Goal: Task Accomplishment & Management: Manage account settings

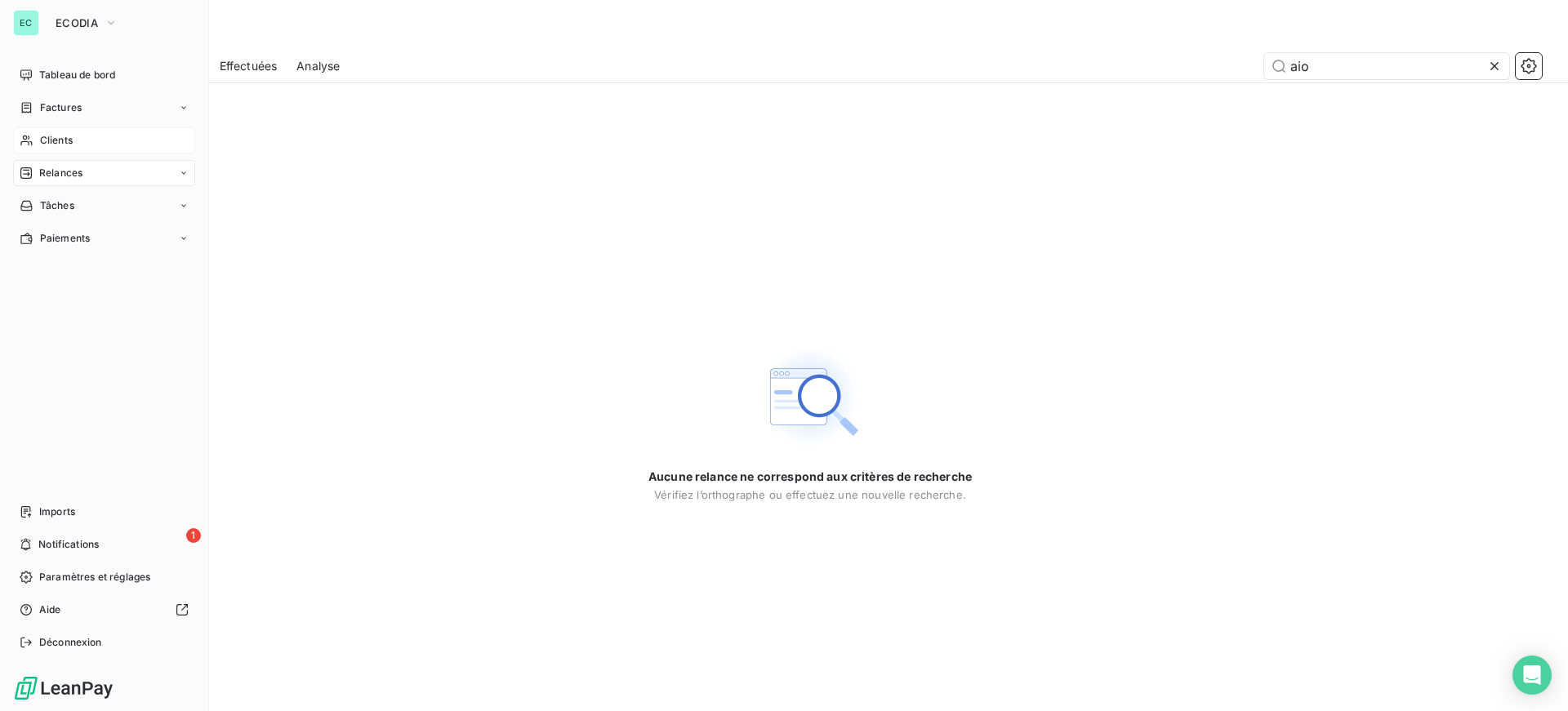
click at [90, 137] on div "Clients" at bounding box center [104, 140] width 182 height 26
click at [105, 37] on div "EC ECODIA Tableau de bord Factures Clients Relances Tâches Paiements Imports 1 …" at bounding box center [104, 356] width 209 height 711
click at [110, 20] on icon "button" at bounding box center [110, 22] width 13 height 16
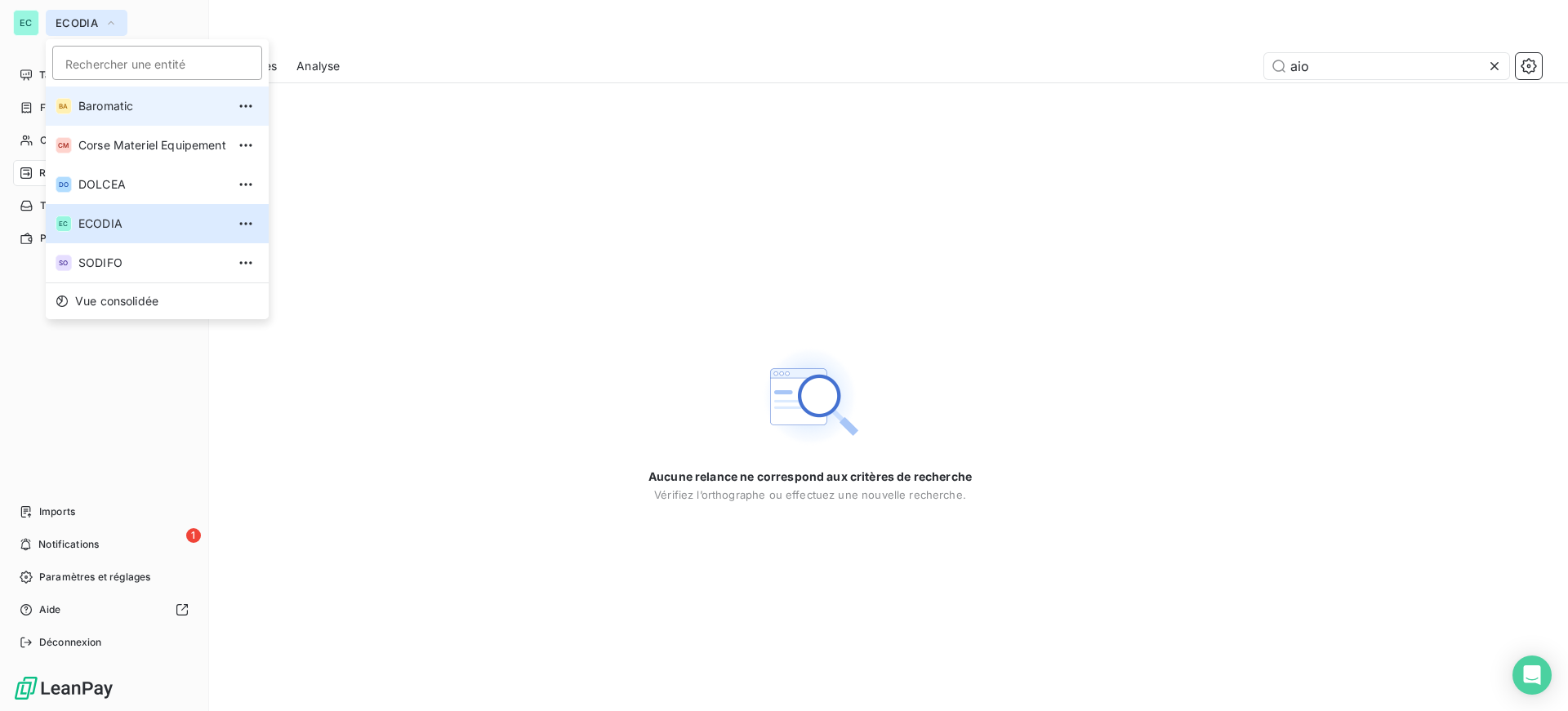
click at [135, 102] on span "Baromatic" at bounding box center [152, 106] width 148 height 16
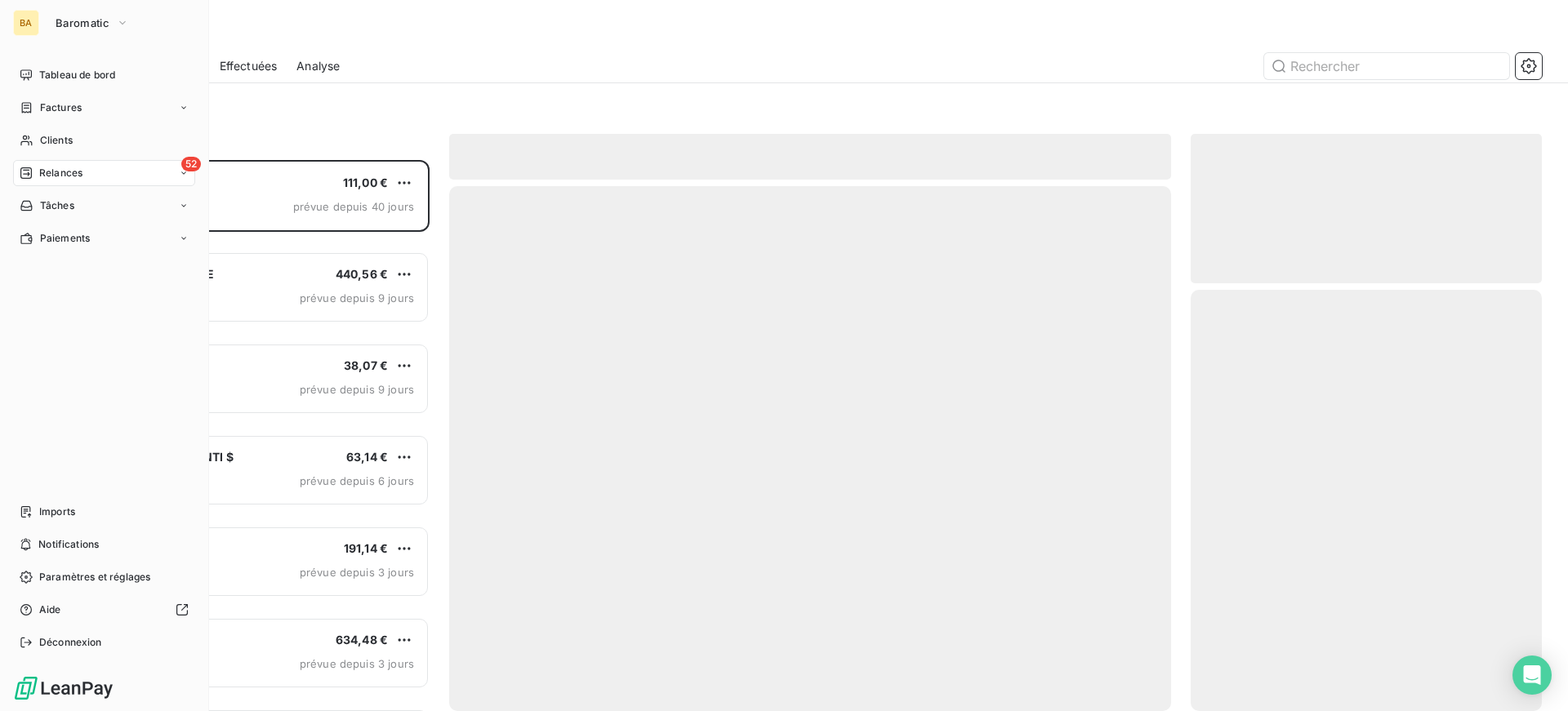
scroll to position [539, 339]
click at [142, 176] on div "52 Relances" at bounding box center [104, 173] width 182 height 26
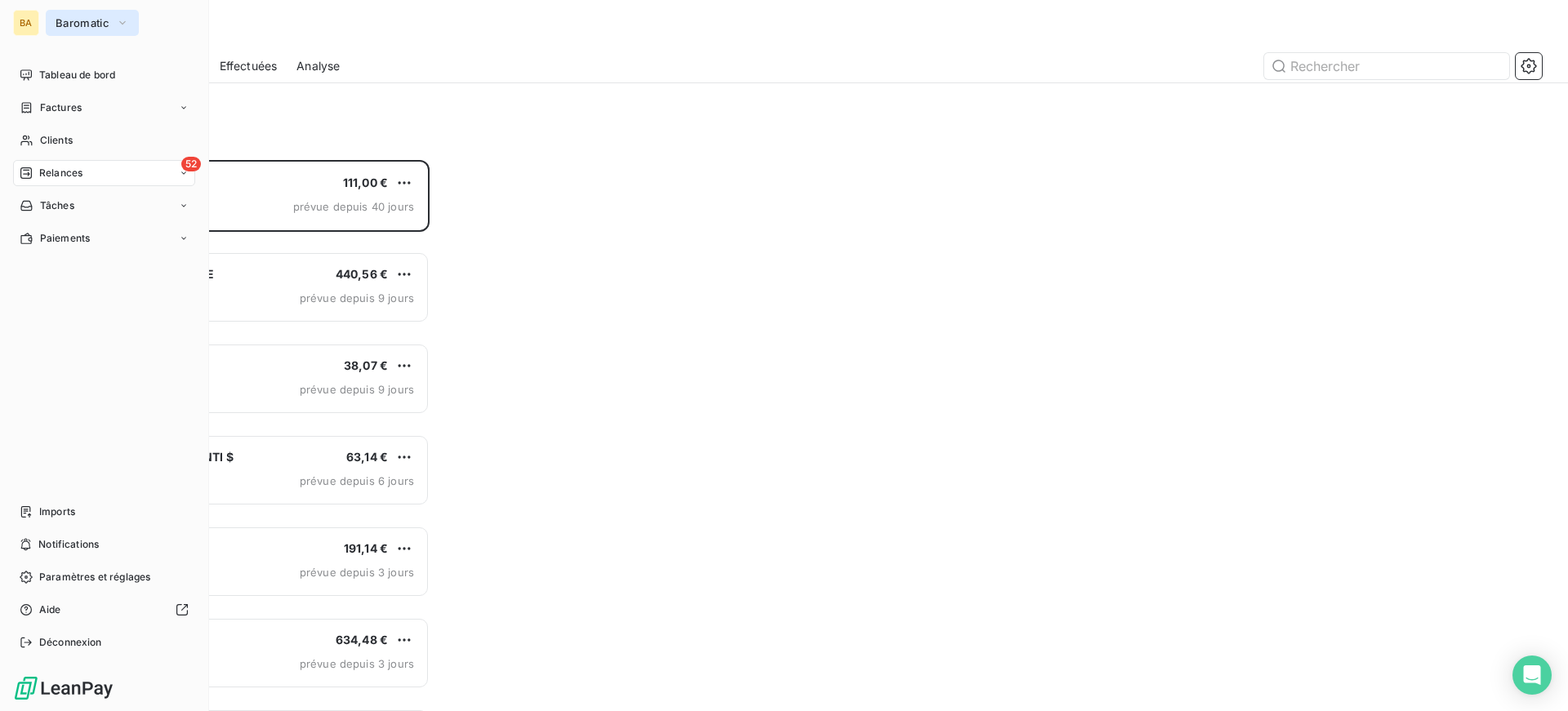
click at [75, 27] on span "Baromatic" at bounding box center [82, 22] width 53 height 13
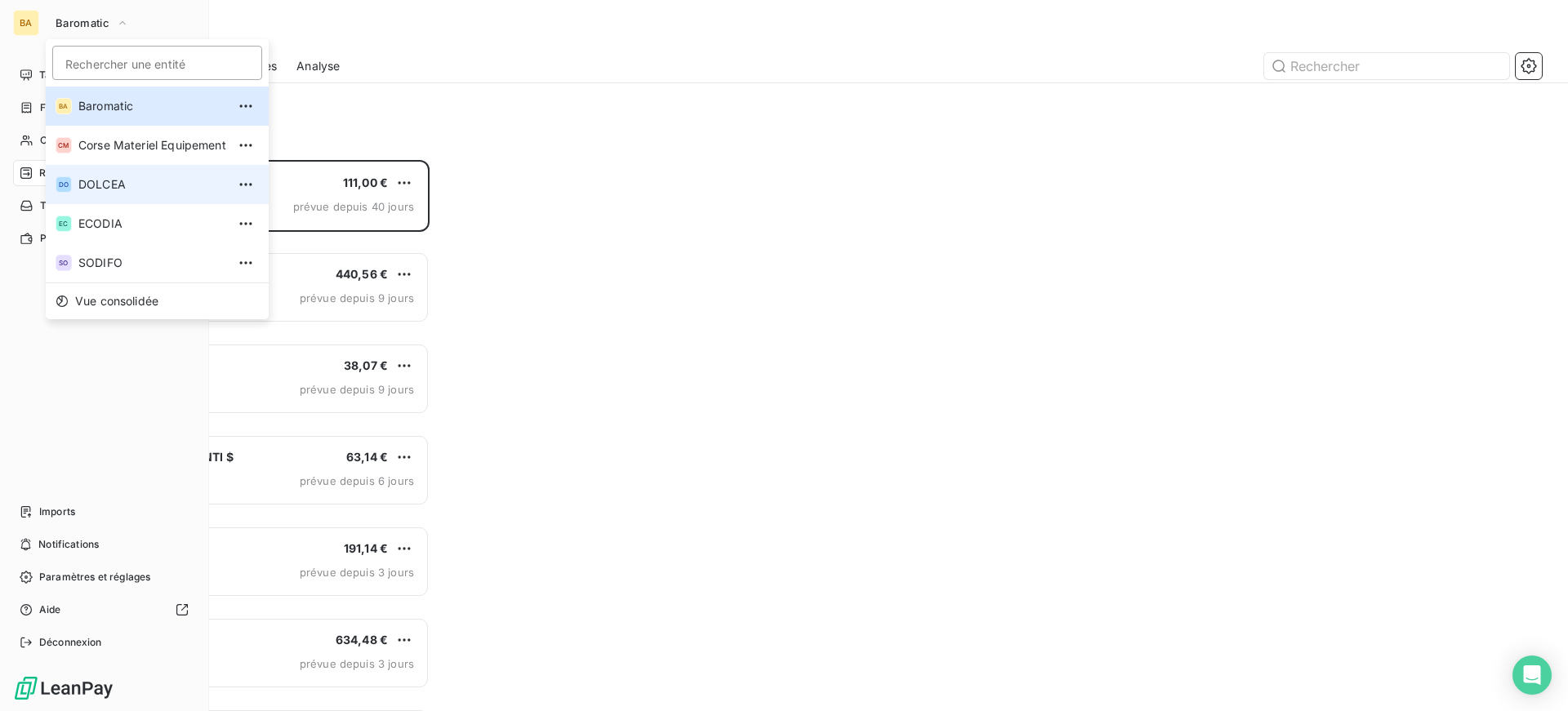
click at [106, 196] on li "DO DOLCEA" at bounding box center [157, 184] width 223 height 39
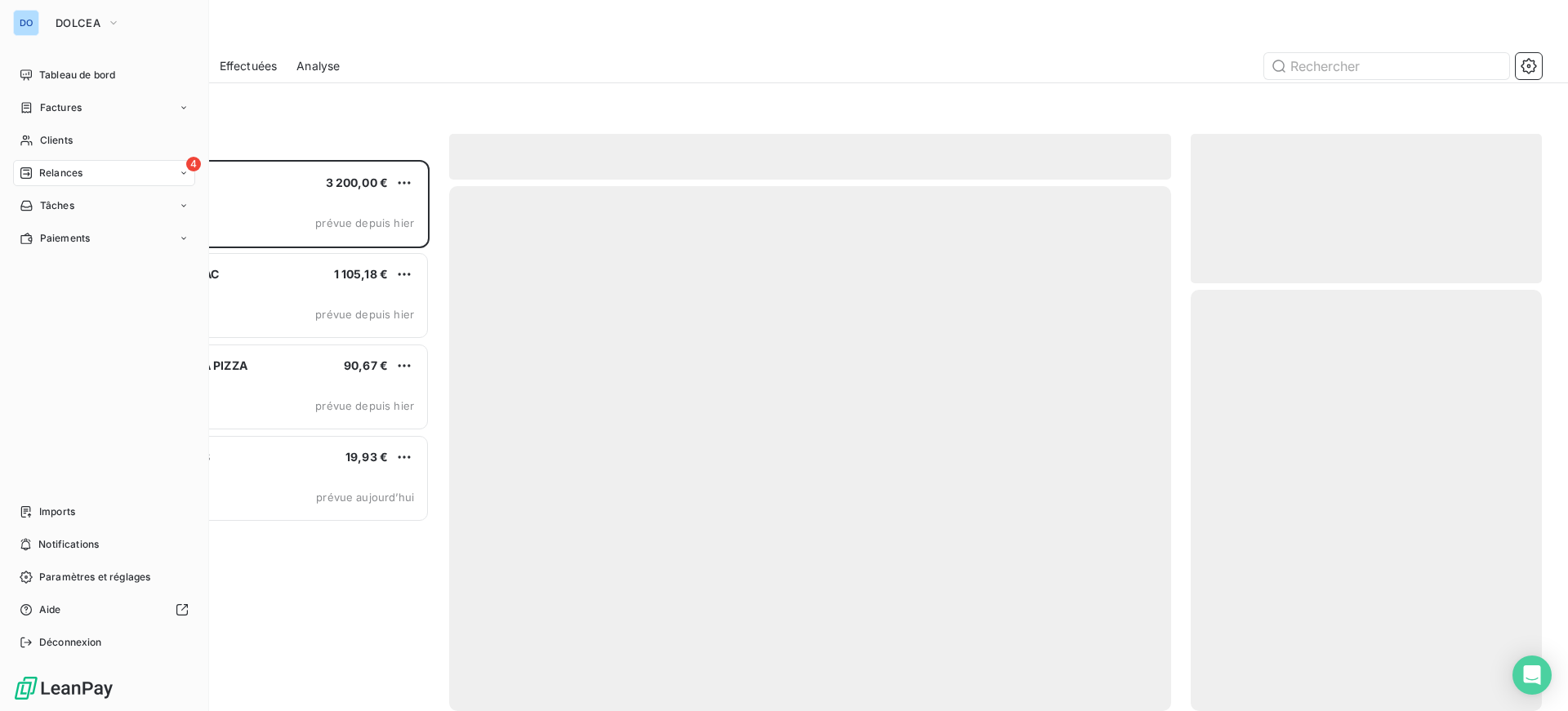
scroll to position [539, 339]
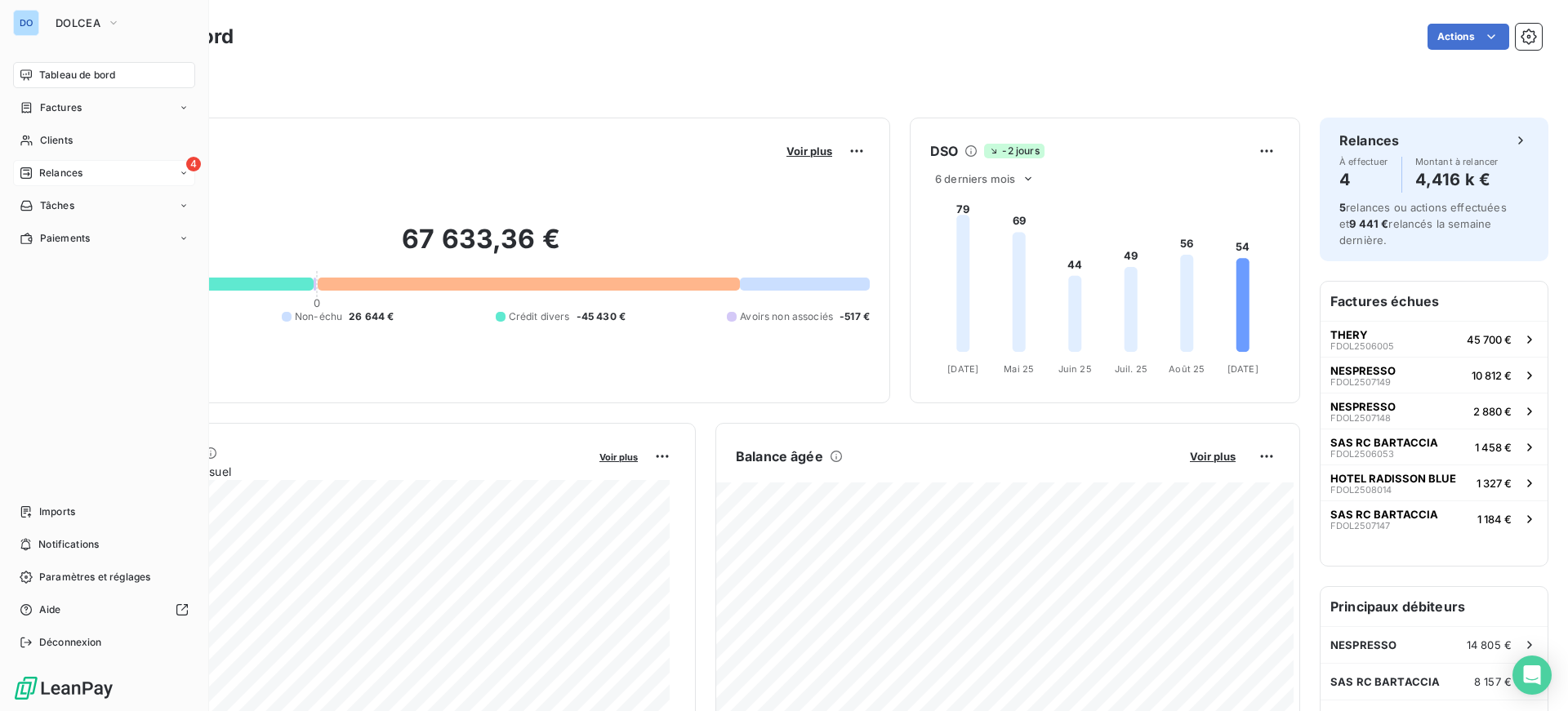
click at [65, 174] on span "Relances" at bounding box center [61, 173] width 44 height 14
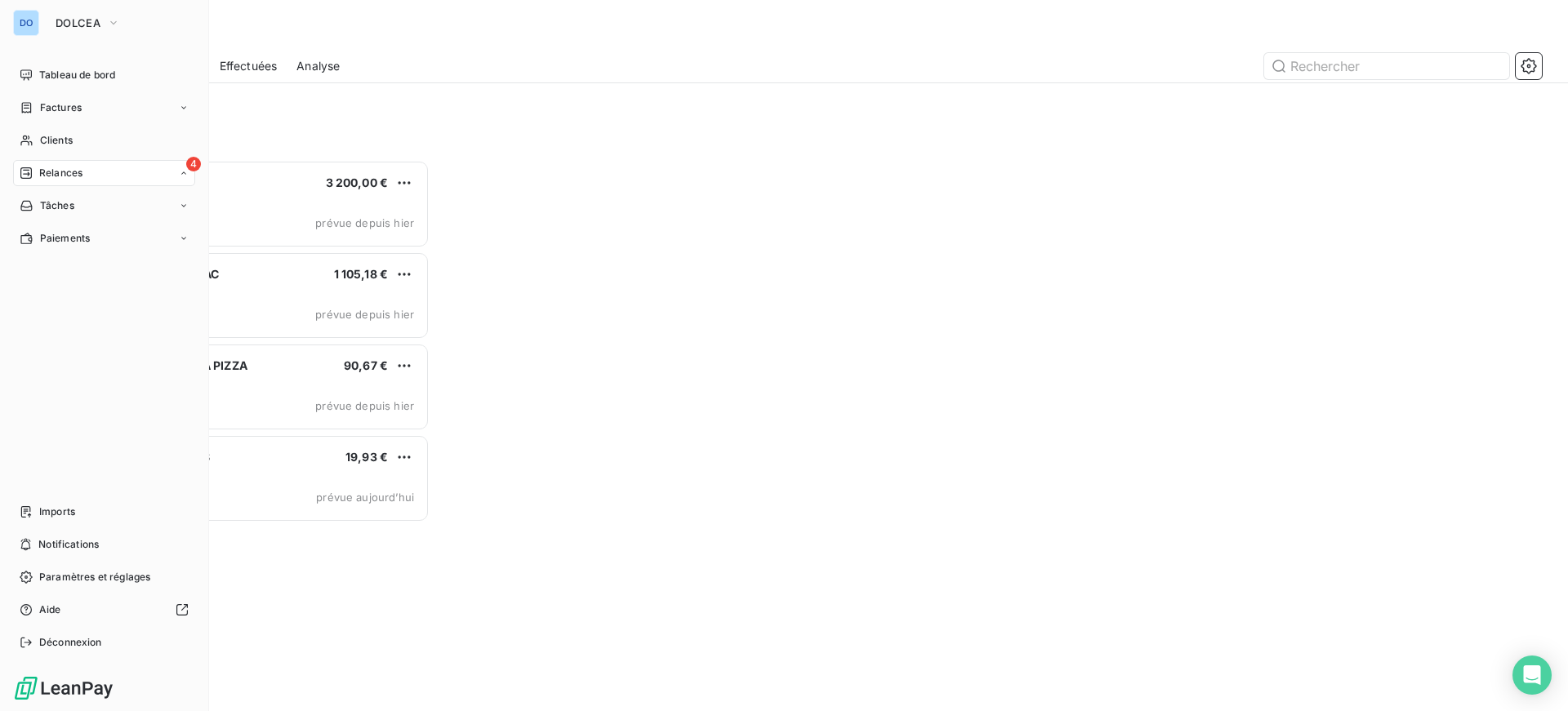
scroll to position [539, 339]
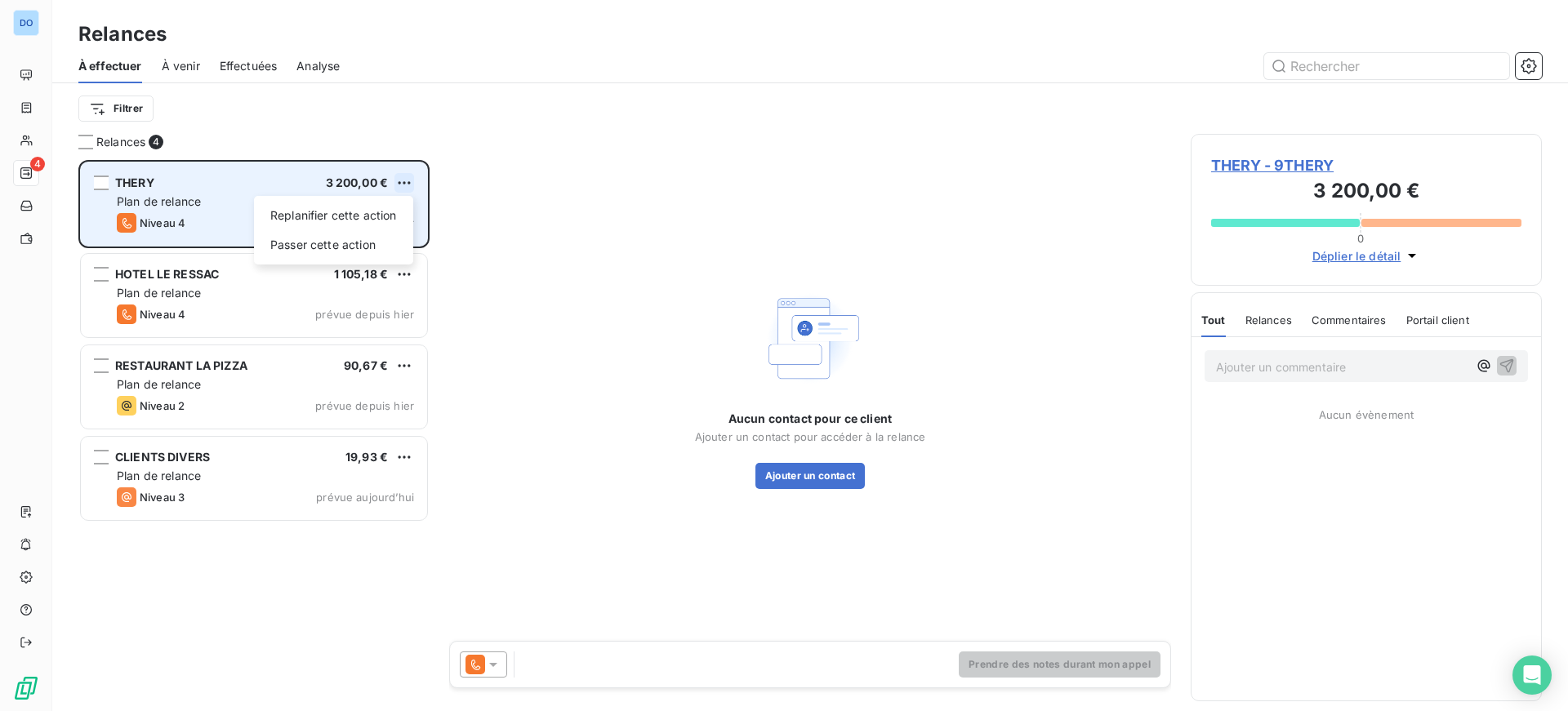
click at [409, 181] on html "DO 4 Relances À effectuer À venir Effectuées Analyse Filtrer Relances 4 THERY 3…" at bounding box center [784, 356] width 1568 height 711
click at [349, 250] on div "Passer cette action" at bounding box center [333, 244] width 146 height 26
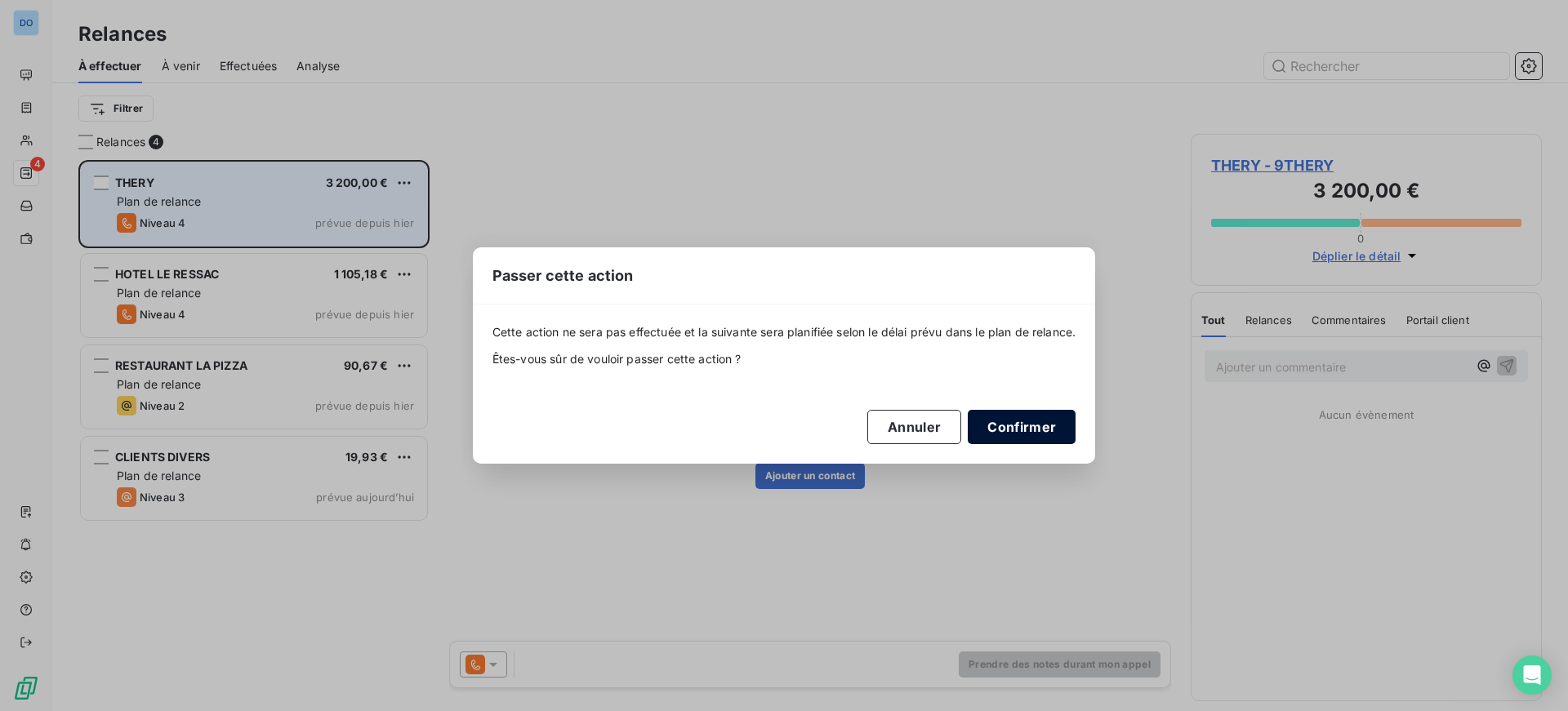
click at [1017, 426] on button "Confirmer" at bounding box center [1021, 427] width 108 height 34
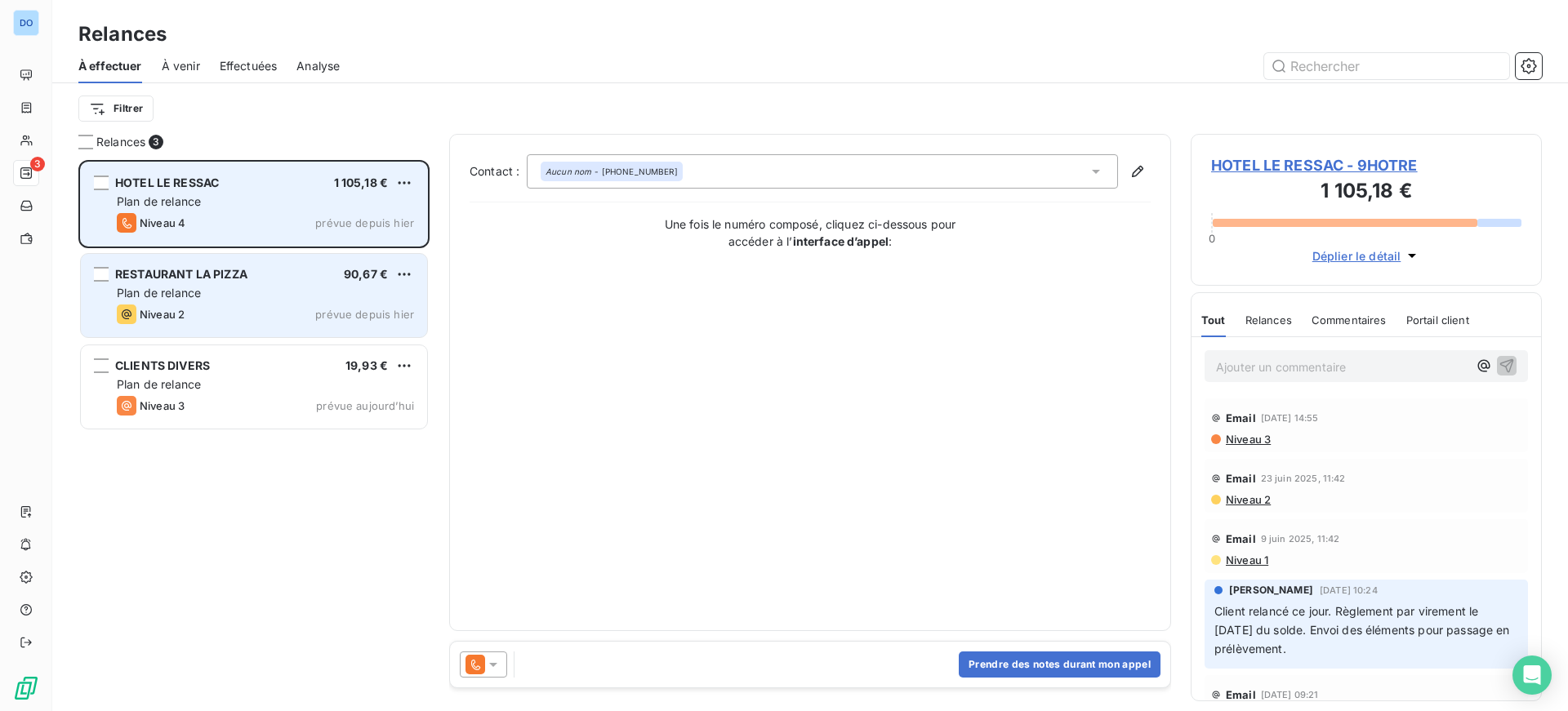
click at [274, 306] on div "Niveau 2 prévue depuis hier" at bounding box center [265, 315] width 298 height 20
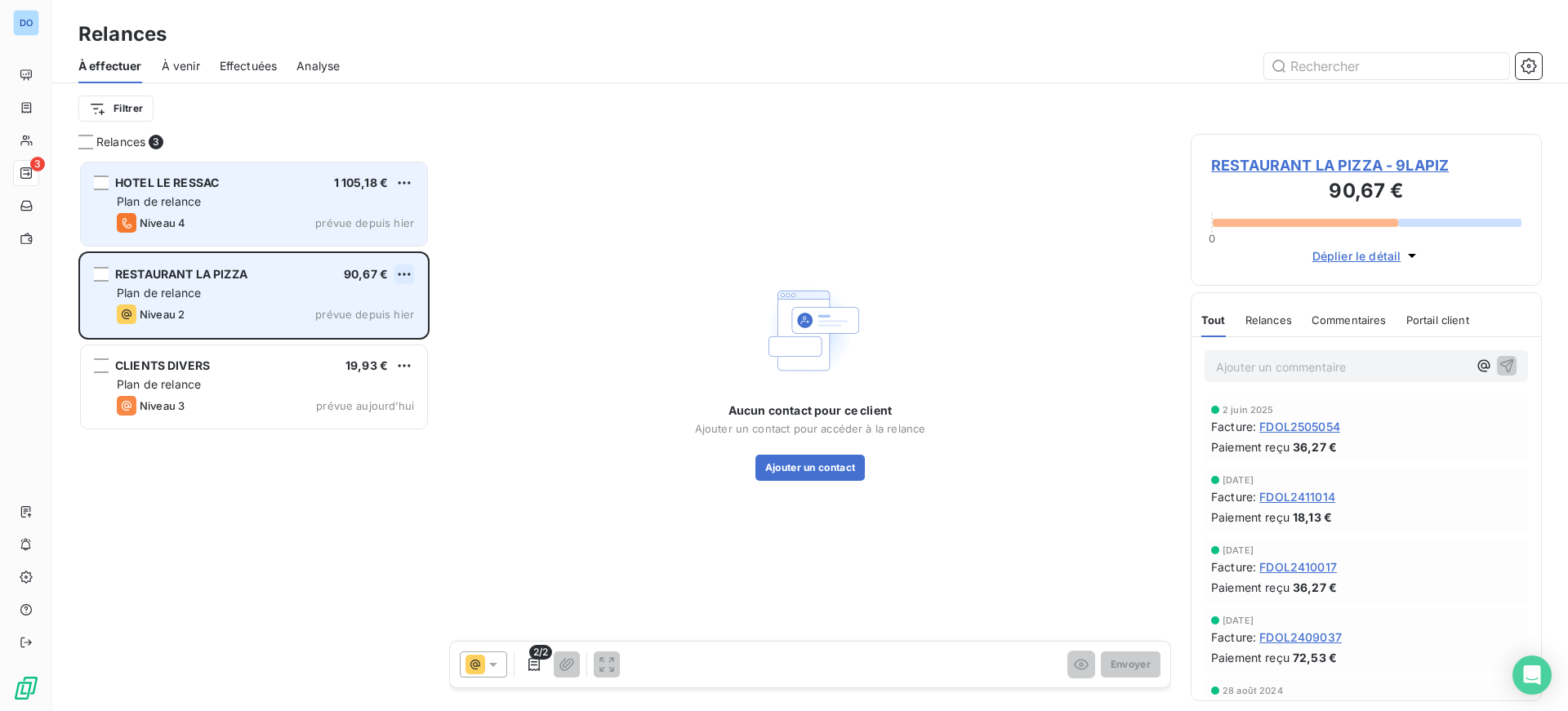
click at [401, 269] on html "DO 3 Relances À effectuer À venir Effectuées Analyse Filtrer Relances 3 HOTEL L…" at bounding box center [784, 356] width 1568 height 711
click at [310, 347] on div "Passer cette action" at bounding box center [333, 336] width 146 height 26
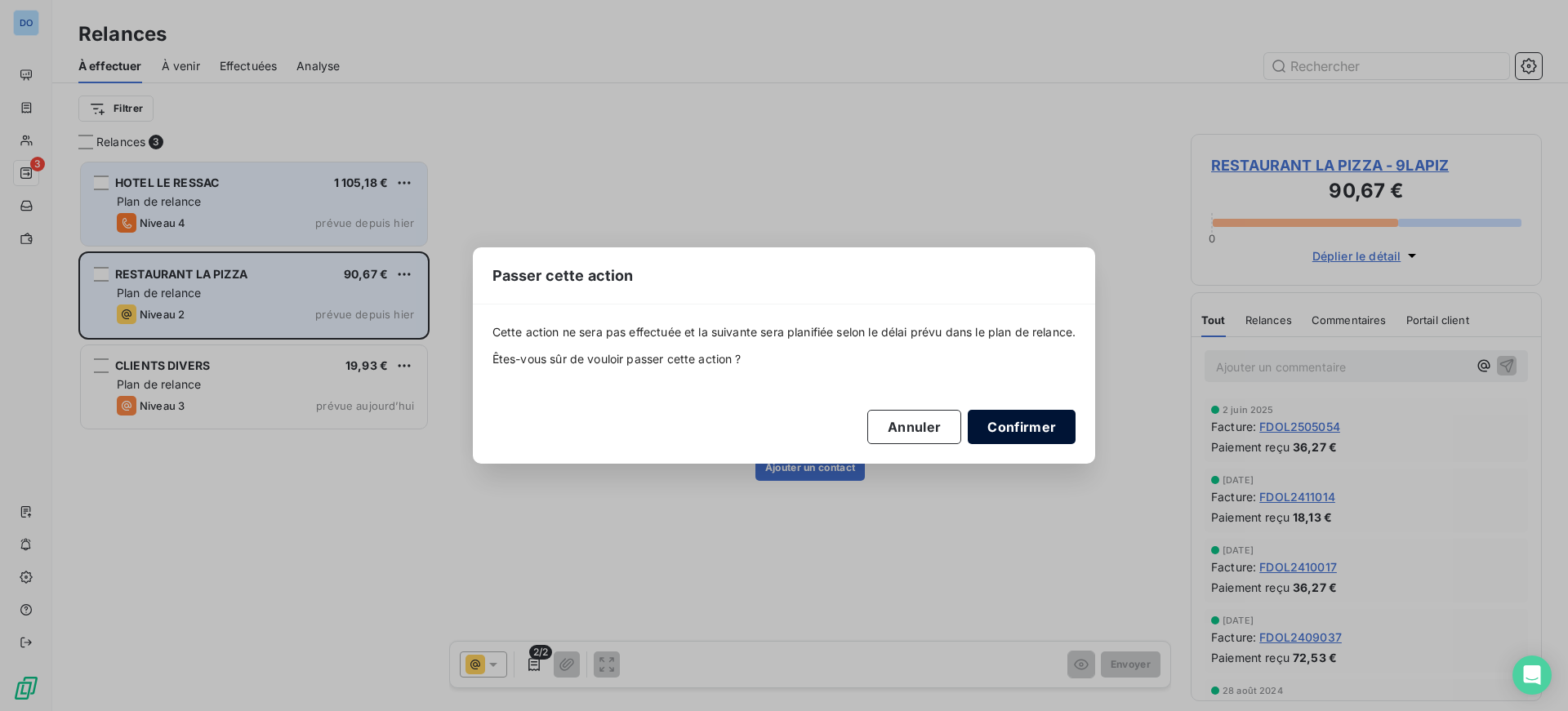
click at [1032, 429] on button "Confirmer" at bounding box center [1021, 427] width 108 height 34
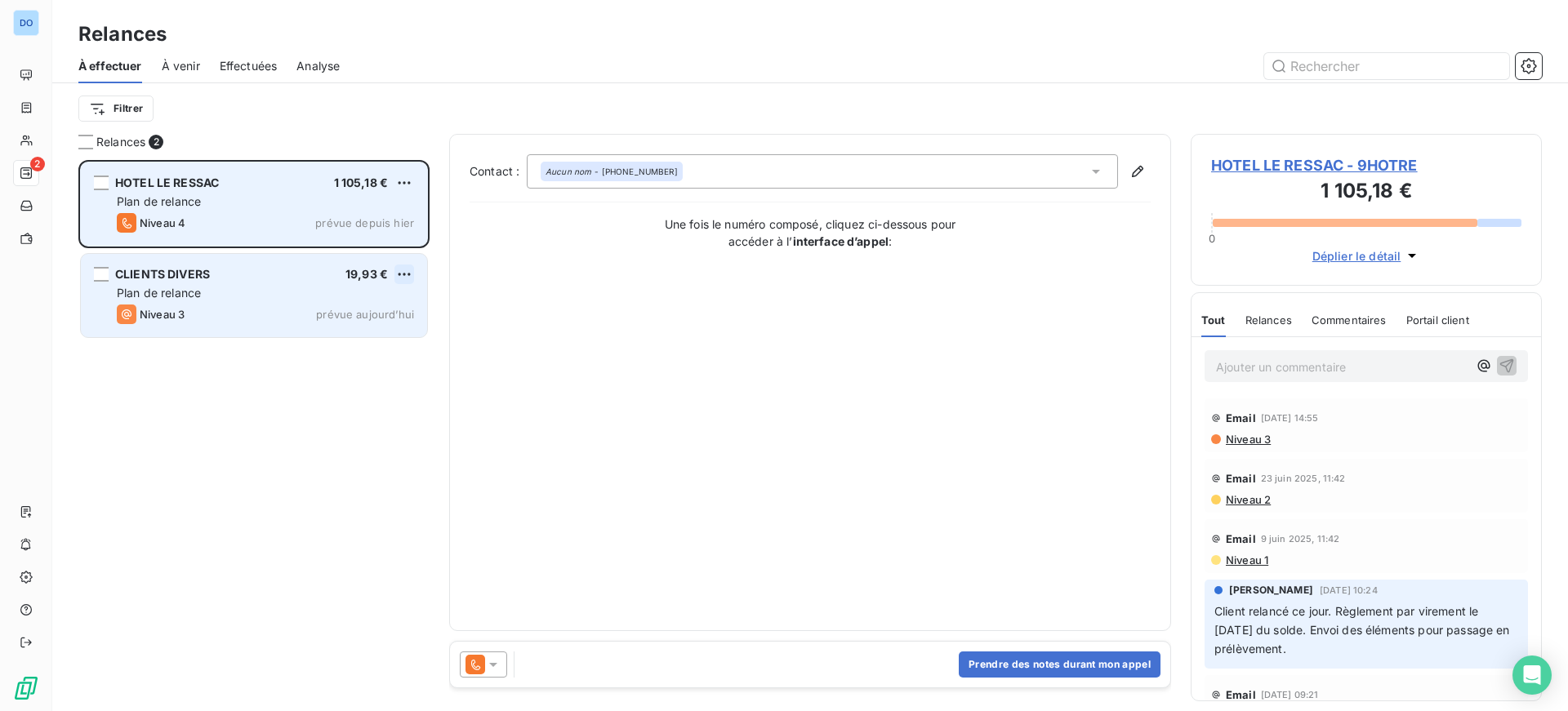
click at [397, 272] on html "DO 2 Relances À effectuer À venir Effectuées Analyse Filtrer Relances 2 HOTEL L…" at bounding box center [784, 356] width 1568 height 711
click at [317, 341] on div "Passer cette action" at bounding box center [333, 336] width 146 height 26
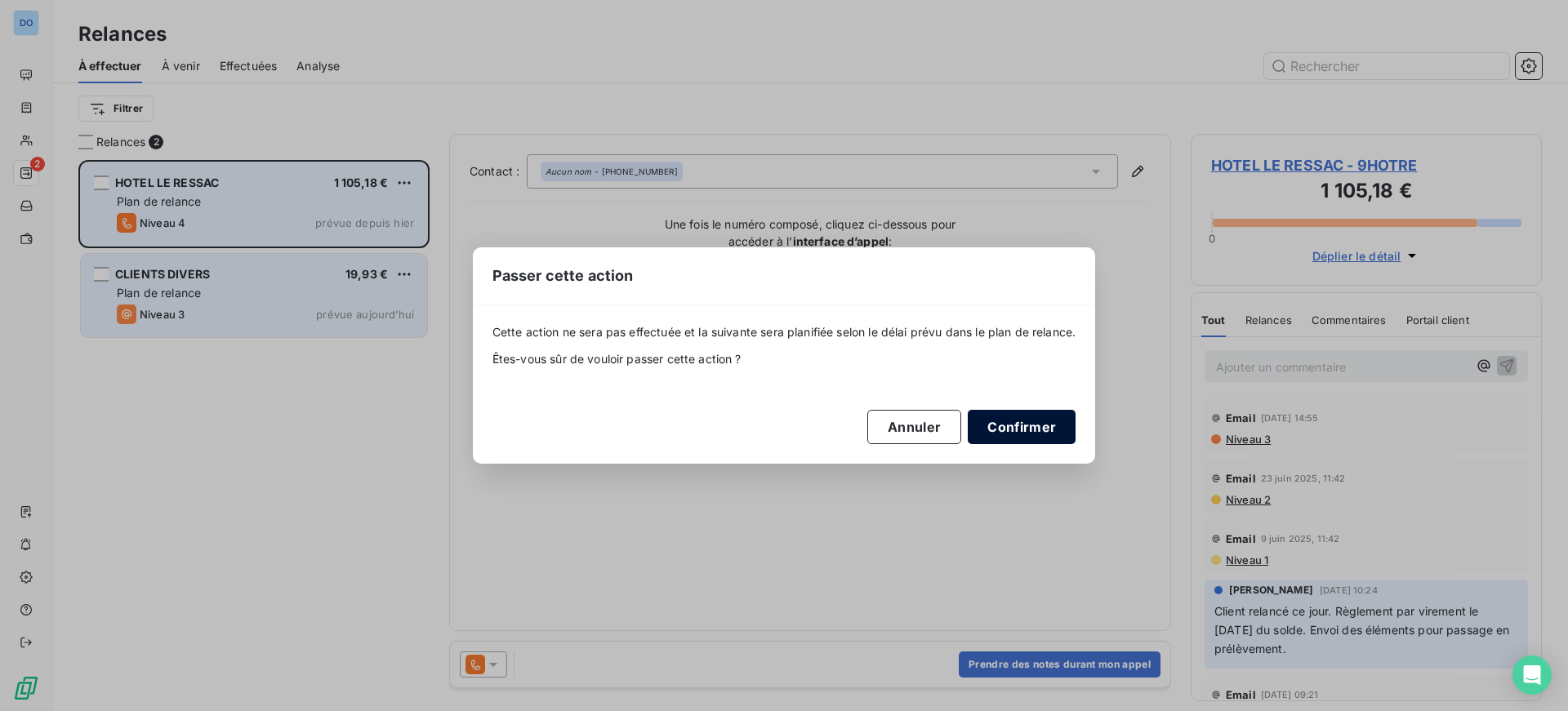
click at [1015, 429] on button "Confirmer" at bounding box center [1021, 427] width 108 height 34
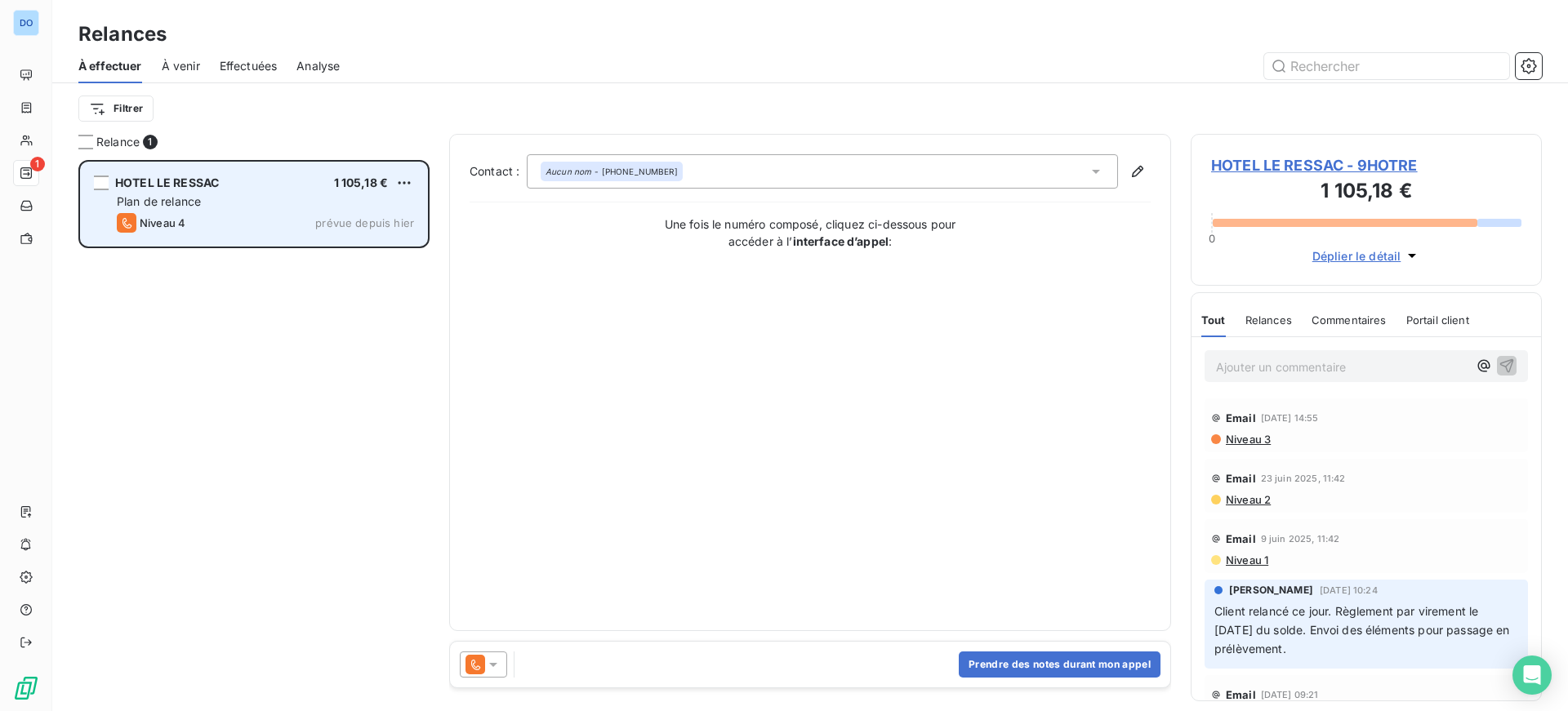
click at [301, 204] on div "Plan de relance" at bounding box center [265, 201] width 298 height 16
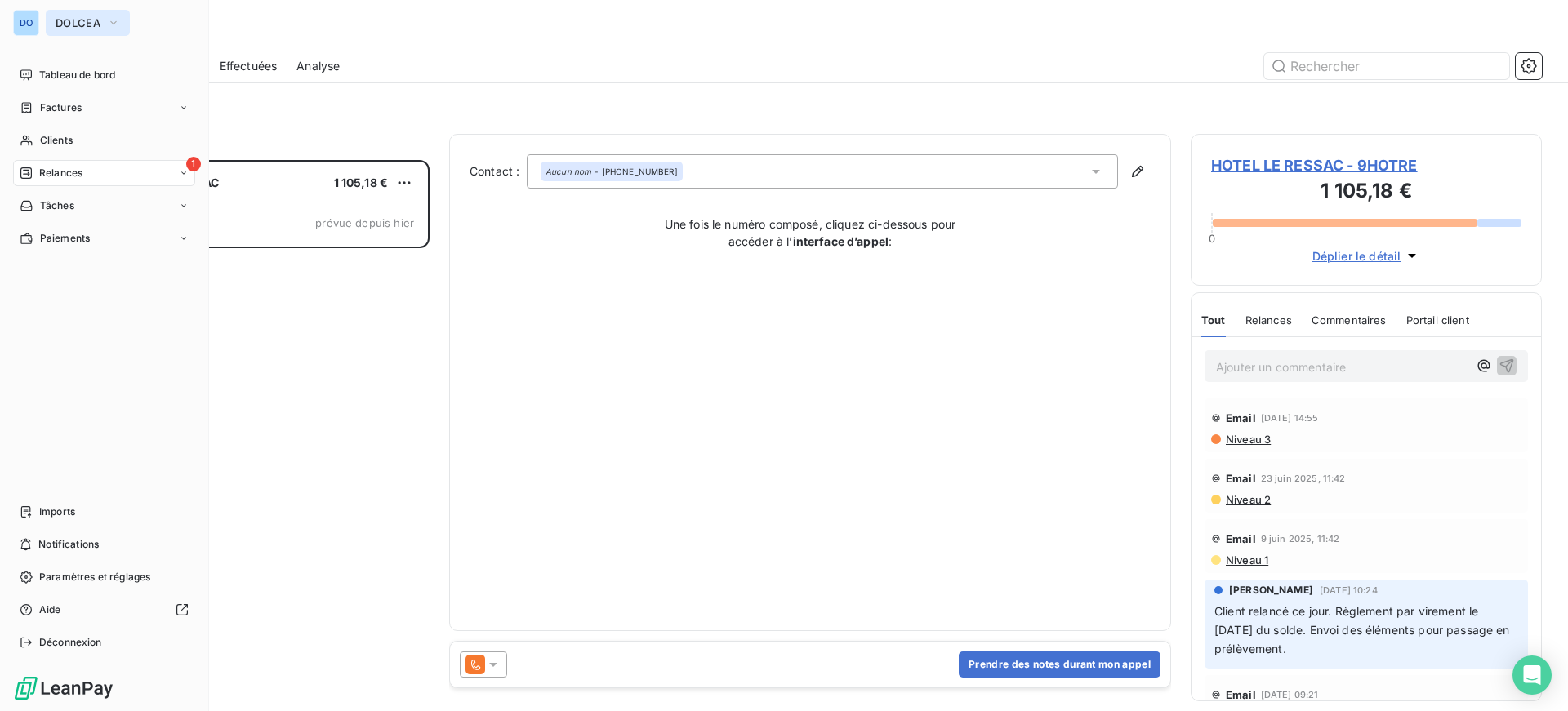
click at [68, 25] on span "DOLCEA" at bounding box center [78, 22] width 45 height 13
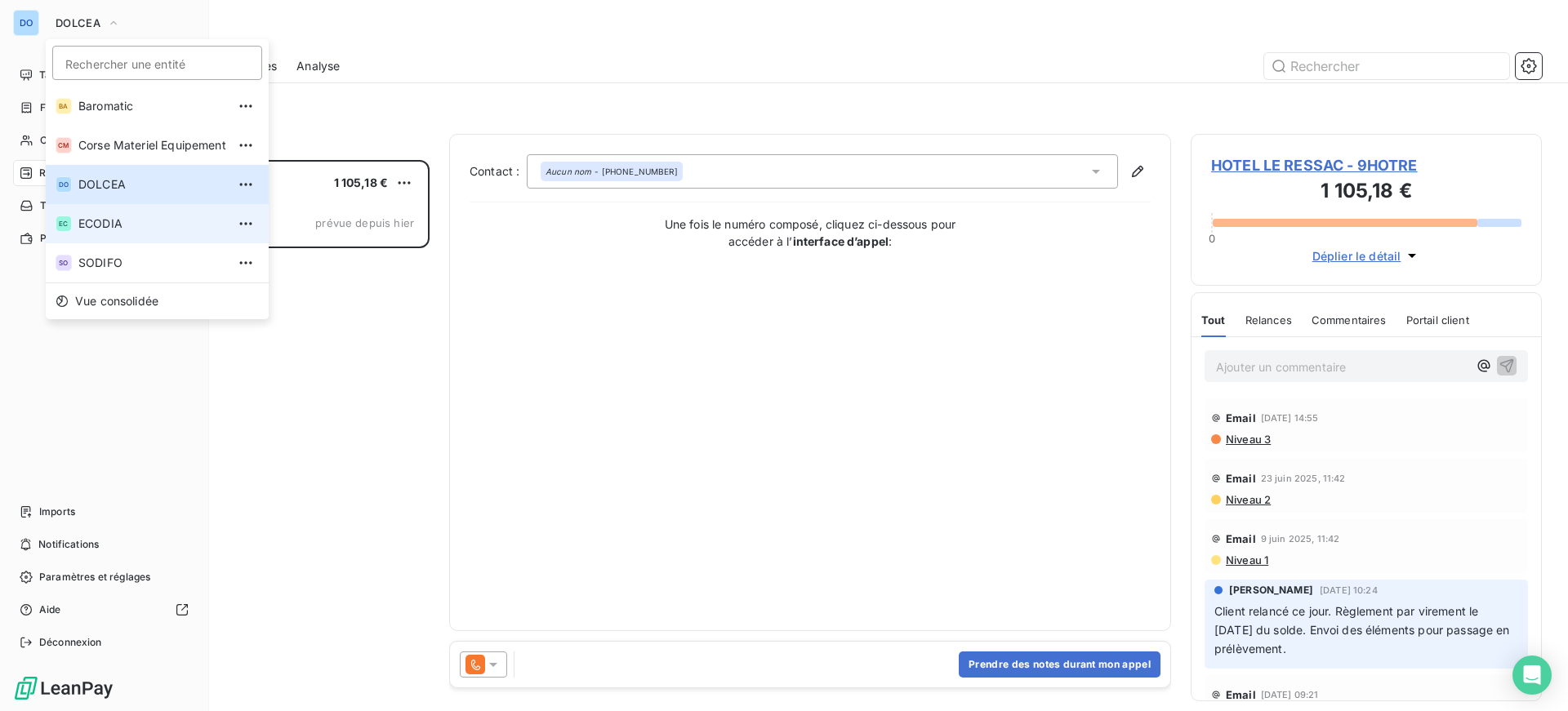
click at [103, 220] on span "ECODIA" at bounding box center [152, 224] width 148 height 16
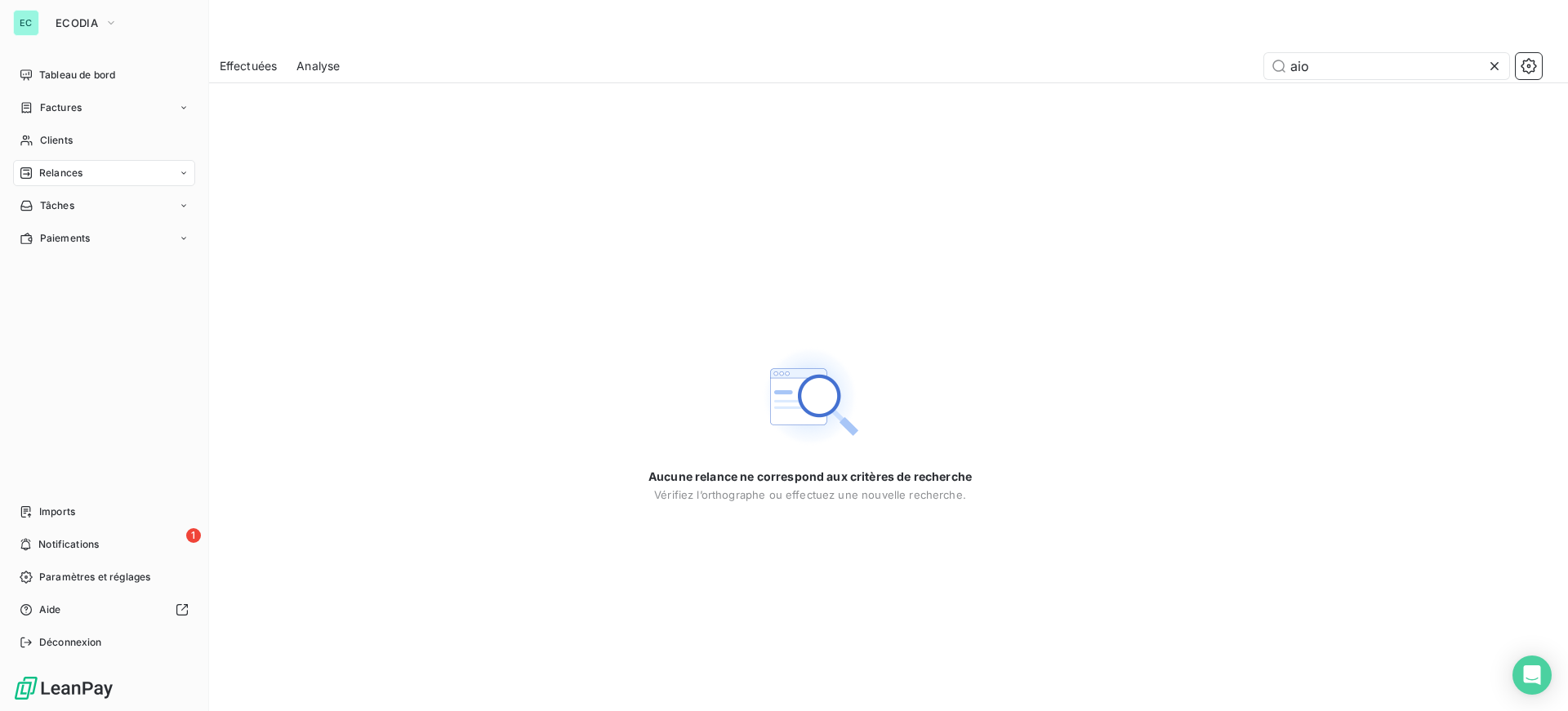
click at [53, 181] on div "Relances" at bounding box center [104, 173] width 182 height 26
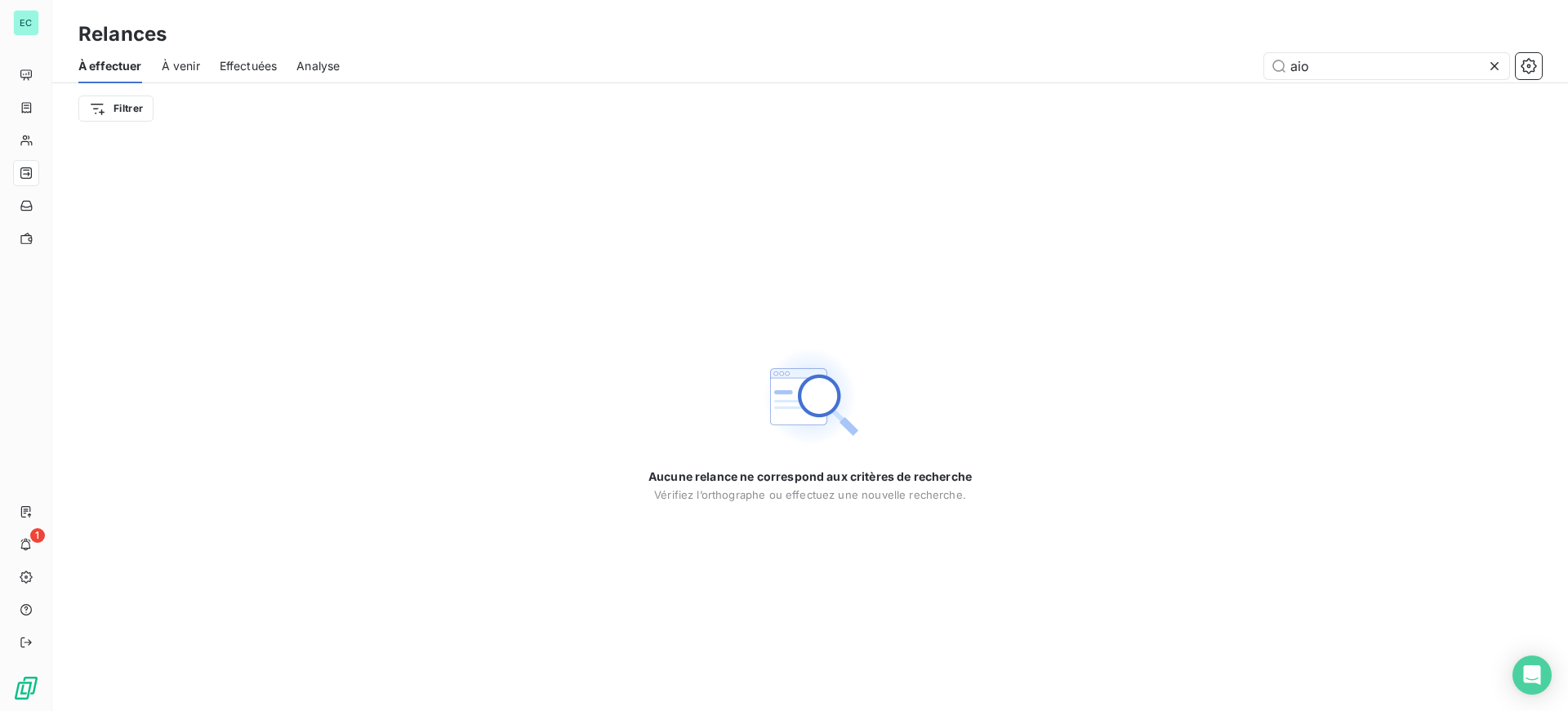
click at [240, 66] on span "Effectuées" at bounding box center [249, 66] width 58 height 16
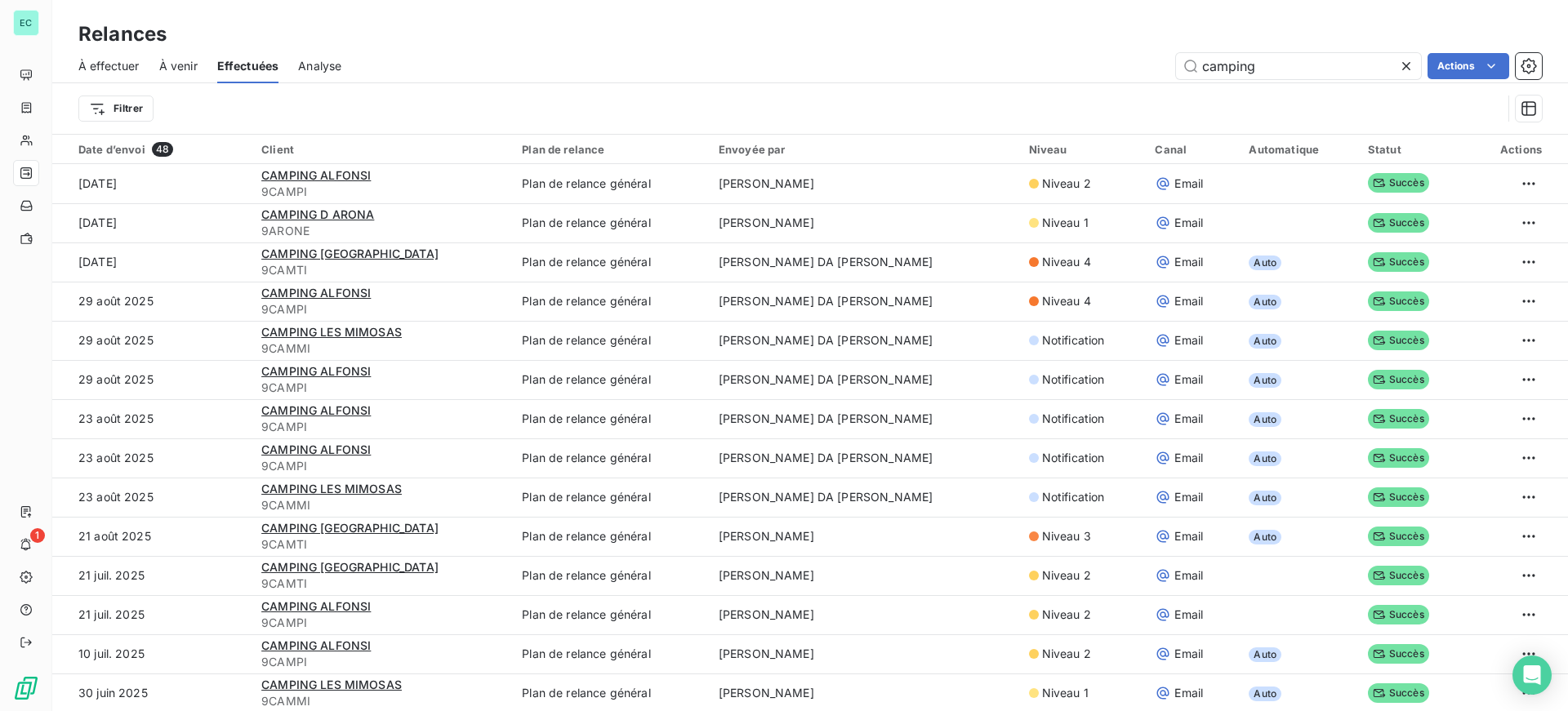
click at [123, 61] on span "À effectuer" at bounding box center [109, 66] width 61 height 16
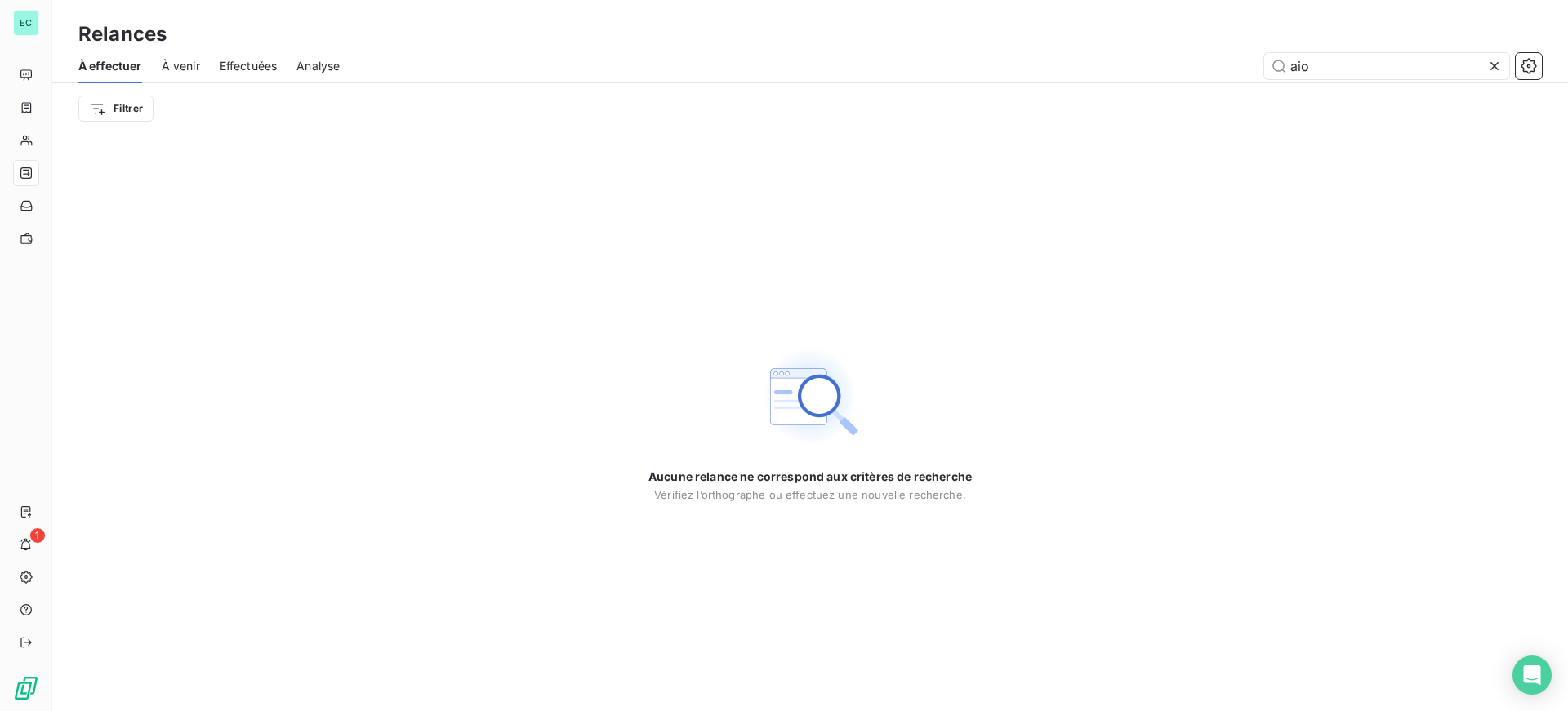
drag, startPoint x: 1363, startPoint y: 68, endPoint x: 730, endPoint y: 45, distance: 633.4
click at [730, 45] on div "Relances À effectuer À venir Effectuées Analyse aio Filtrer" at bounding box center [810, 67] width 1515 height 134
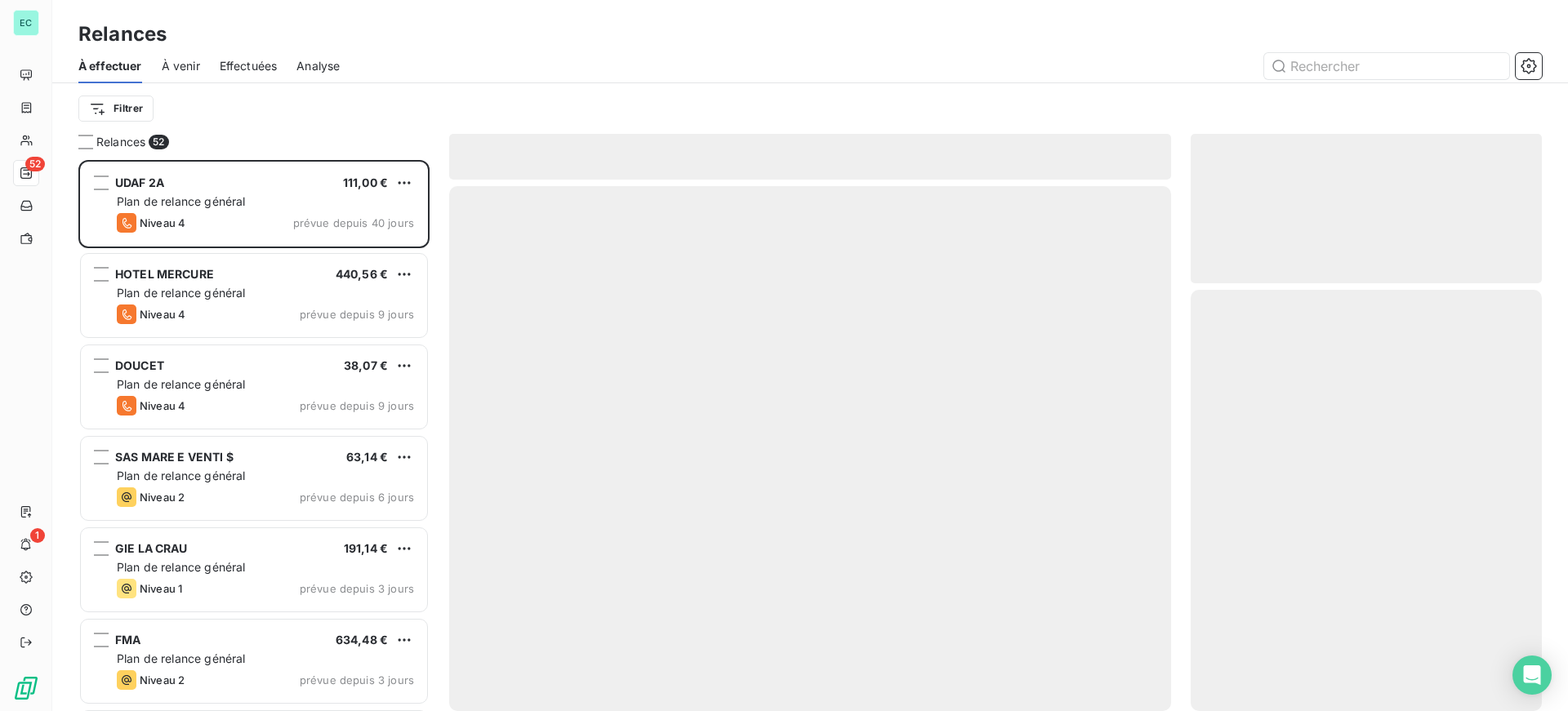
scroll to position [539, 339]
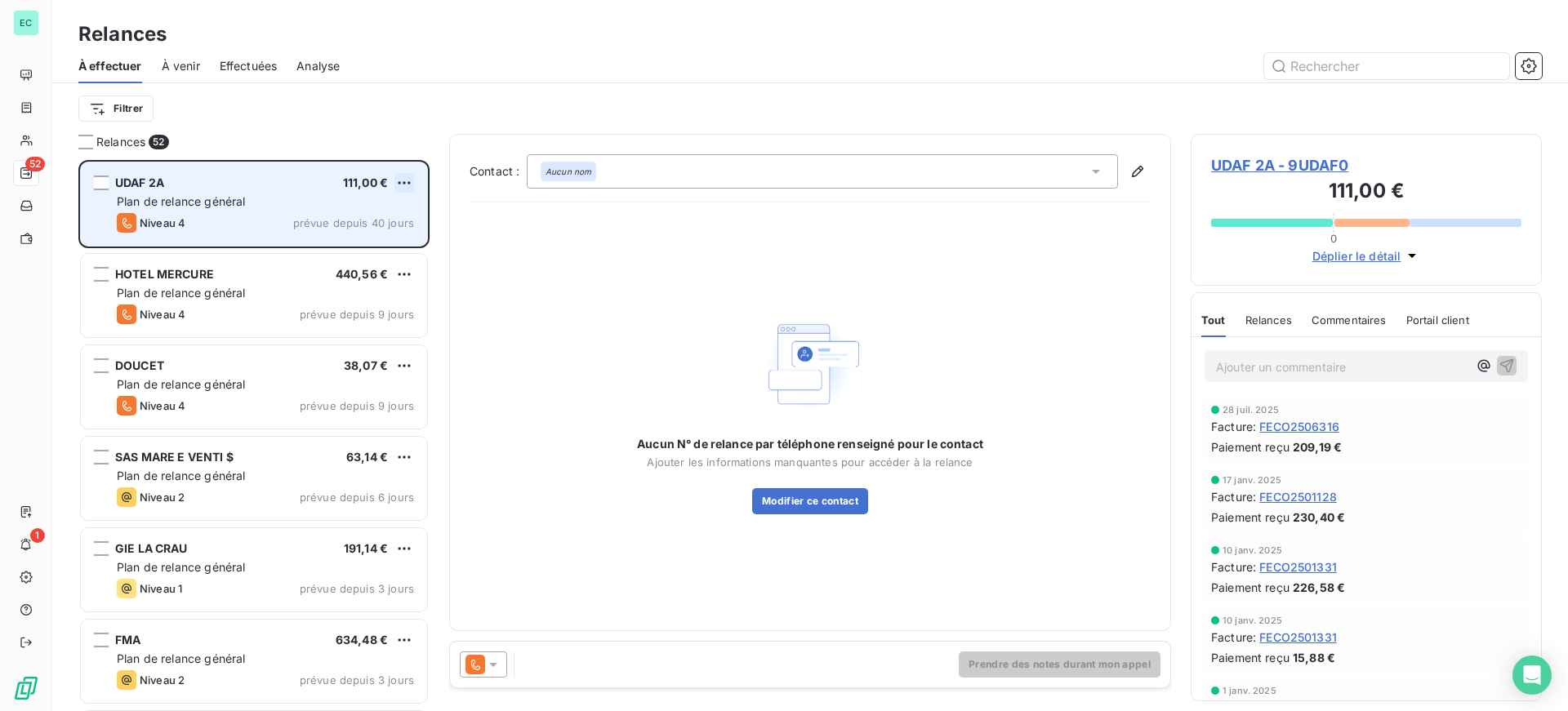
click at [409, 179] on html "EC 52 1 Relances À effectuer À venir Effectuées Analyse Filtrer Relances 52 UDA…" at bounding box center [784, 356] width 1568 height 711
click at [338, 246] on div "Passer cette action" at bounding box center [333, 244] width 146 height 26
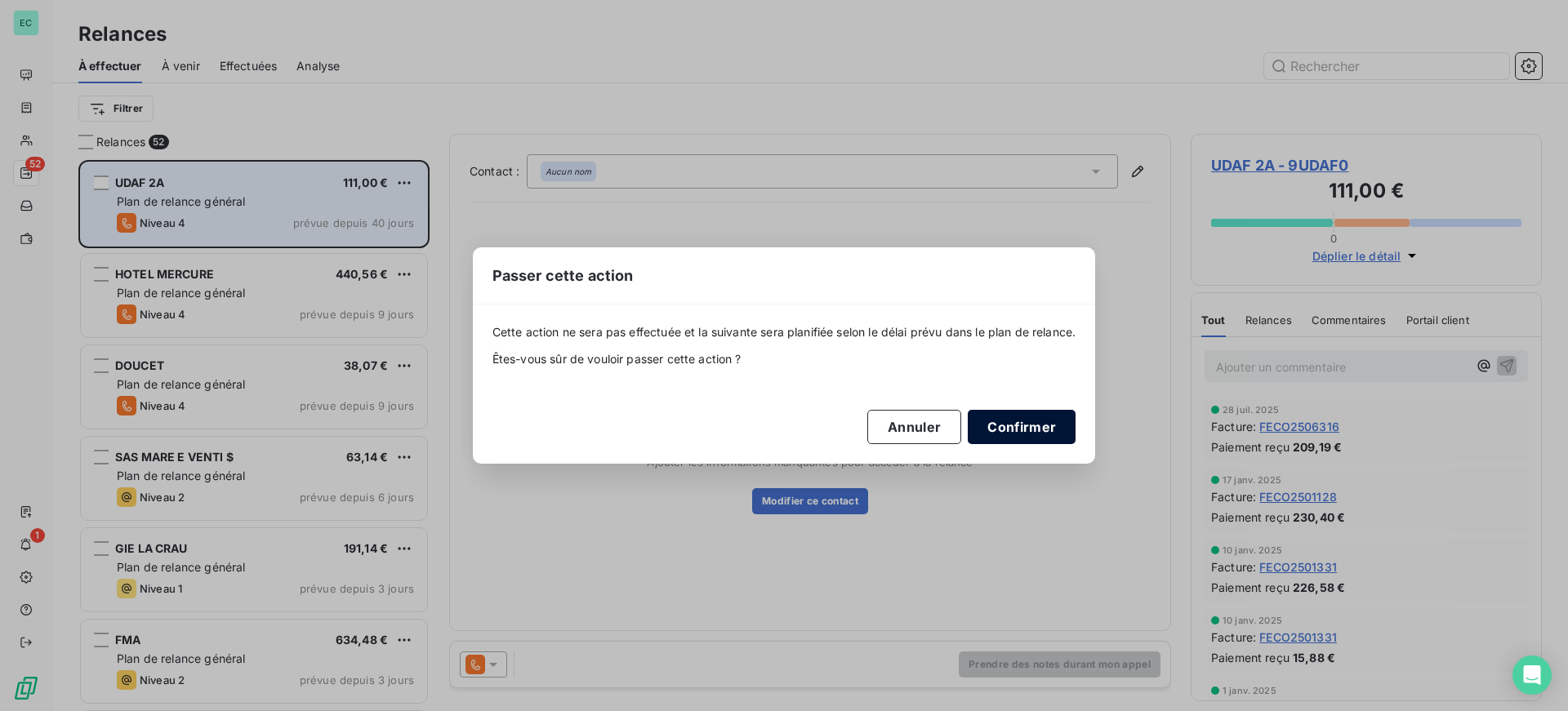
click at [1035, 423] on button "Confirmer" at bounding box center [1021, 427] width 108 height 34
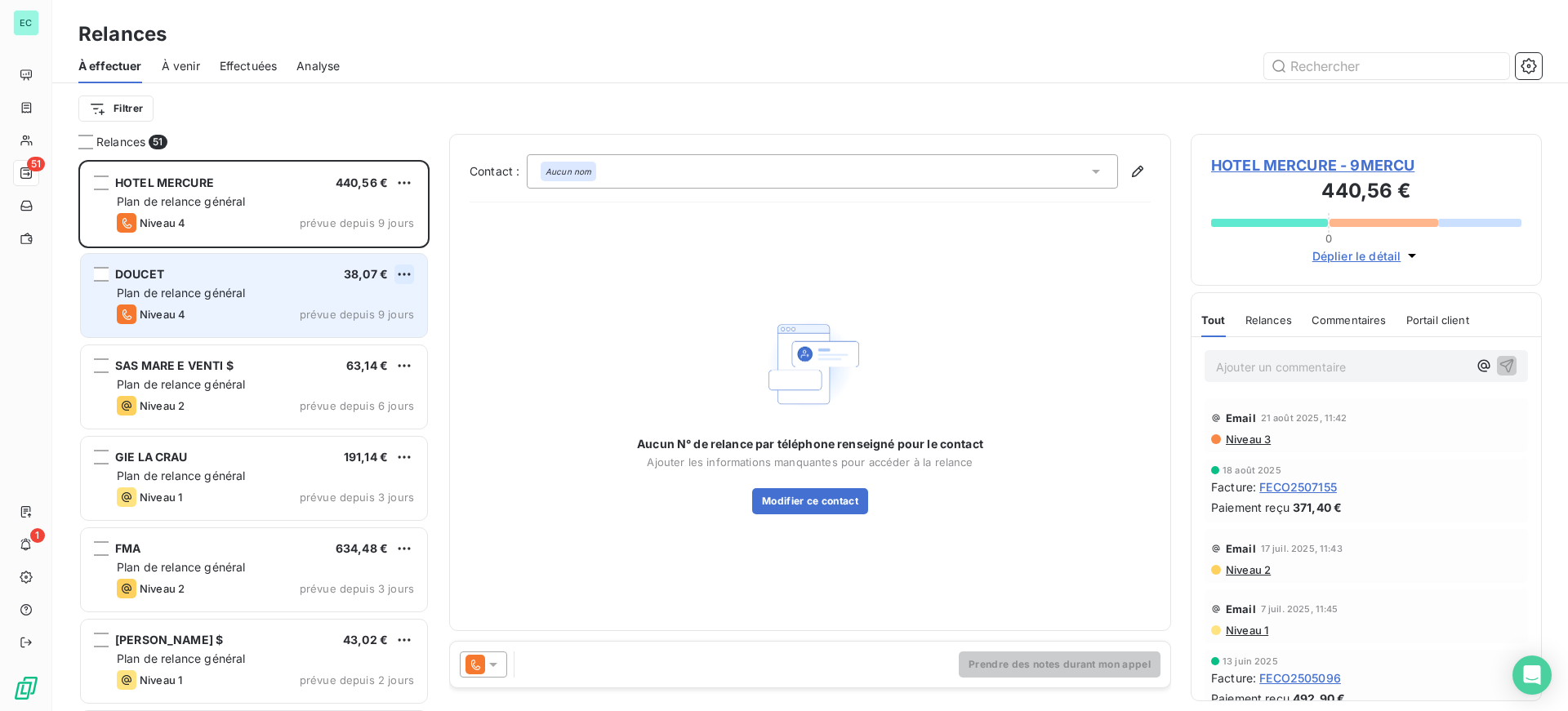
click at [403, 278] on html "EC 51 1 Relances À effectuer À venir Effectuées Analyse Filtrer Relances 51 HOT…" at bounding box center [784, 356] width 1568 height 711
click at [308, 338] on div "Passer cette action" at bounding box center [333, 336] width 146 height 26
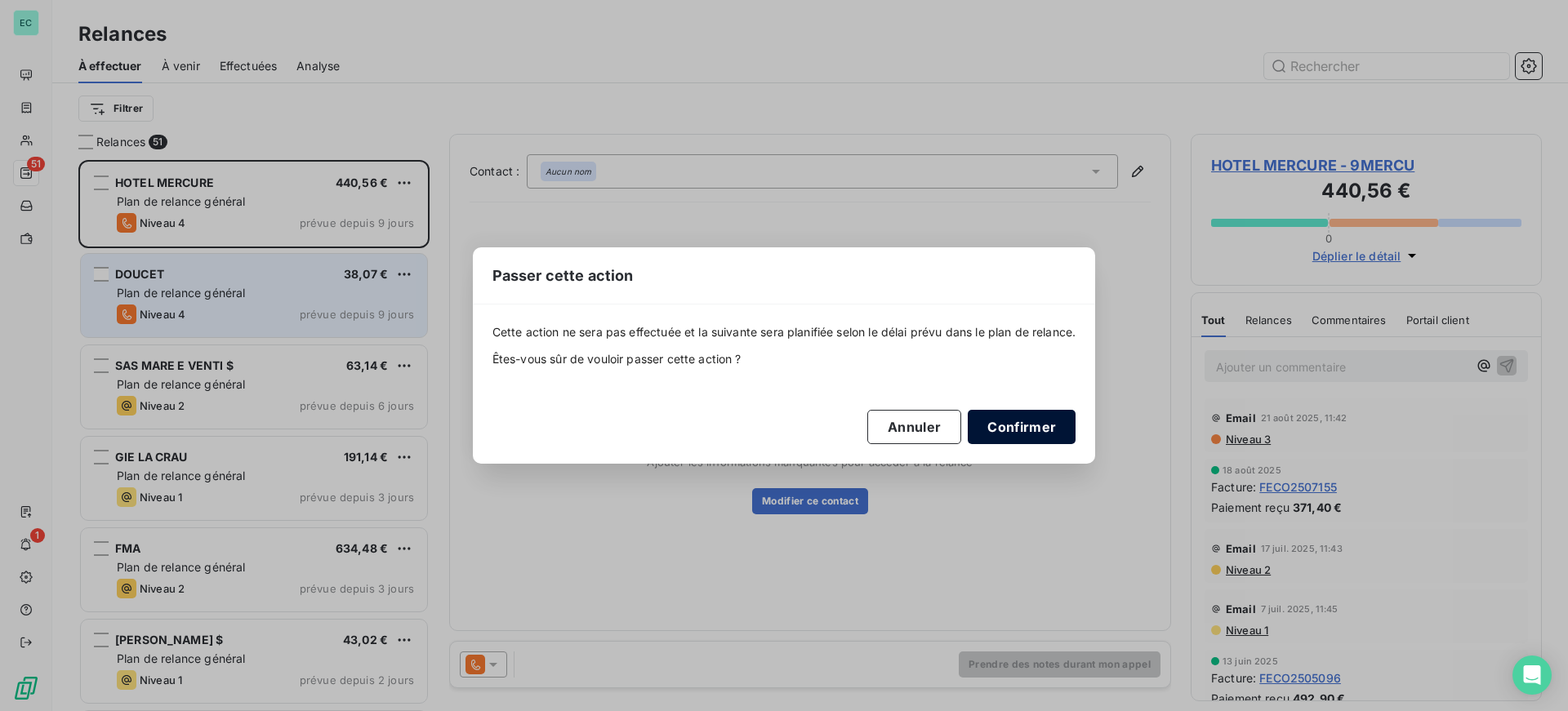
click at [1033, 426] on button "Confirmer" at bounding box center [1021, 427] width 108 height 34
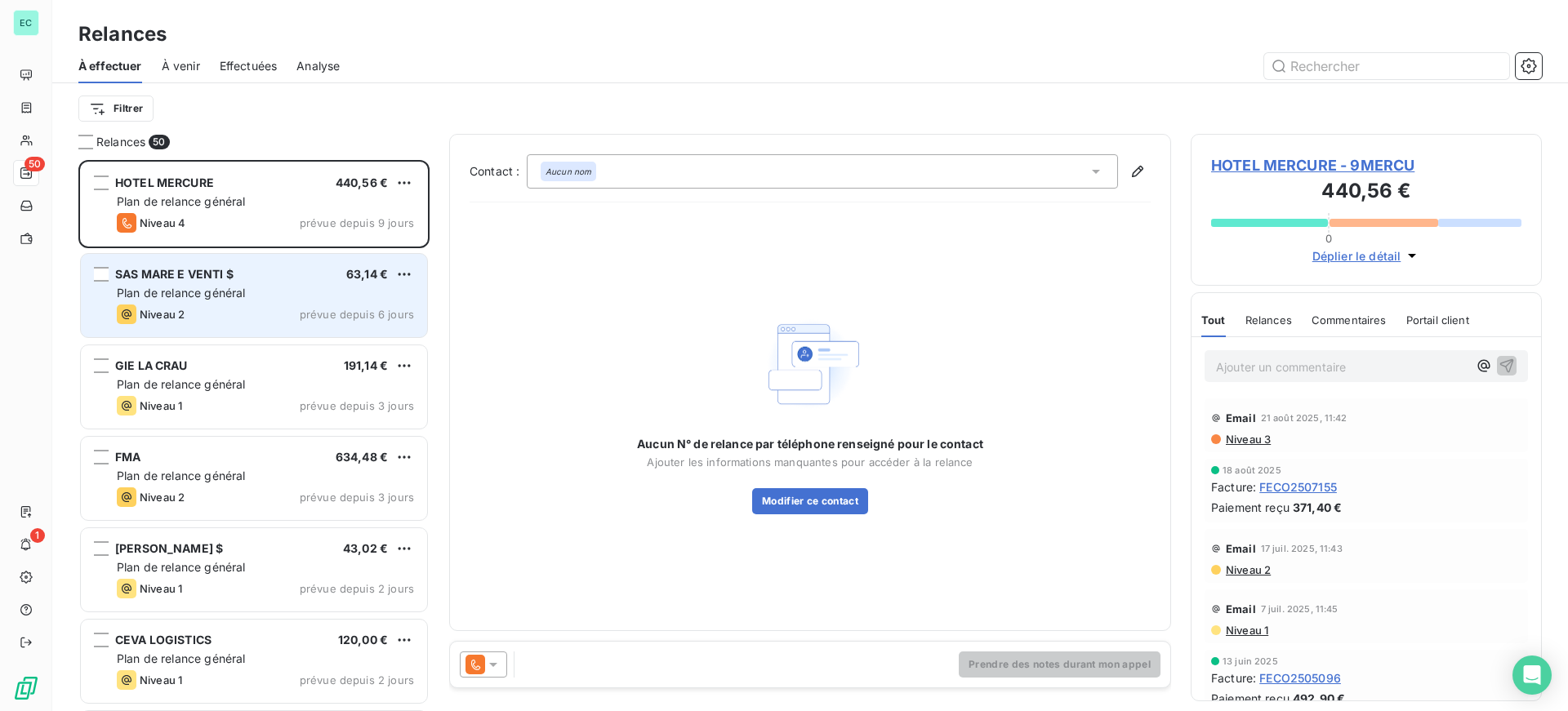
click at [274, 295] on div "Plan de relance général" at bounding box center [265, 293] width 298 height 16
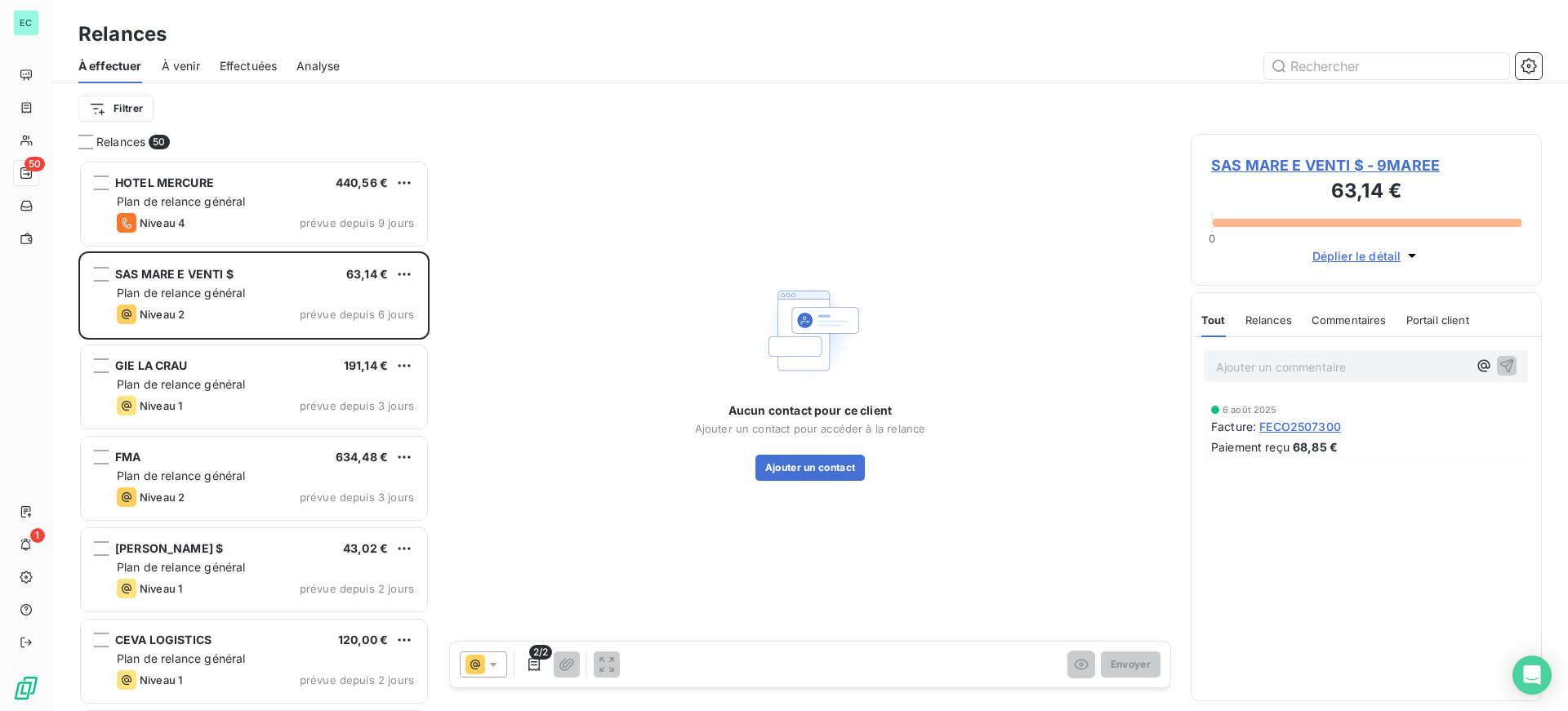
click at [1343, 164] on span "SAS MARE E VENTI $ - 9MAREE" at bounding box center [1366, 165] width 310 height 22
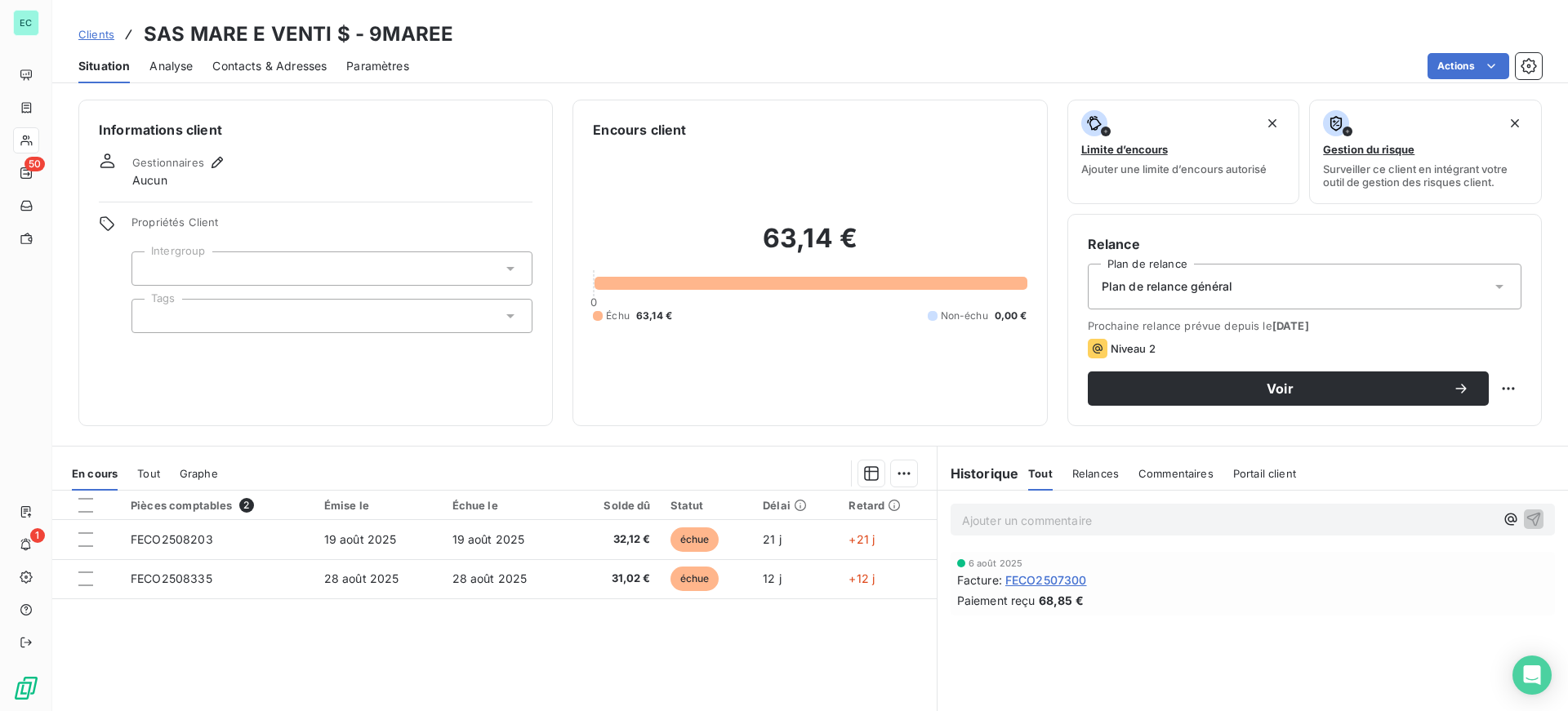
click at [1163, 289] on span "Plan de relance général" at bounding box center [1166, 287] width 131 height 16
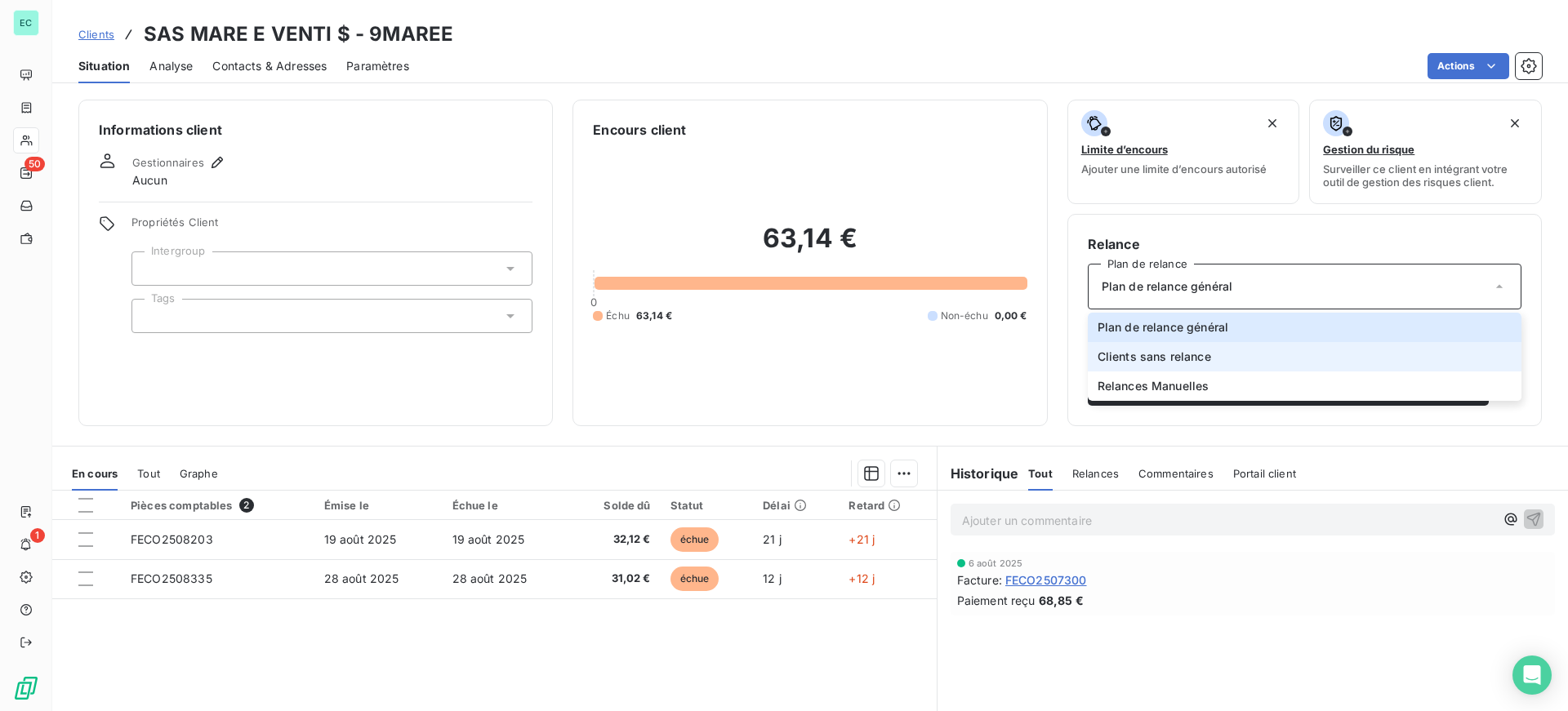
click at [1151, 364] on span "Clients sans relance" at bounding box center [1154, 356] width 113 height 16
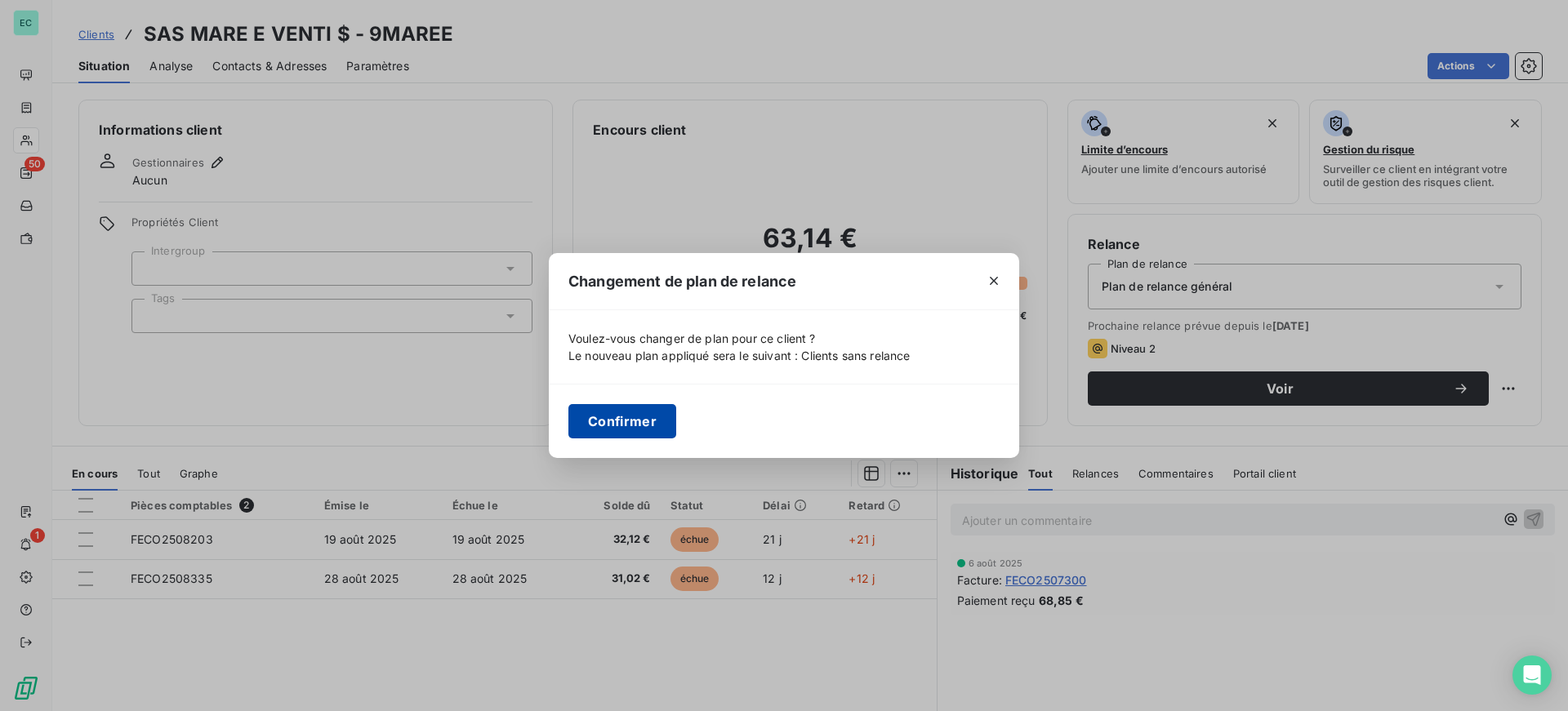
click at [627, 421] on button "Confirmer" at bounding box center [622, 421] width 108 height 34
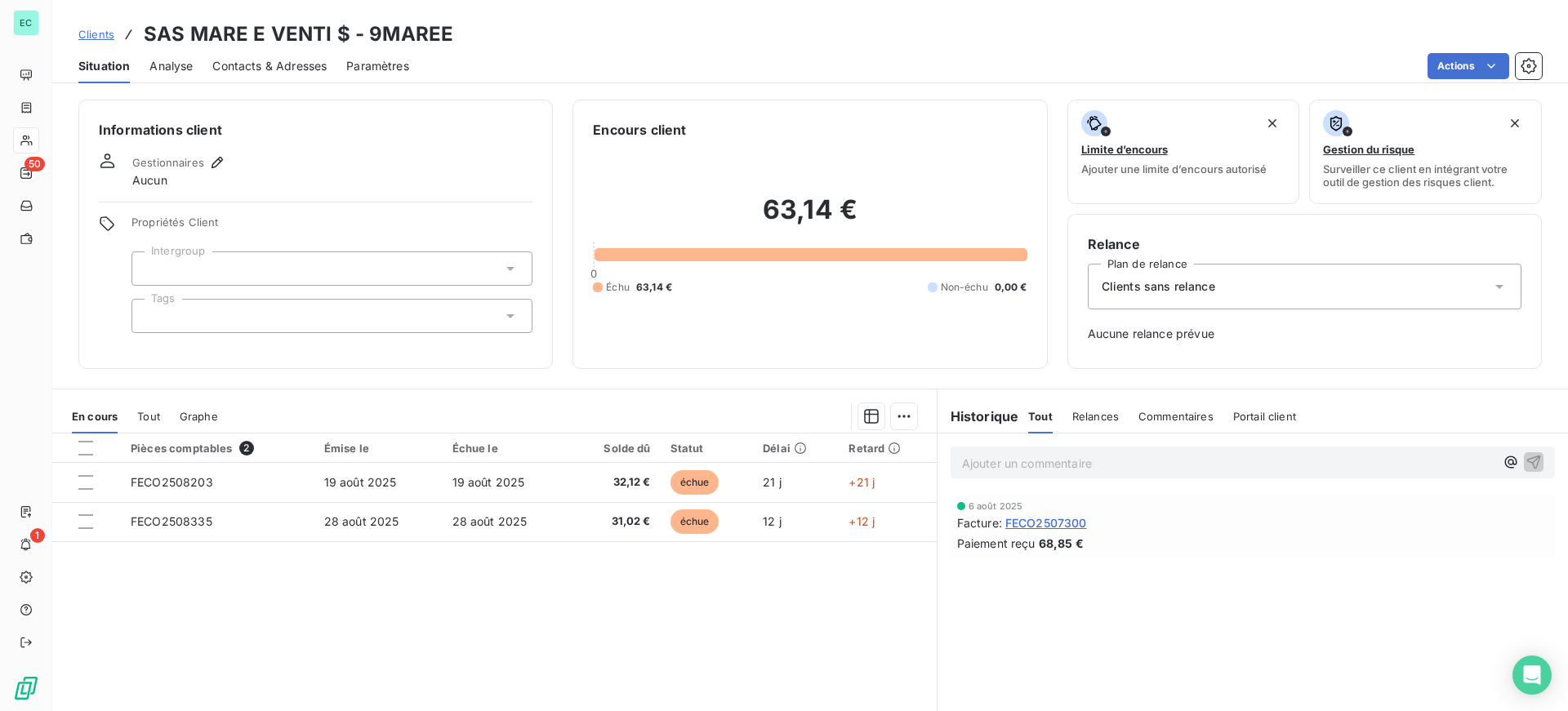
click at [101, 34] on span "Clients" at bounding box center [96, 34] width 36 height 13
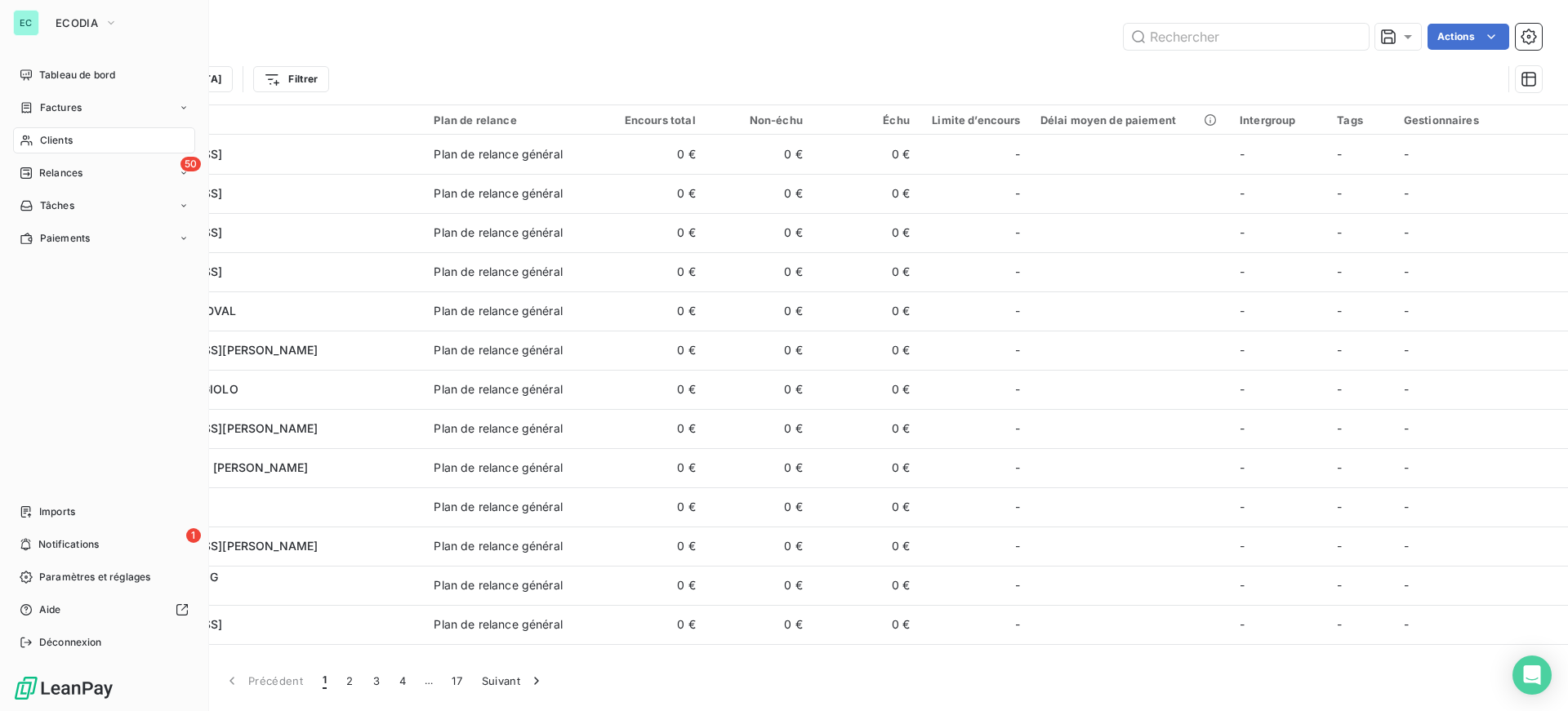
click at [41, 171] on span "Relances" at bounding box center [61, 173] width 44 height 14
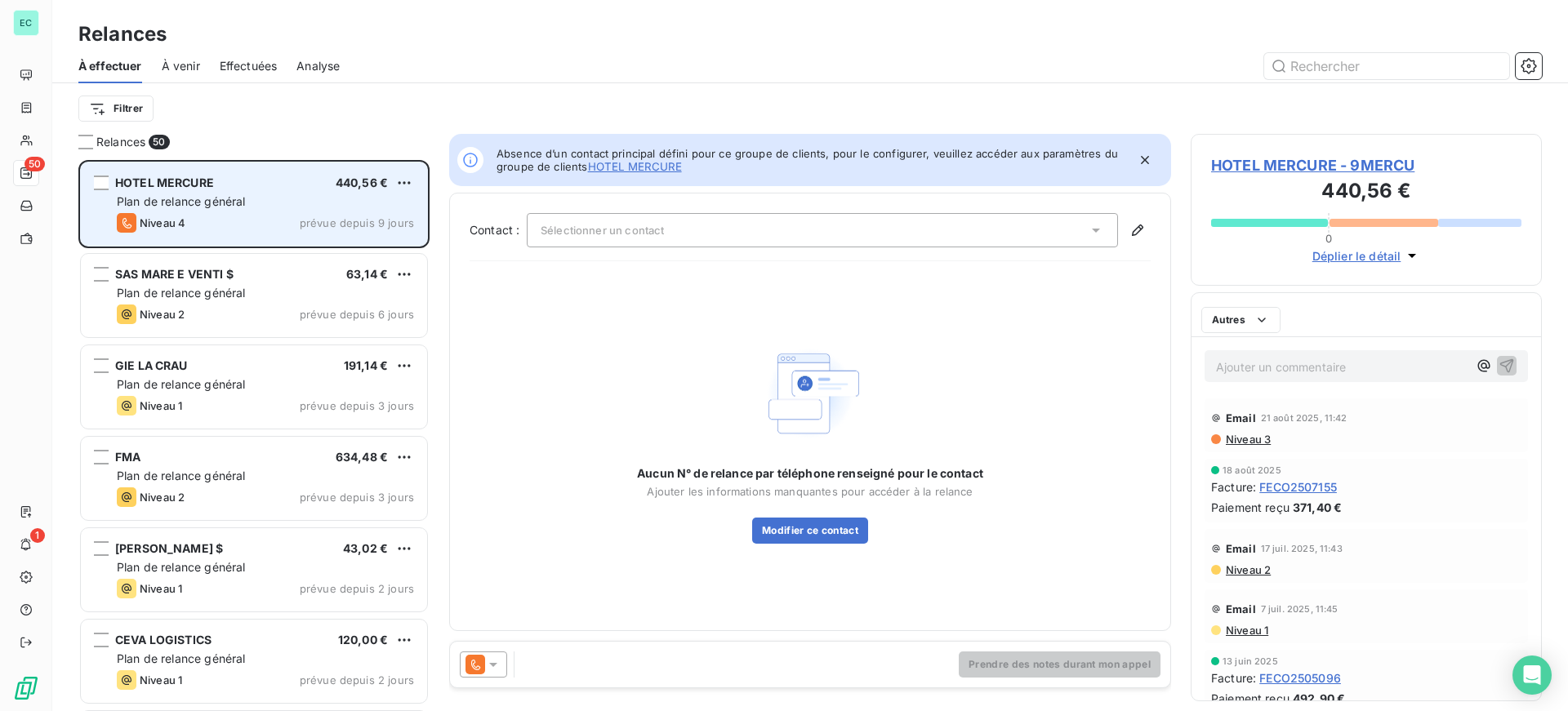
scroll to position [539, 339]
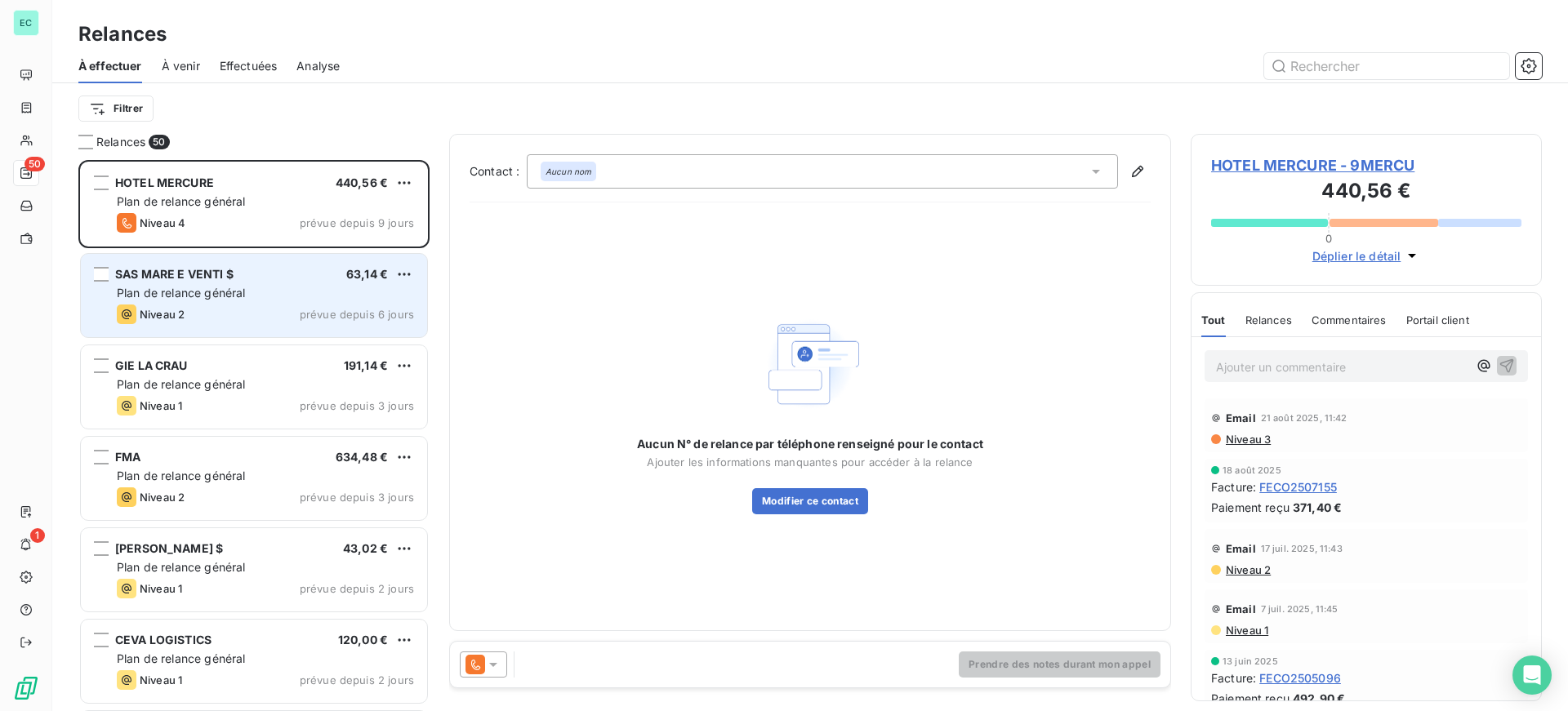
click at [305, 302] on div "SAS MARE E VENTI $ 63,14 € Plan de relance général [PERSON_NAME] 2 prévue depui…" at bounding box center [254, 295] width 347 height 83
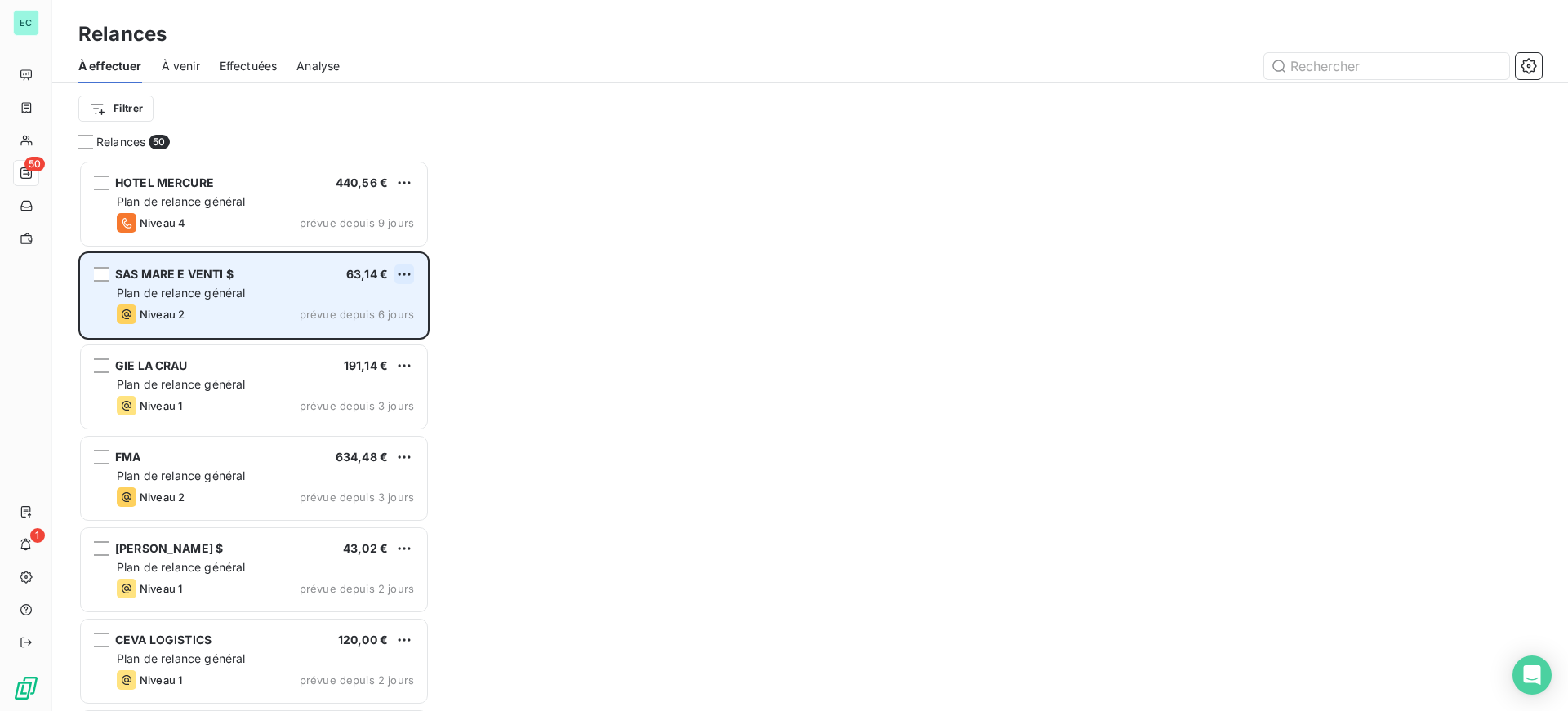
click at [409, 269] on html "EC 50 1 Relances À effectuer À venir Effectuées Analyse Filtrer Relances 50 HOT…" at bounding box center [784, 356] width 1568 height 711
click at [313, 337] on div "Passer cette action" at bounding box center [333, 336] width 146 height 26
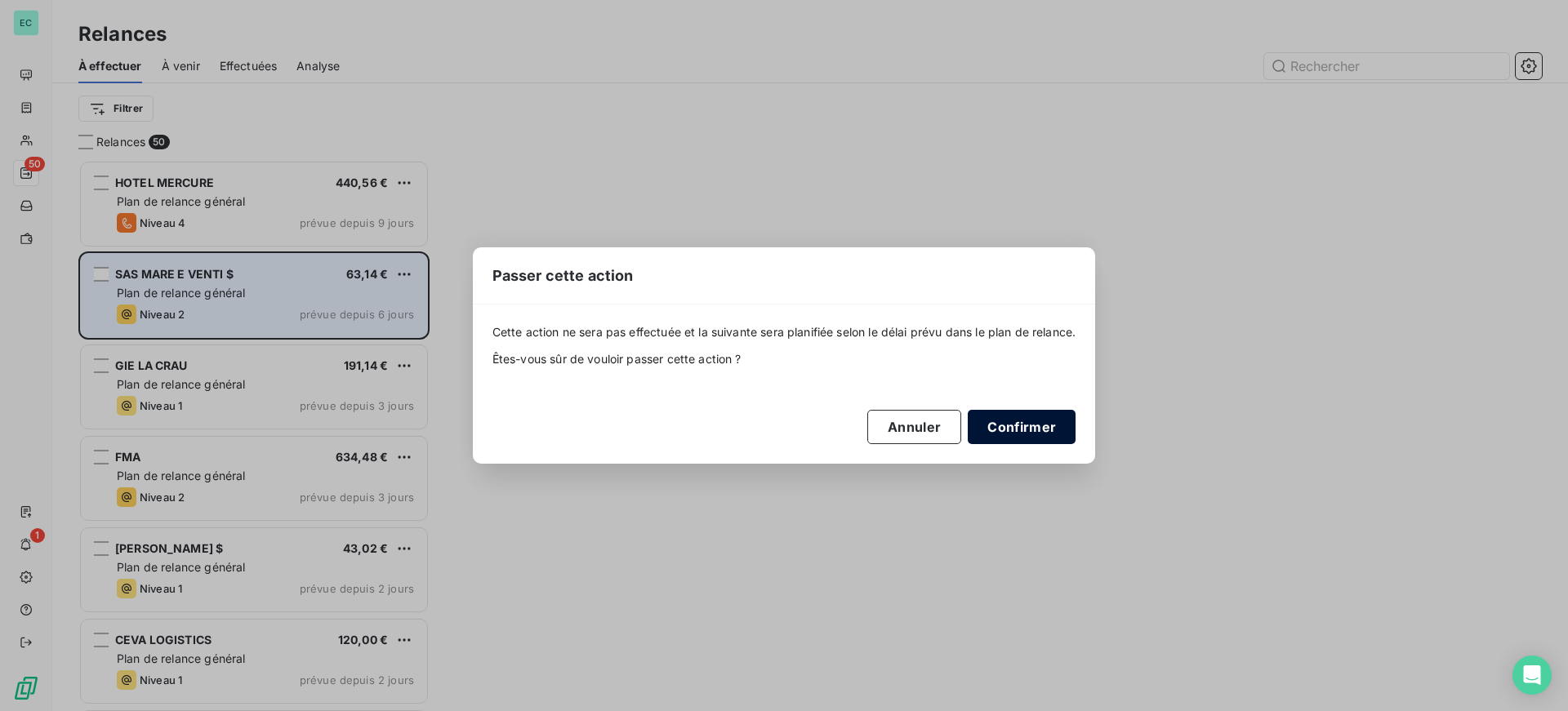
click at [1045, 431] on button "Confirmer" at bounding box center [1021, 427] width 108 height 34
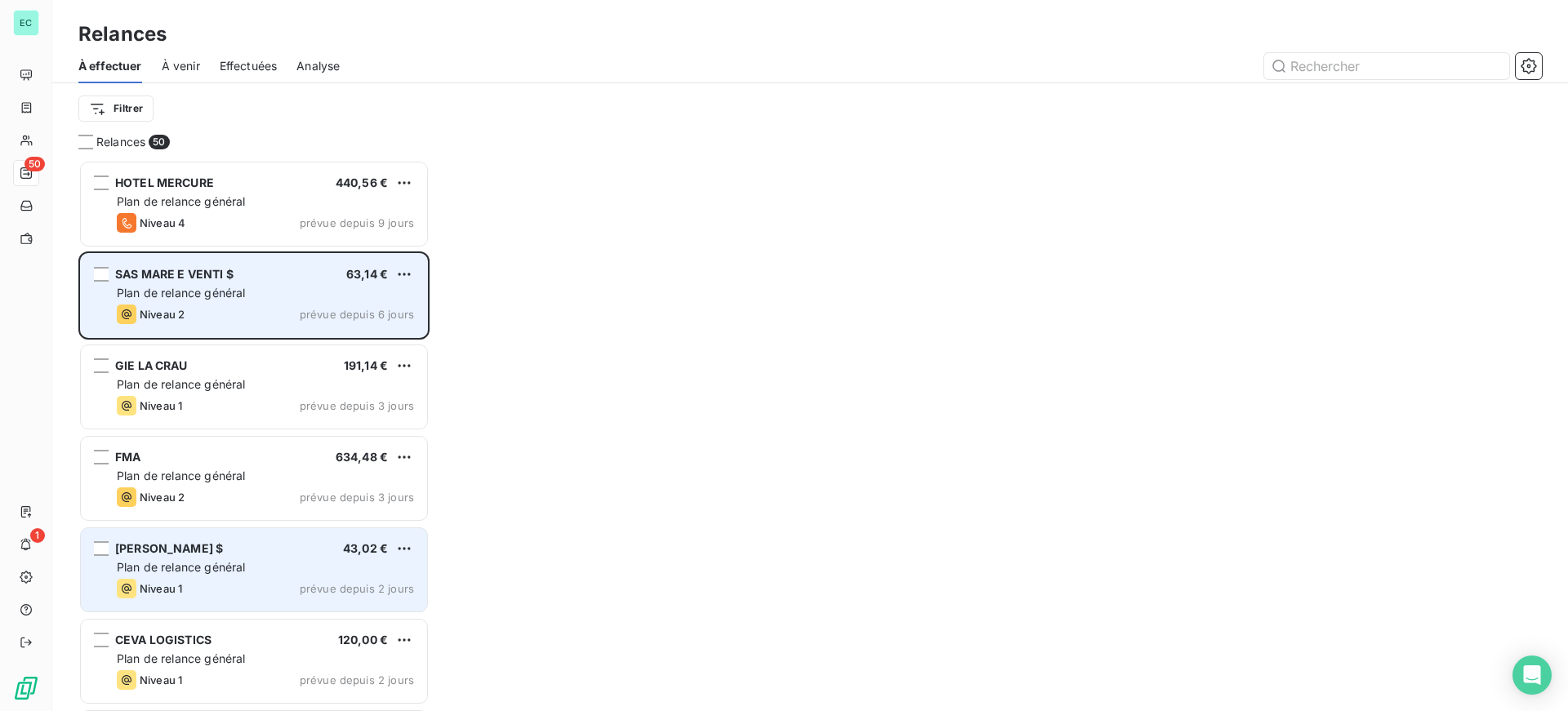
click at [210, 561] on span "Plan de relance général" at bounding box center [181, 568] width 128 height 14
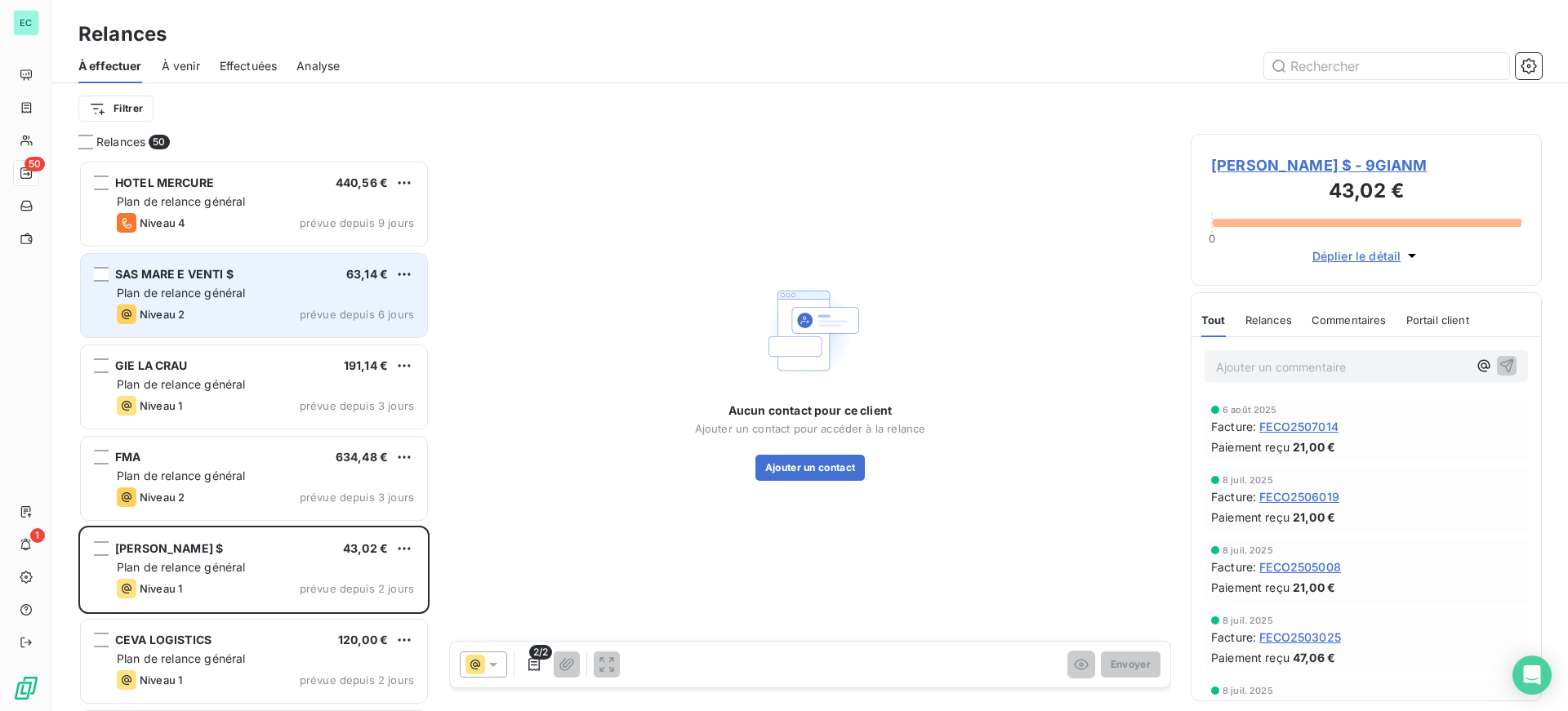
click at [1384, 168] on span "[PERSON_NAME] $ - 9GIANM" at bounding box center [1366, 165] width 310 height 22
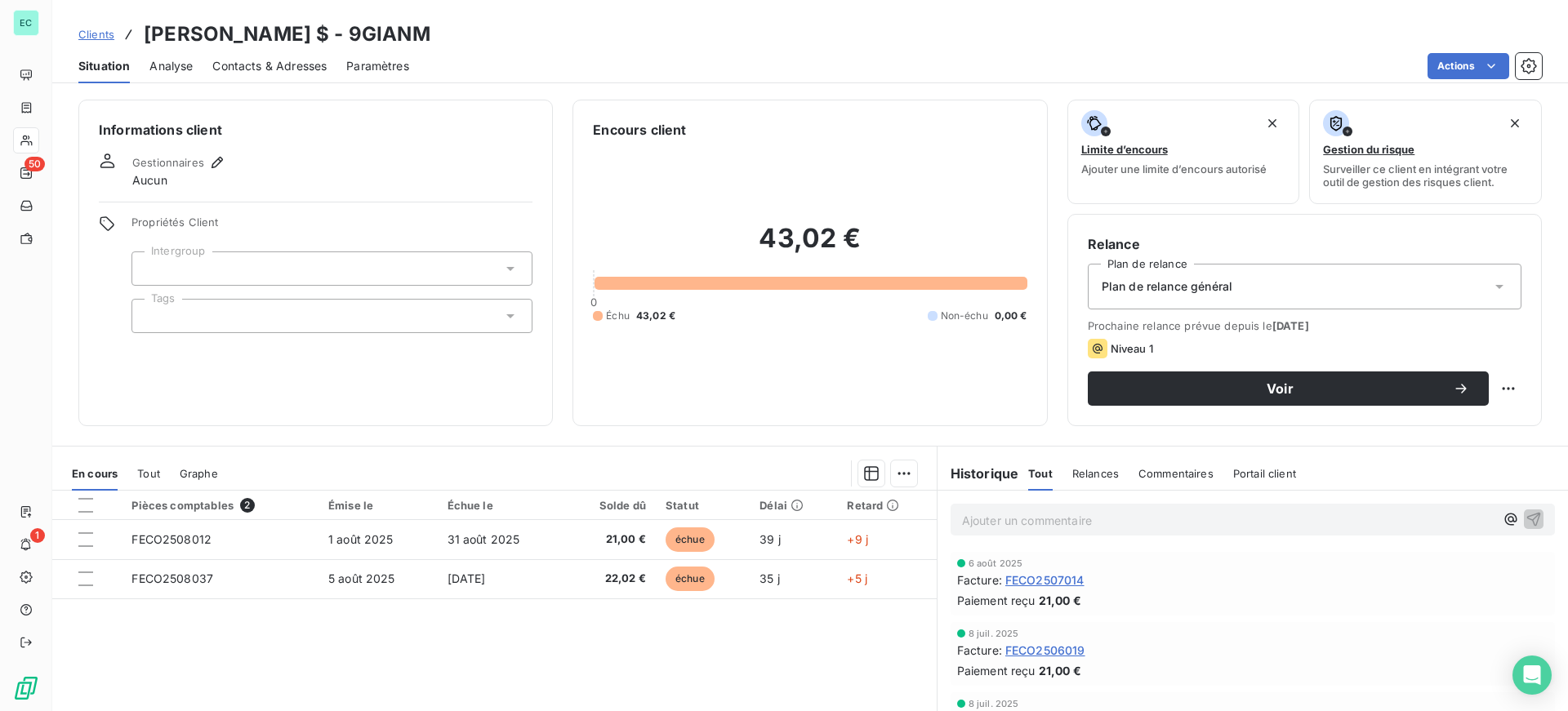
click at [1147, 287] on span "Plan de relance général" at bounding box center [1166, 287] width 131 height 16
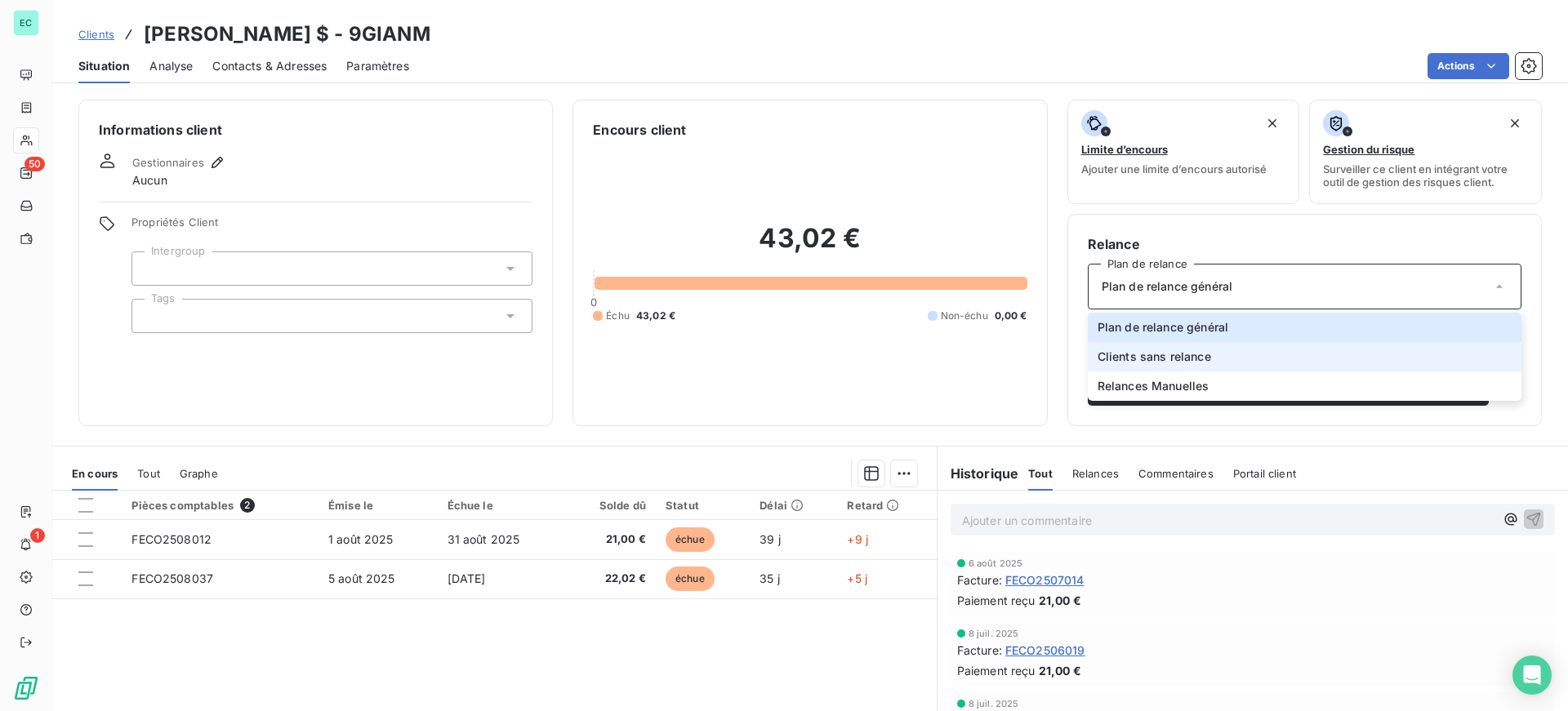
click at [1169, 363] on span "Clients sans relance" at bounding box center [1154, 356] width 113 height 16
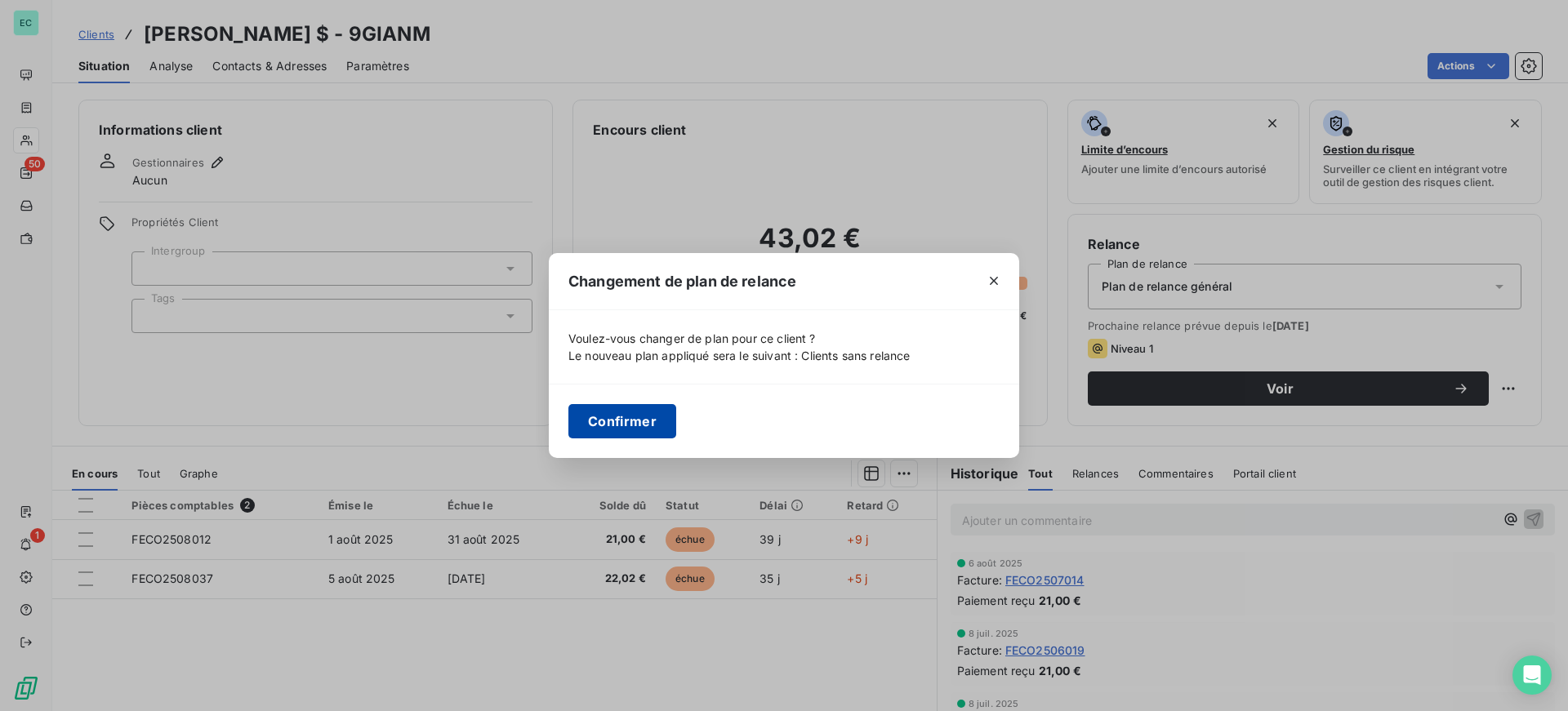
click at [629, 426] on button "Confirmer" at bounding box center [622, 421] width 108 height 34
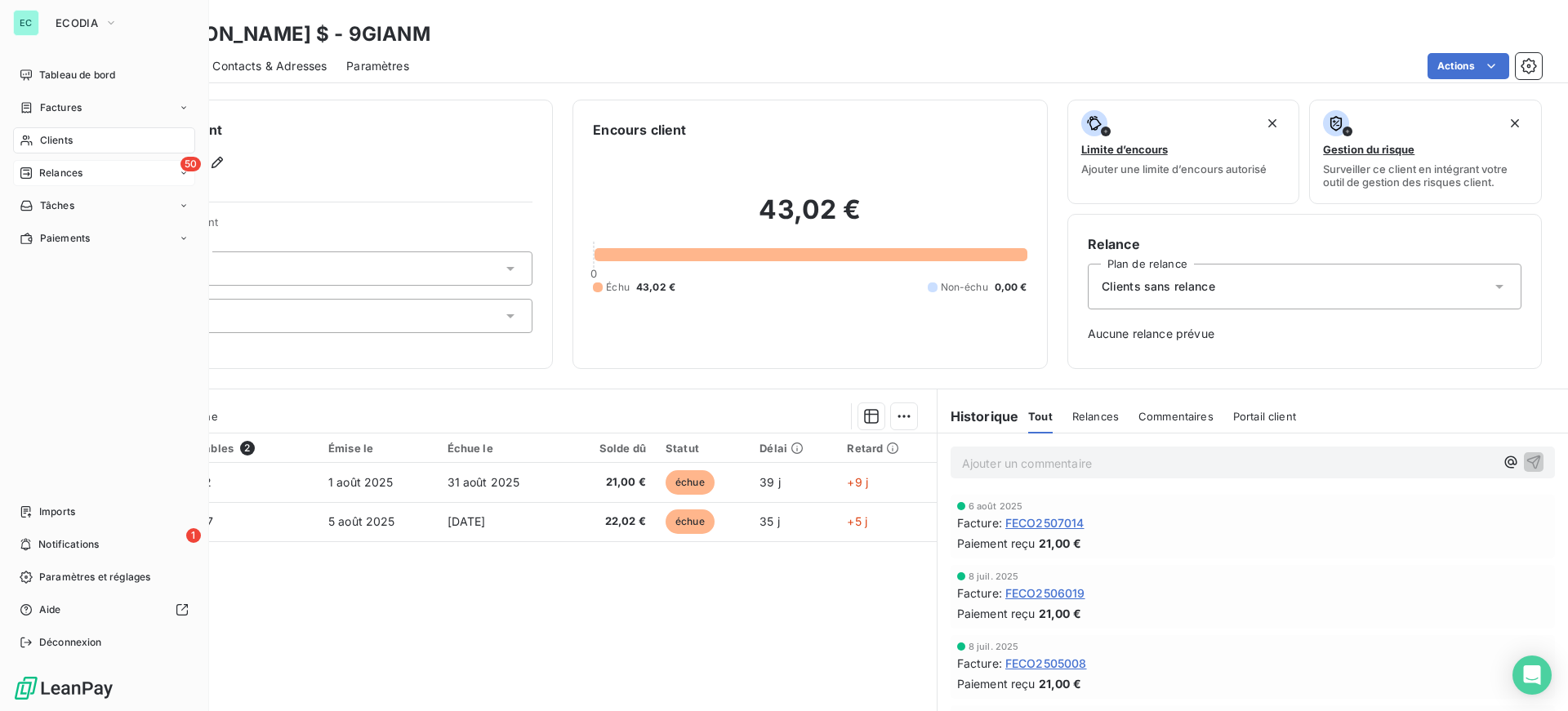
click at [58, 180] on span "Relances" at bounding box center [61, 173] width 44 height 14
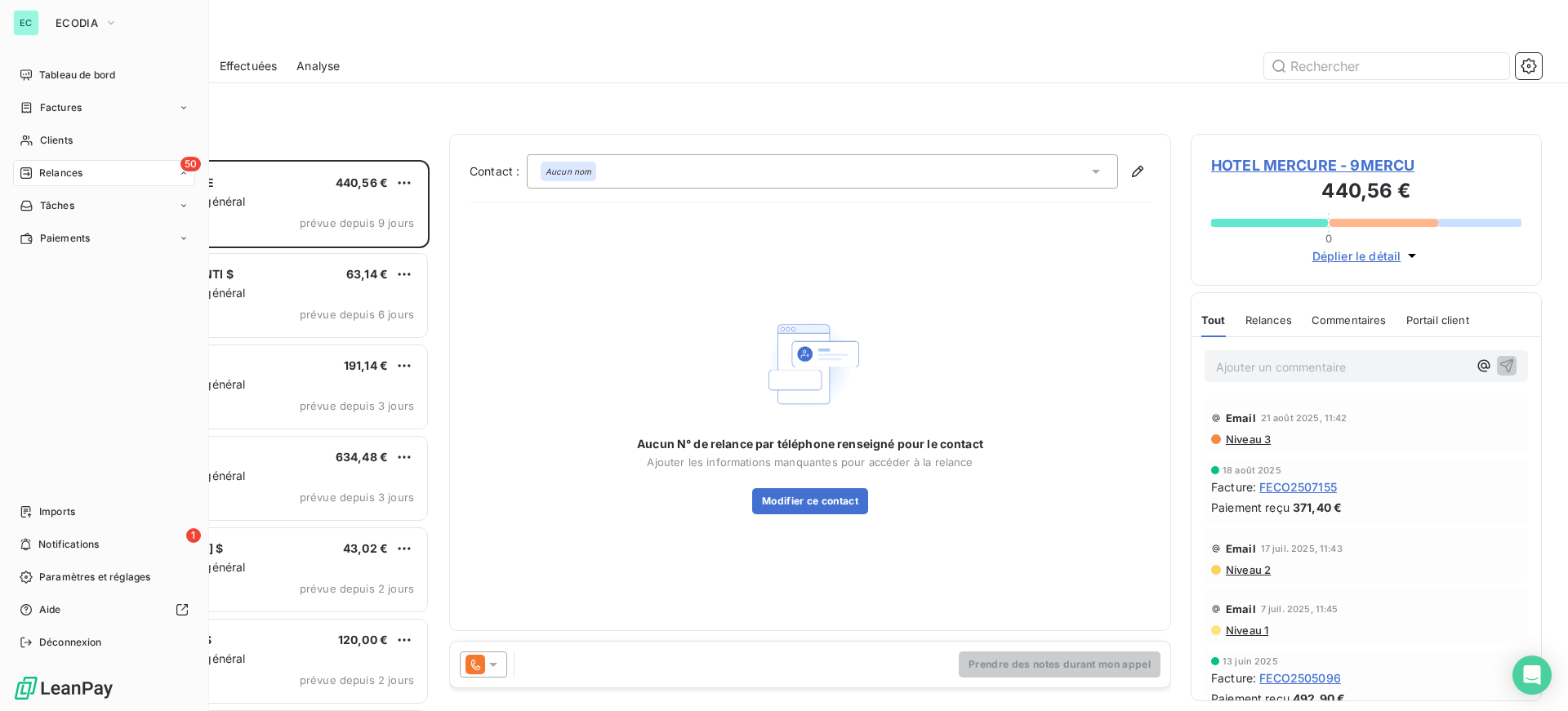
scroll to position [539, 339]
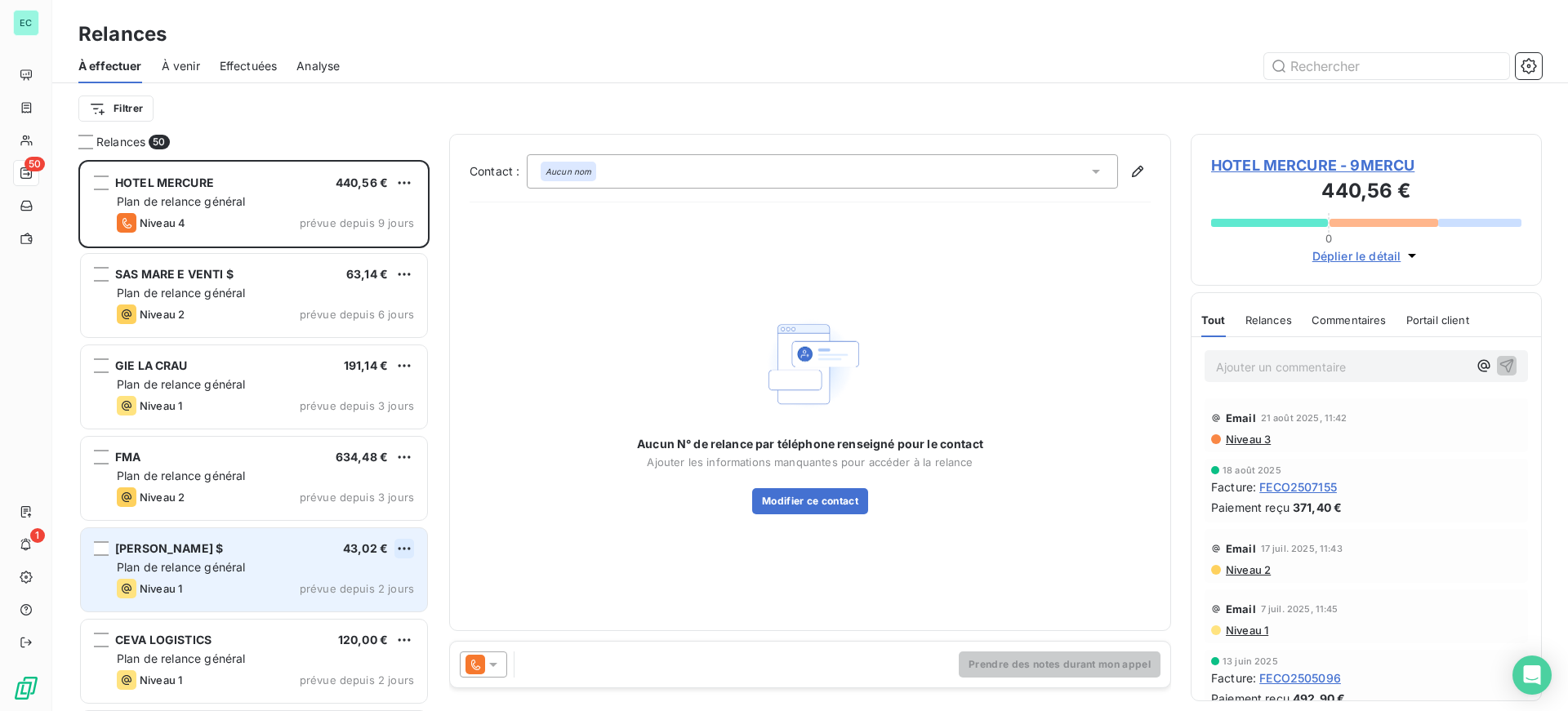
click at [406, 545] on html "EC 50 1 Relances À effectuer À venir Effectuées Analyse Filtrer Relances 50 HOT…" at bounding box center [784, 356] width 1568 height 711
click at [344, 617] on div "Passer cette action" at bounding box center [333, 610] width 146 height 26
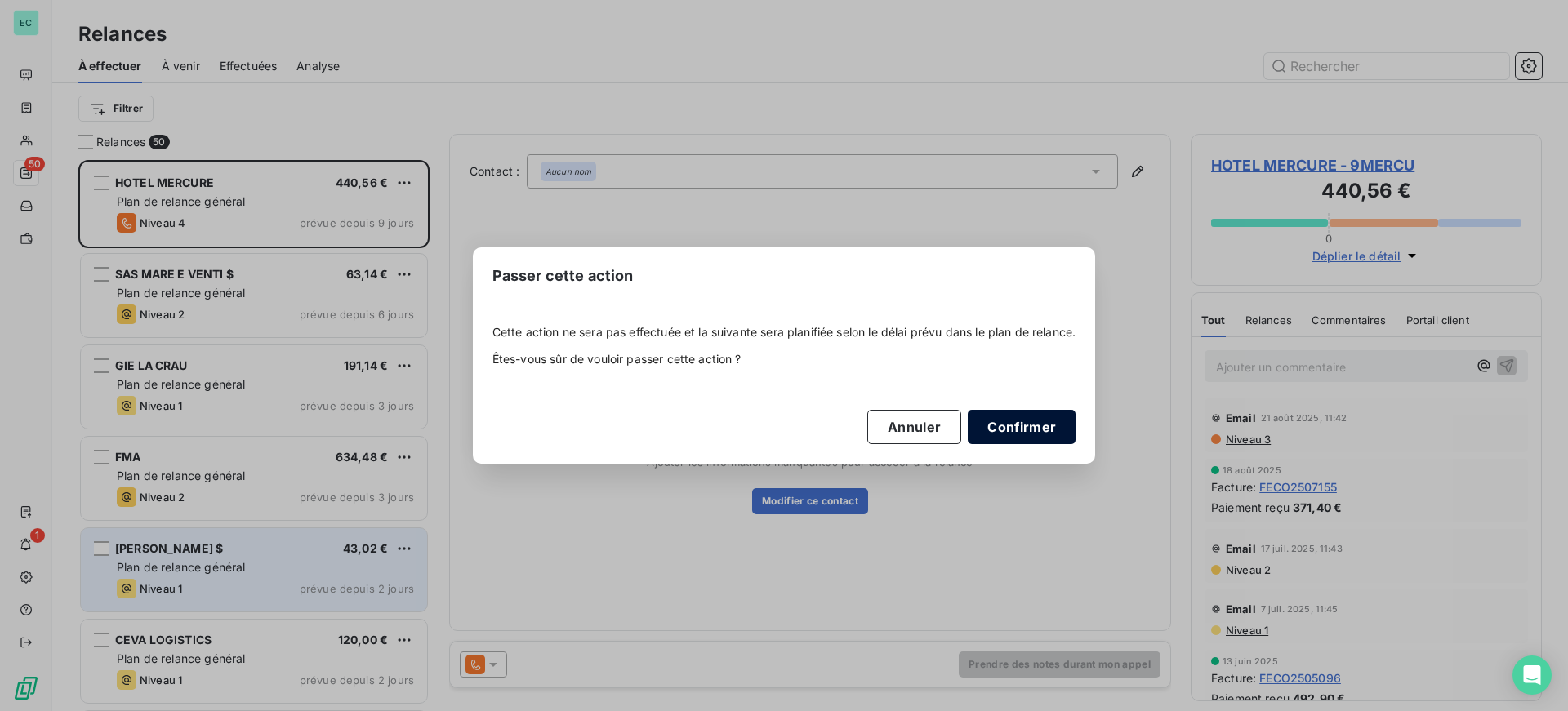
click at [1072, 434] on button "Confirmer" at bounding box center [1021, 427] width 108 height 34
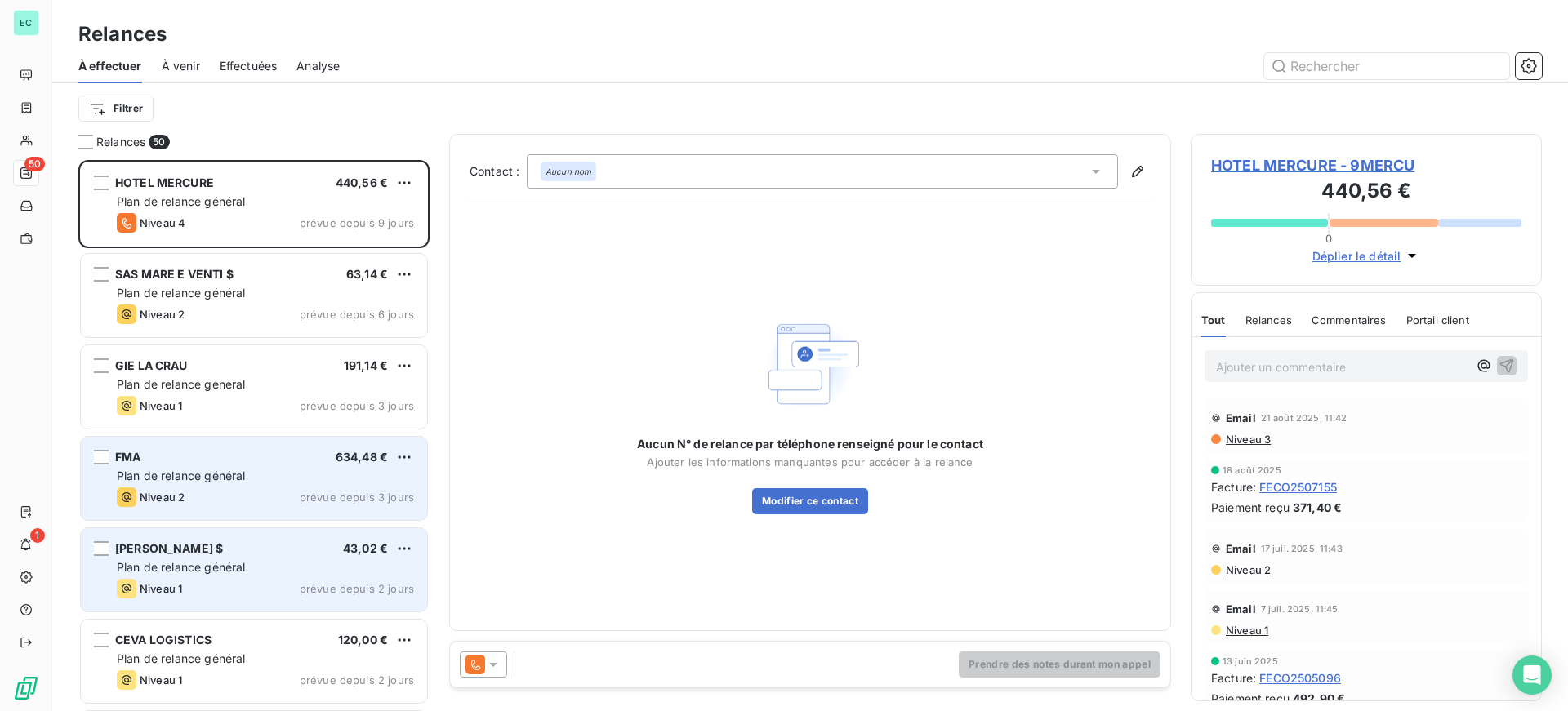
click at [193, 483] on div "Plan de relance général" at bounding box center [265, 476] width 298 height 16
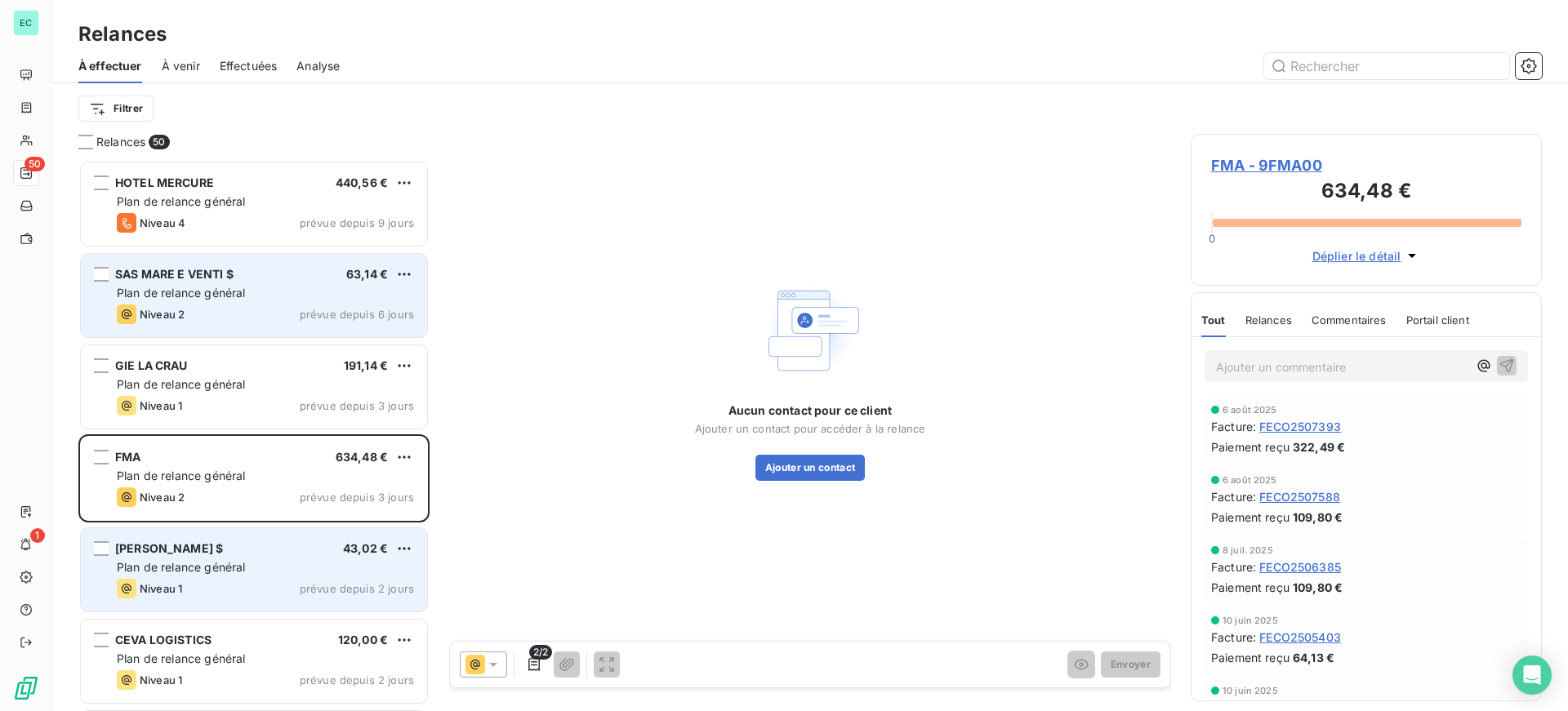
click at [245, 274] on div "SAS MARE E VENTI $ 63,14 €" at bounding box center [265, 274] width 298 height 14
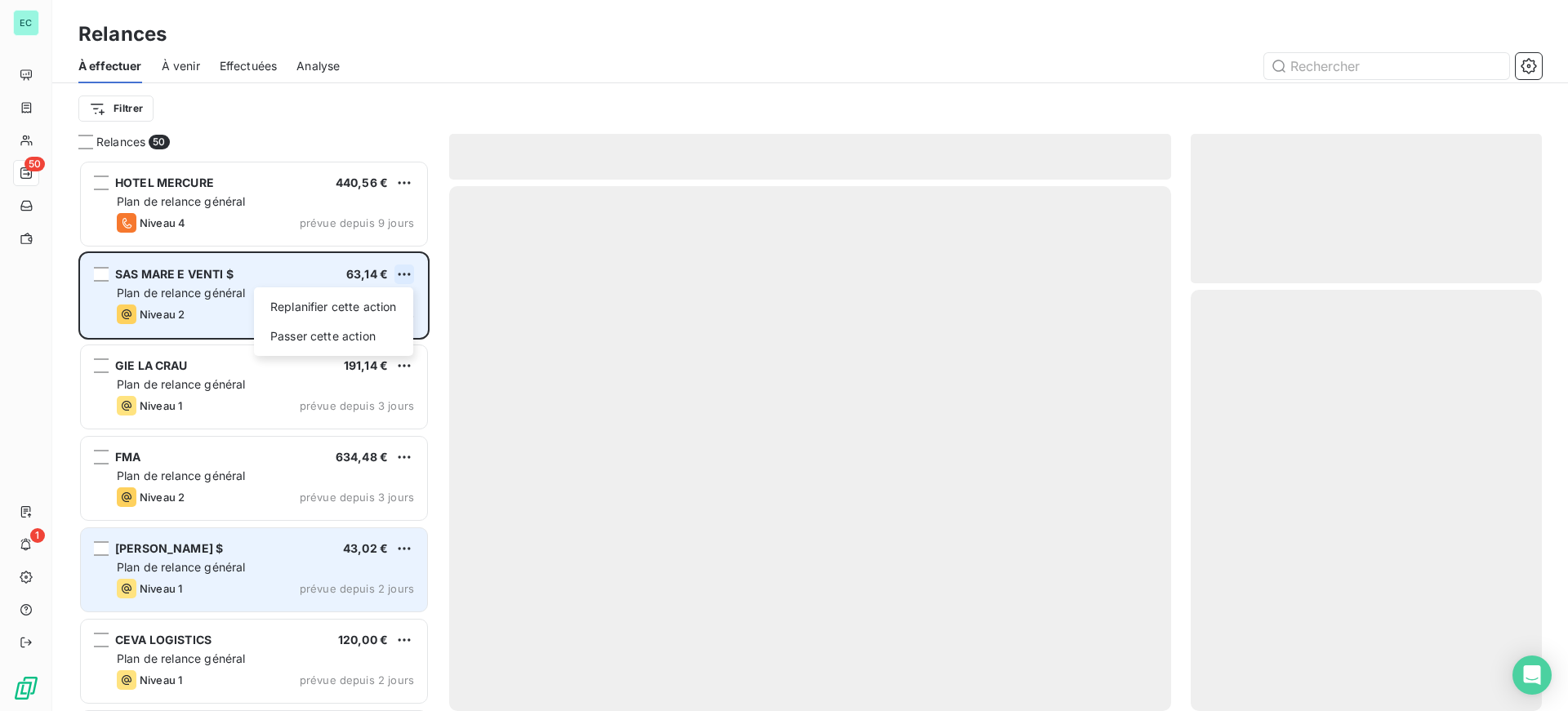
click at [406, 274] on html "EC 50 1 Relances À effectuer À venir Effectuées Analyse Filtrer Relances 50 HOT…" at bounding box center [784, 356] width 1568 height 711
click at [296, 346] on div "Passer cette action" at bounding box center [333, 336] width 146 height 26
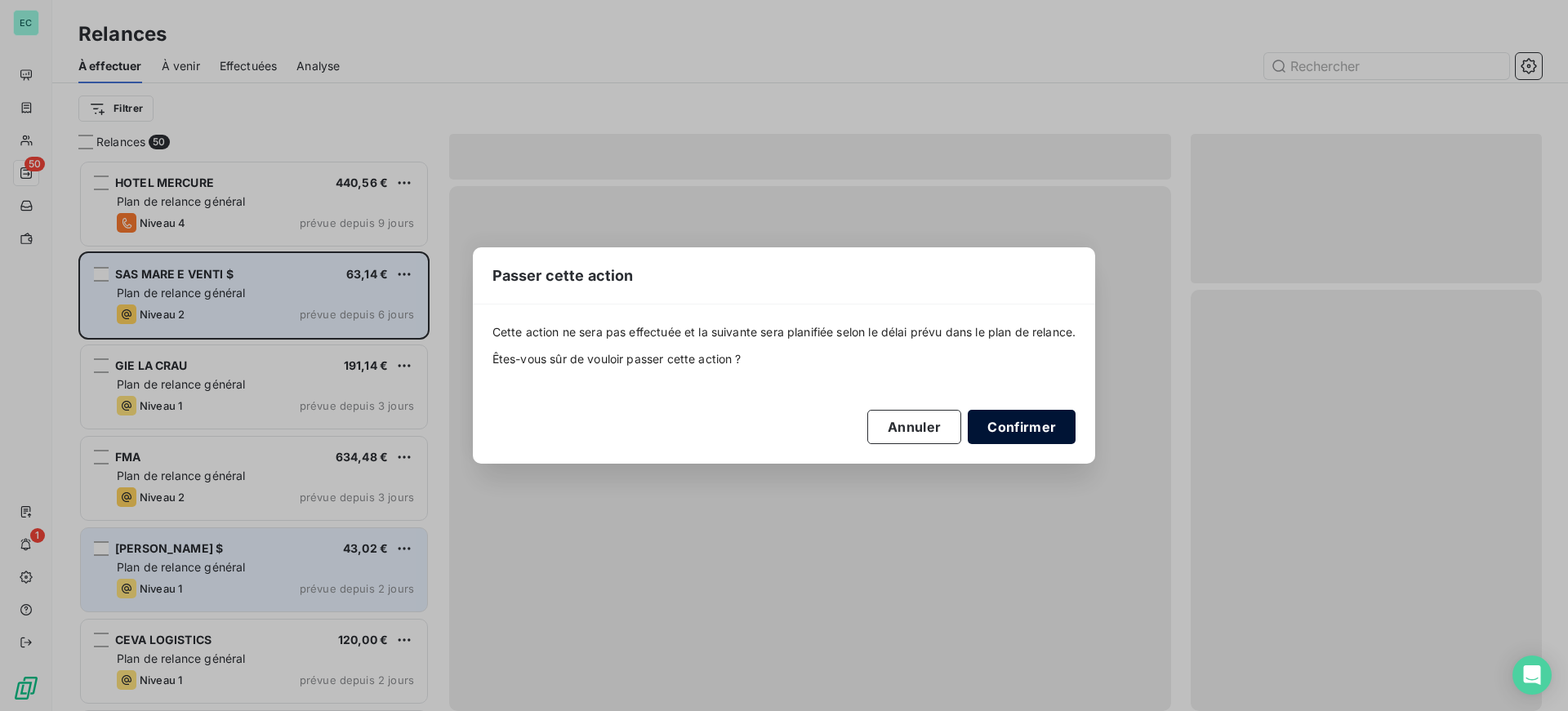
click at [1008, 430] on button "Confirmer" at bounding box center [1021, 427] width 108 height 34
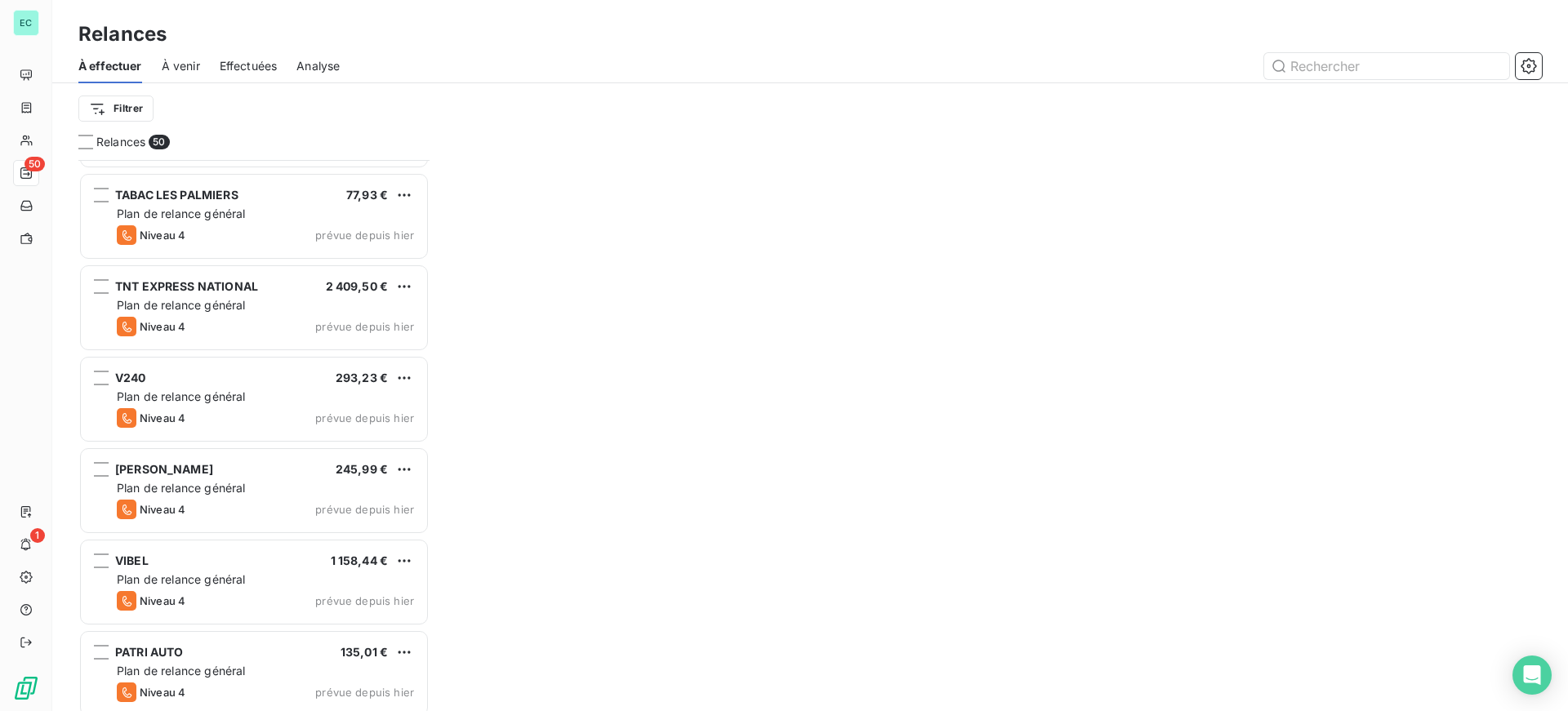
scroll to position [4023, 0]
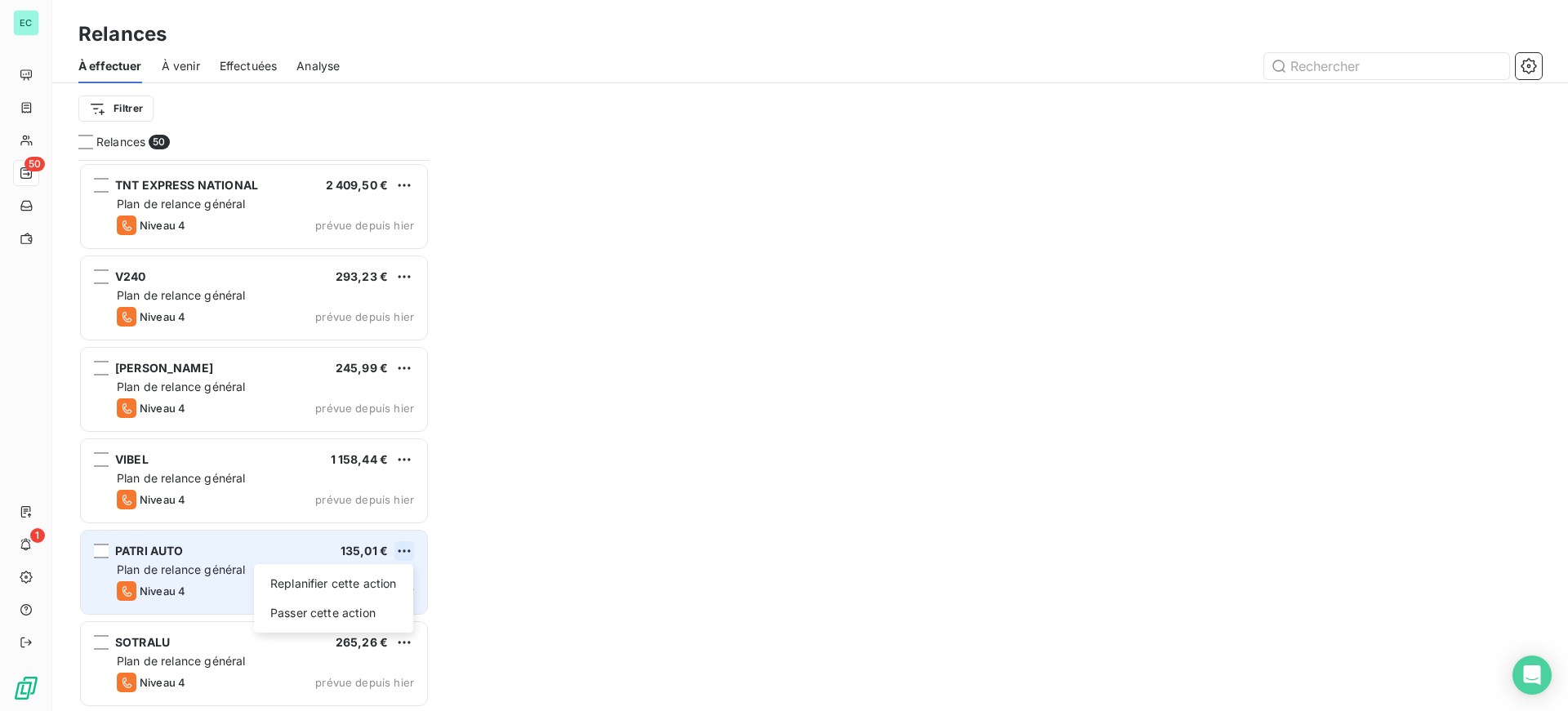
click at [396, 544] on html "EC 50 1 Relances À effectuer À venir Effectuées Analyse Filtrer Relances 50 STA…" at bounding box center [784, 356] width 1568 height 711
click at [343, 604] on div "Passer cette action" at bounding box center [333, 613] width 146 height 26
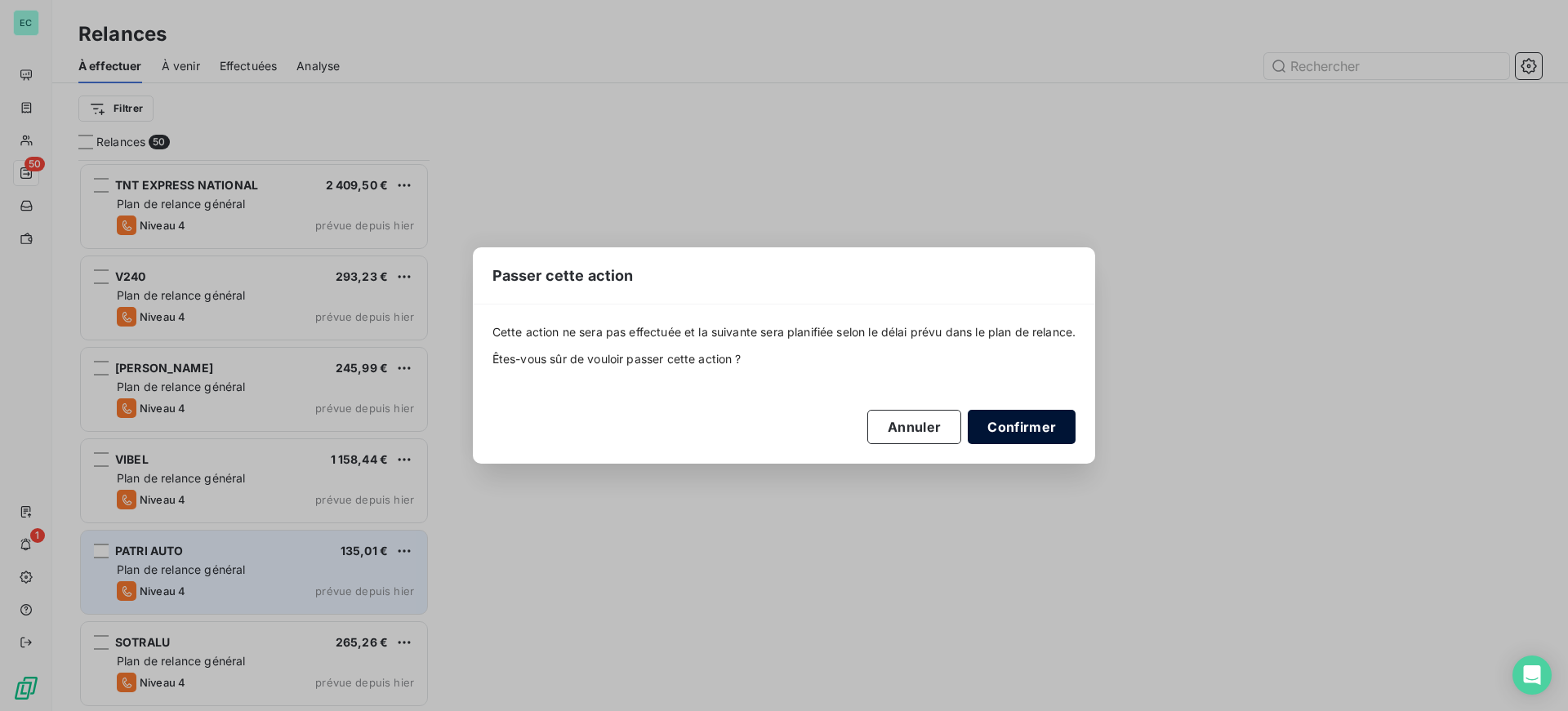
click at [984, 434] on button "Confirmer" at bounding box center [1021, 427] width 108 height 34
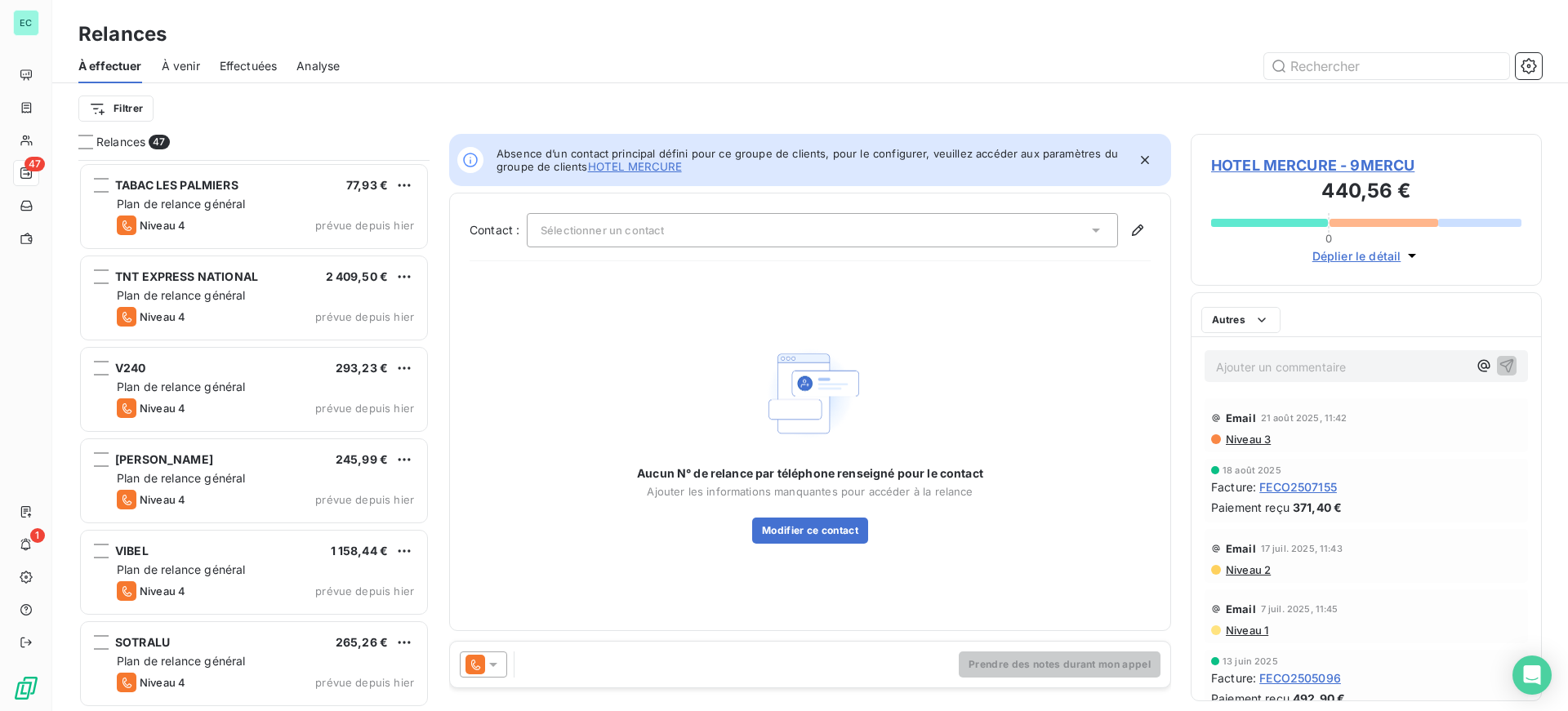
scroll to position [3747, 0]
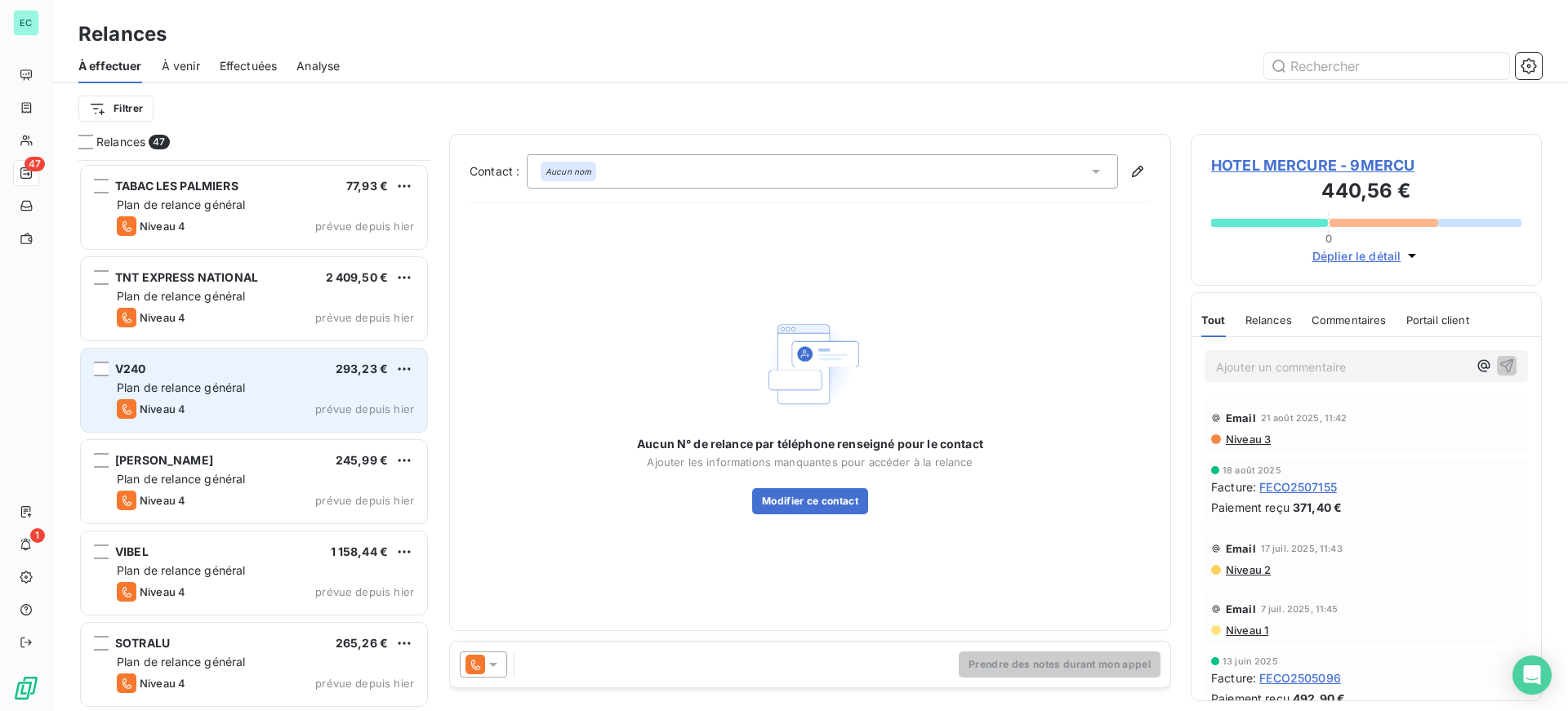
click at [233, 387] on span "Plan de relance général" at bounding box center [181, 388] width 128 height 14
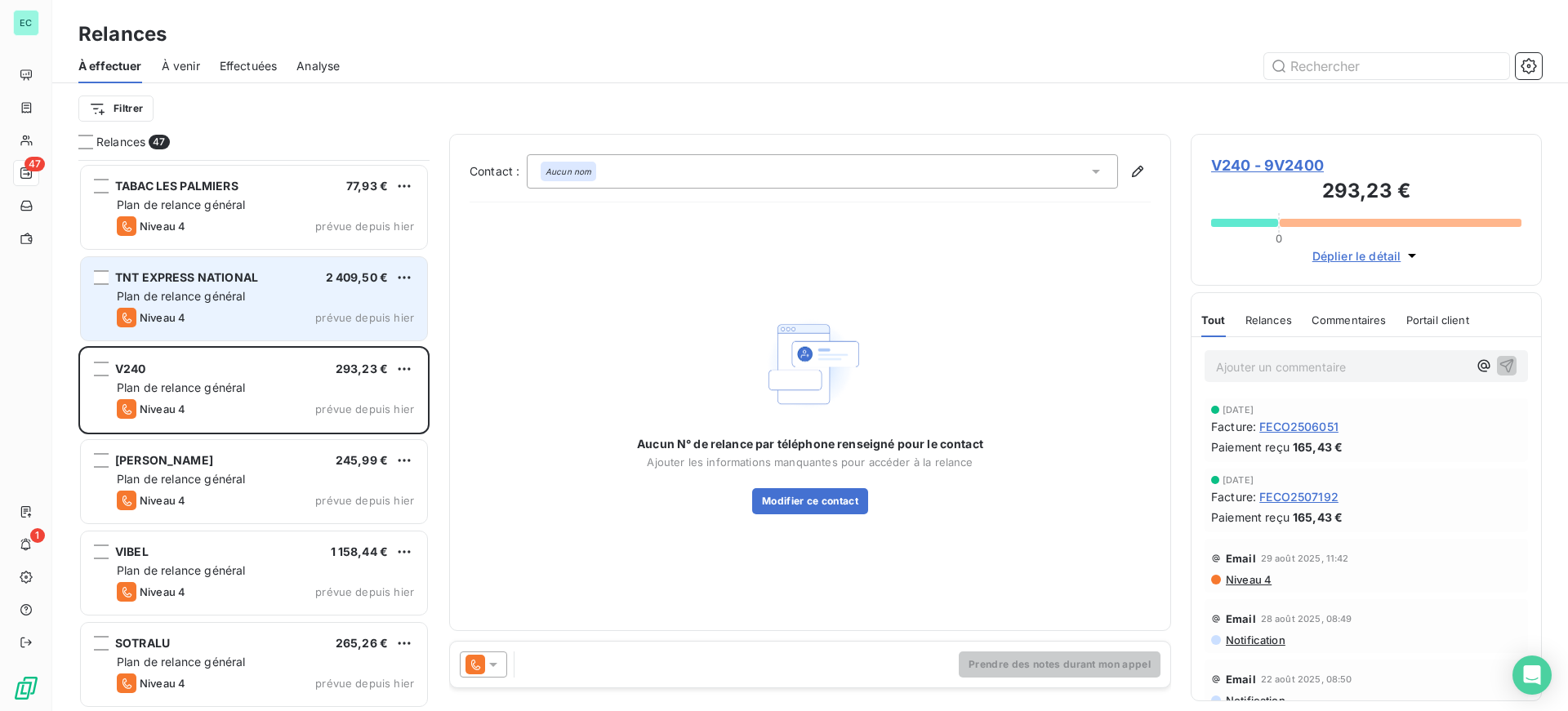
scroll to position [3420, 0]
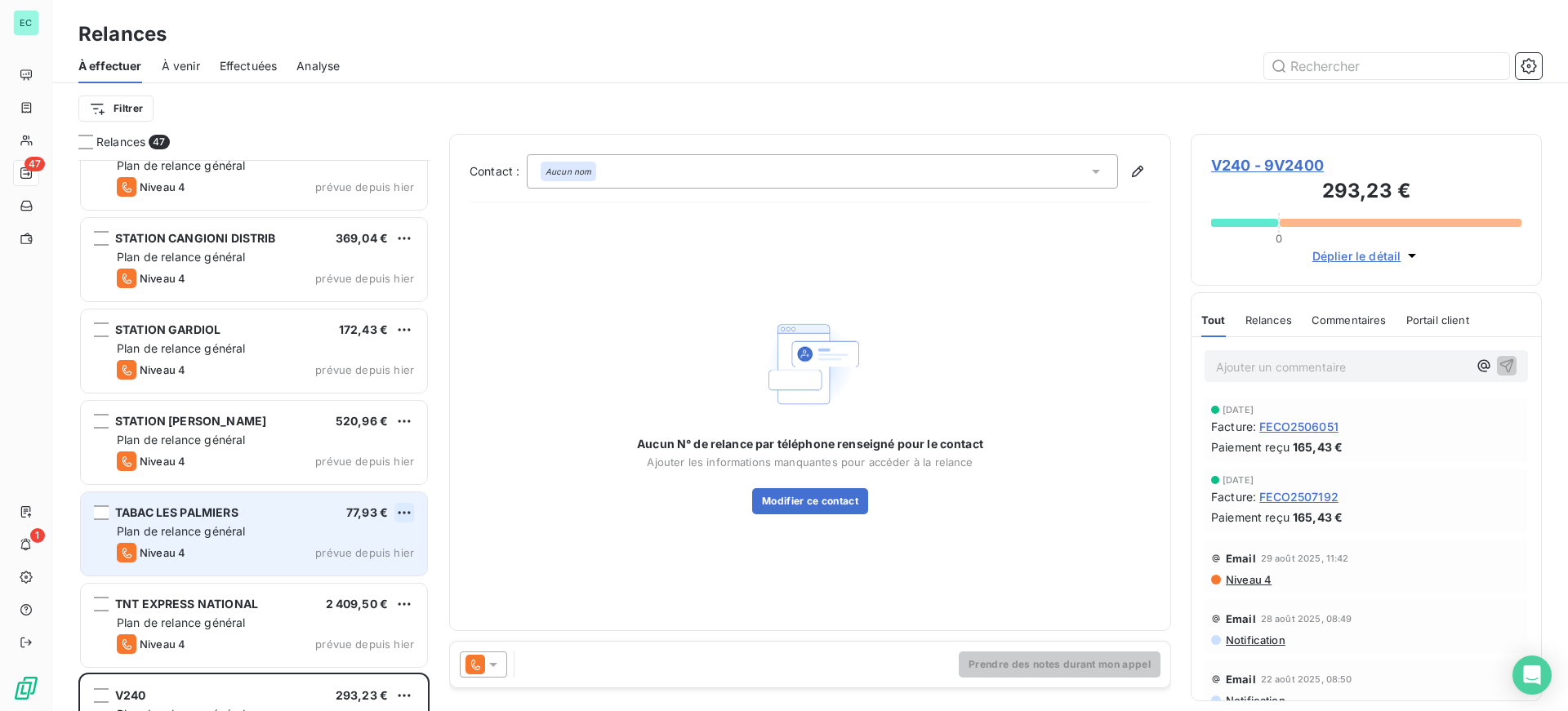
click at [406, 512] on html "EC 47 1 Relances À effectuer À venir Effectuées Analyse Filtrer Relances 47 OFF…" at bounding box center [784, 356] width 1568 height 711
click at [322, 583] on div "Passer cette action" at bounding box center [333, 575] width 146 height 26
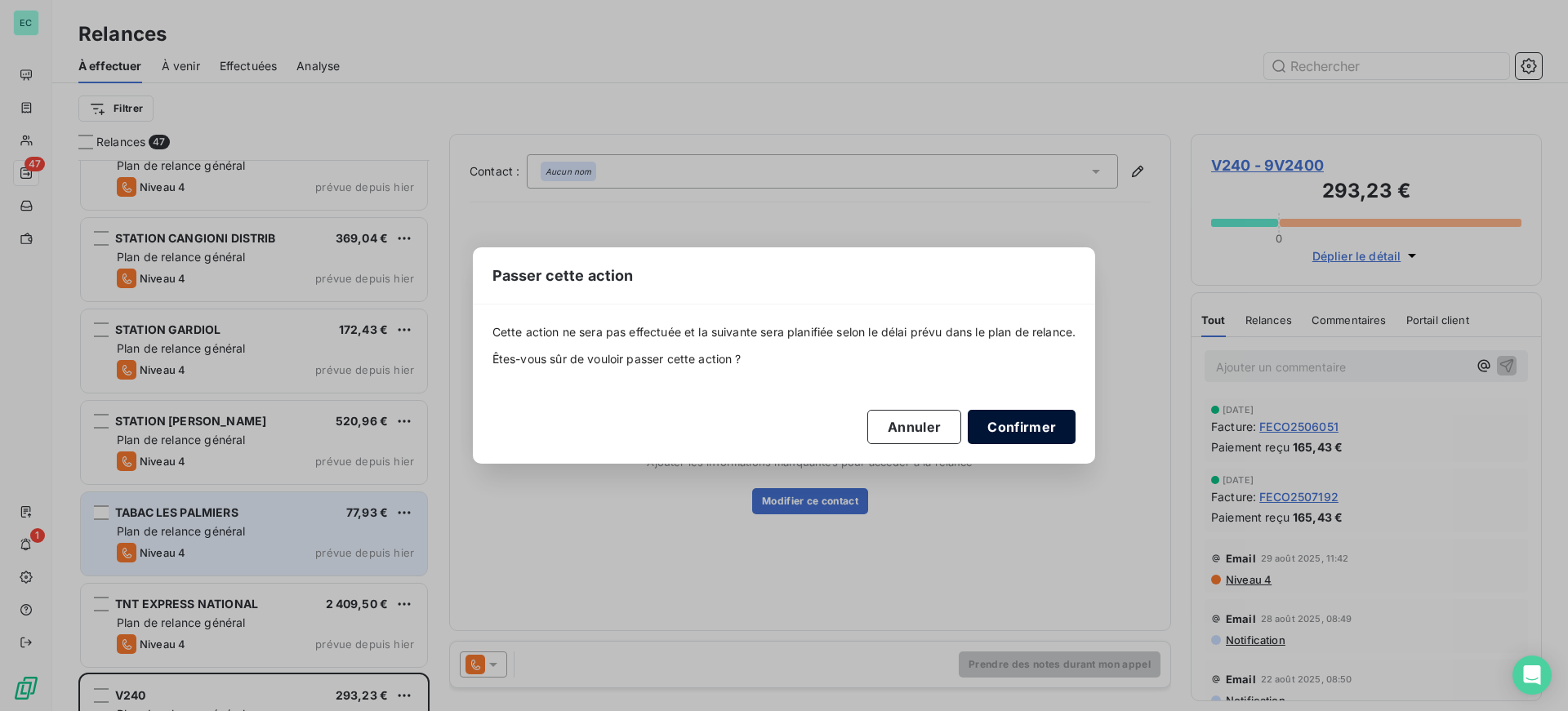
click at [1019, 438] on button "Confirmer" at bounding box center [1021, 427] width 108 height 34
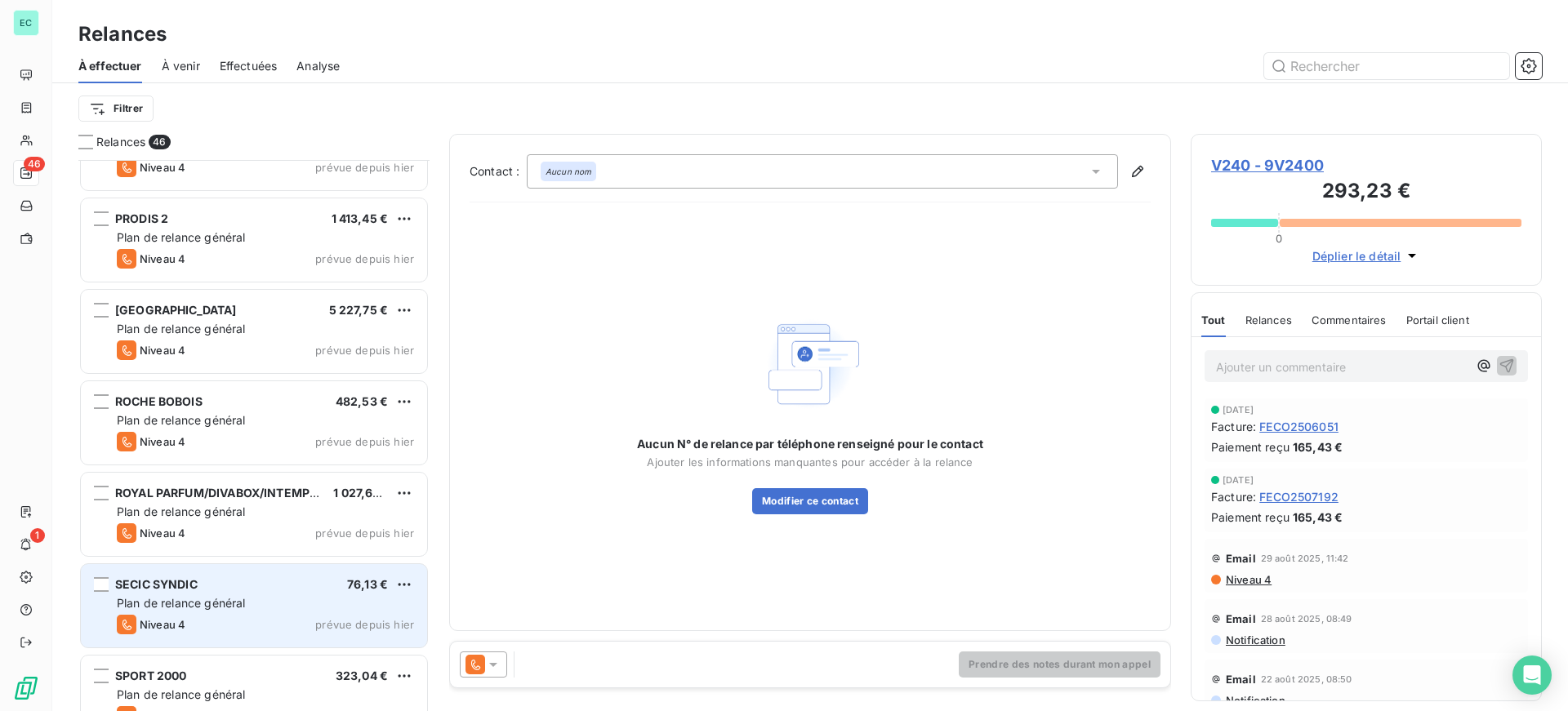
scroll to position [2849, 0]
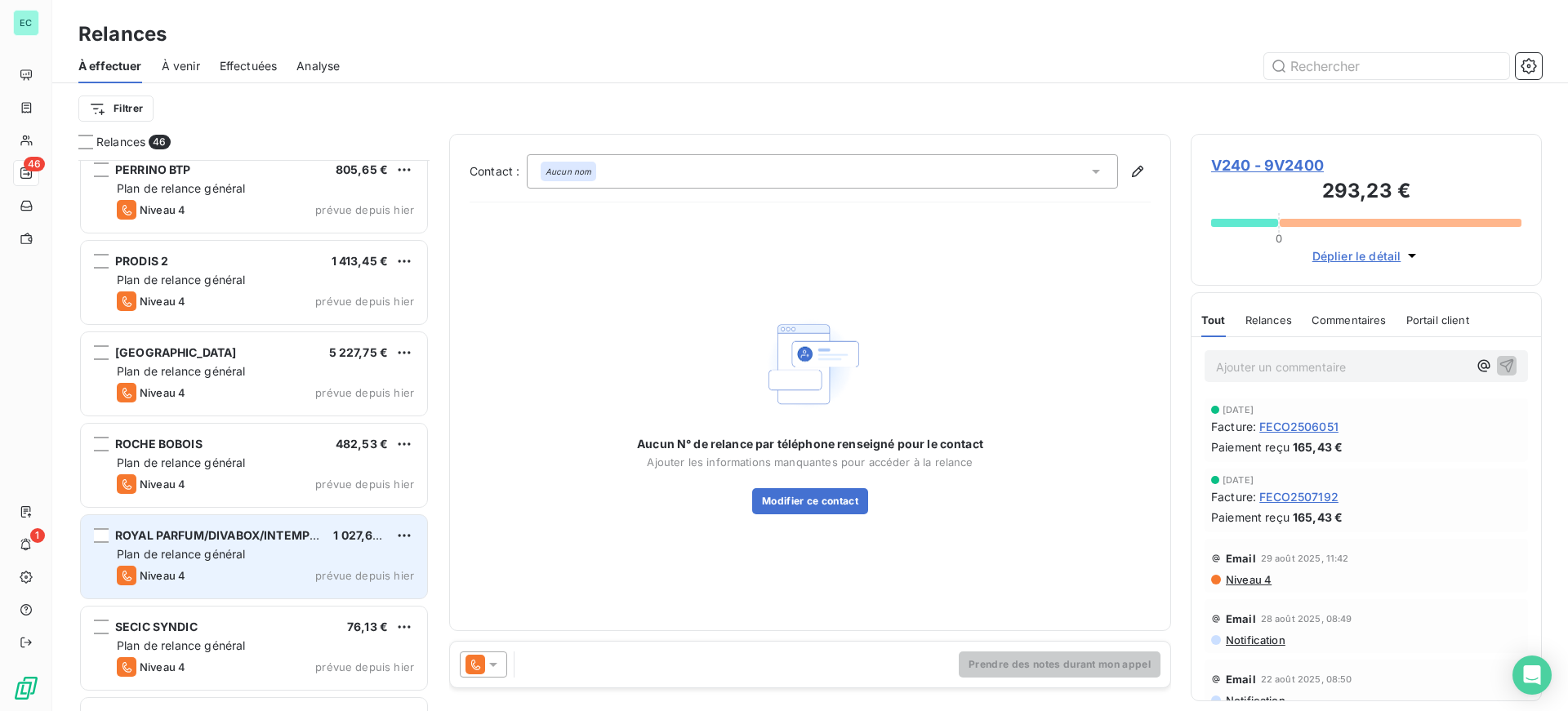
click at [222, 562] on div "ROYAL PARFUM/DIVABOX/INTEMPOLL 1 027,60 € Plan de relance général [PERSON_NAME]…" at bounding box center [254, 556] width 347 height 83
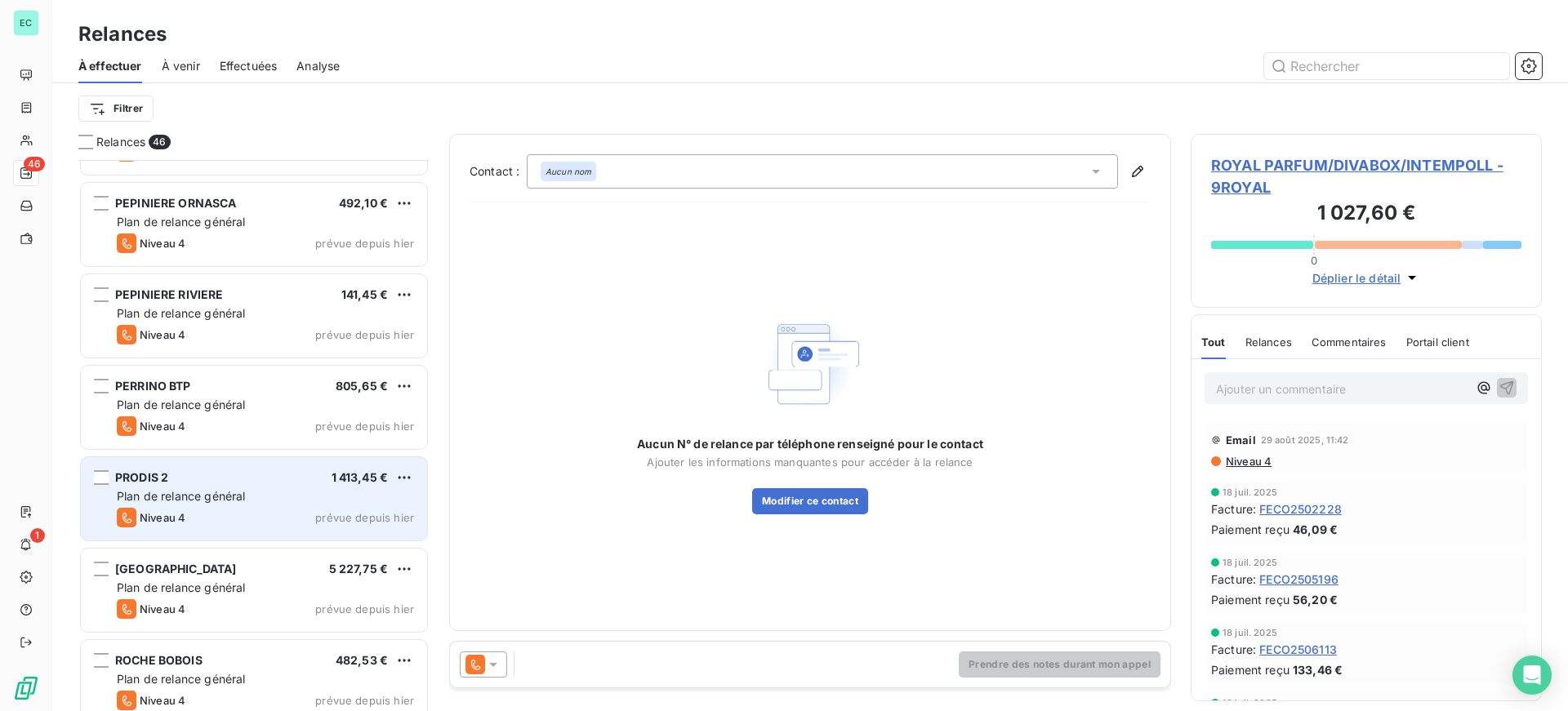
scroll to position [2604, 0]
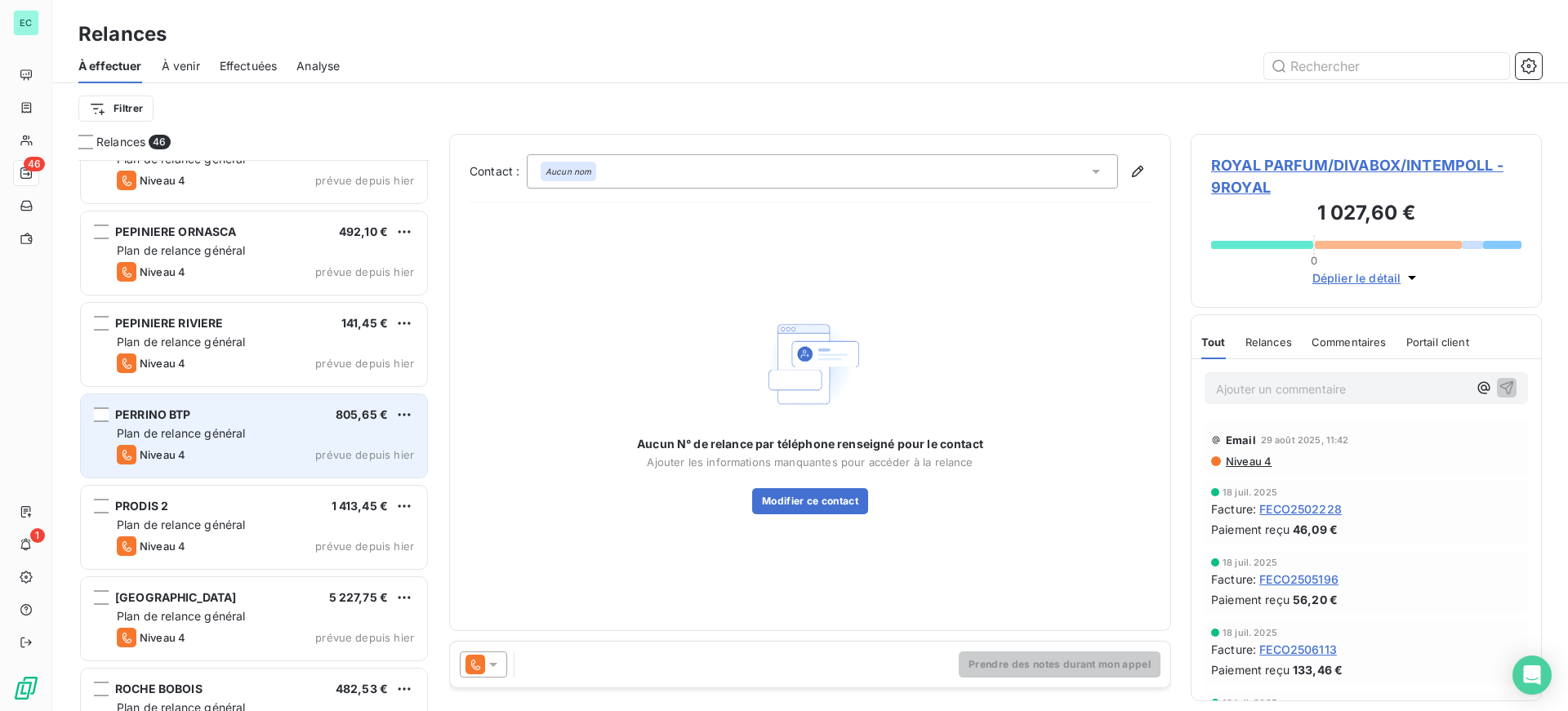
click at [233, 437] on span "Plan de relance général" at bounding box center [181, 433] width 128 height 14
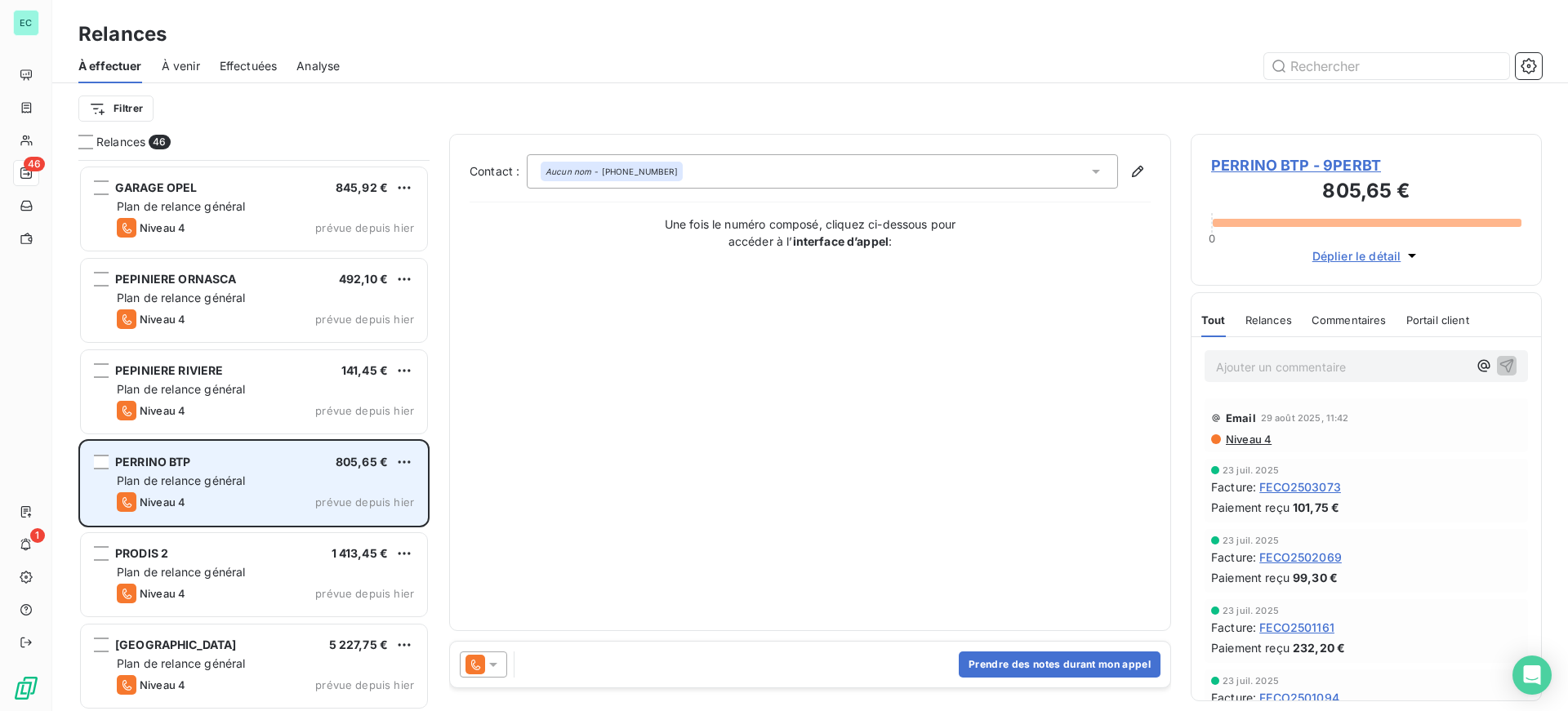
scroll to position [2522, 0]
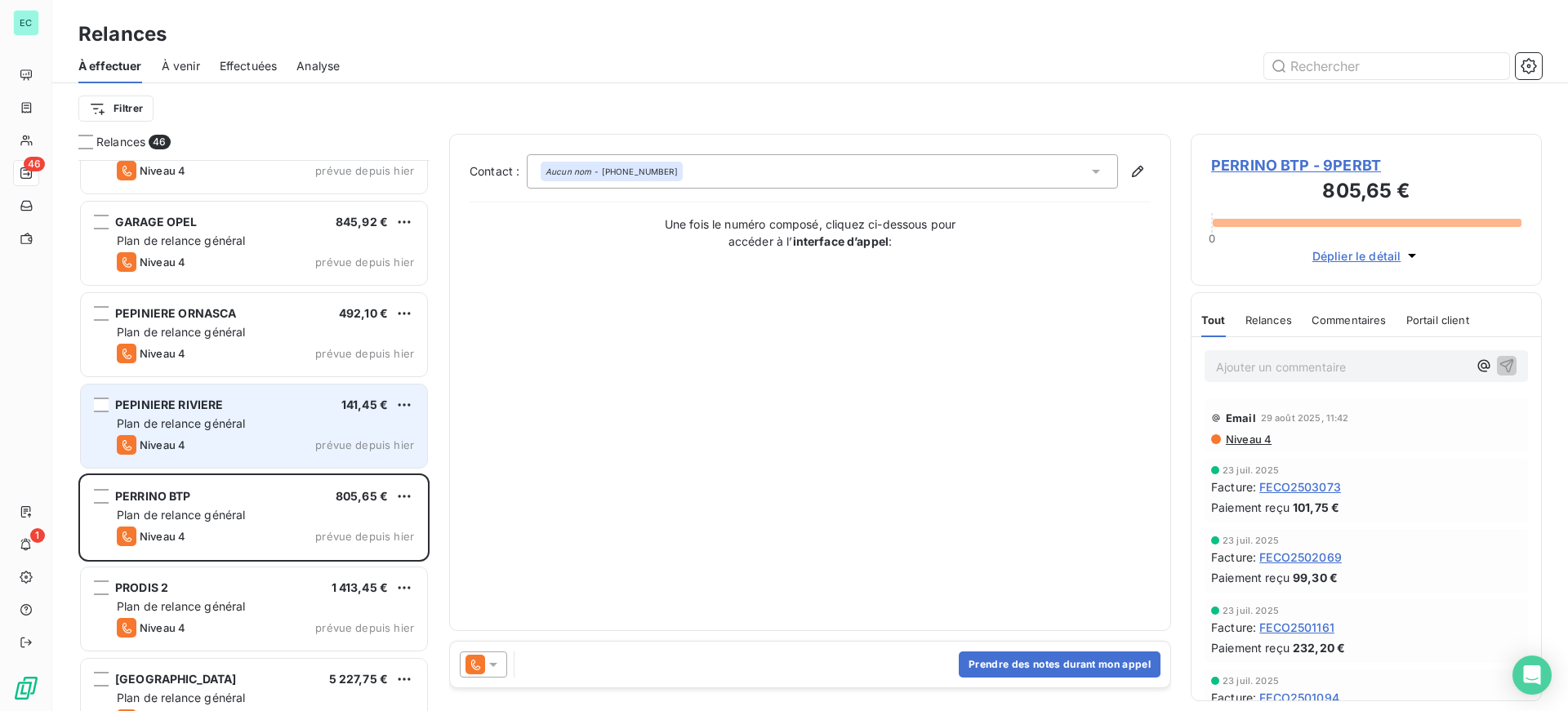
click at [269, 410] on div "PEPINIERE RIVIERE 141,45 €" at bounding box center [265, 405] width 298 height 14
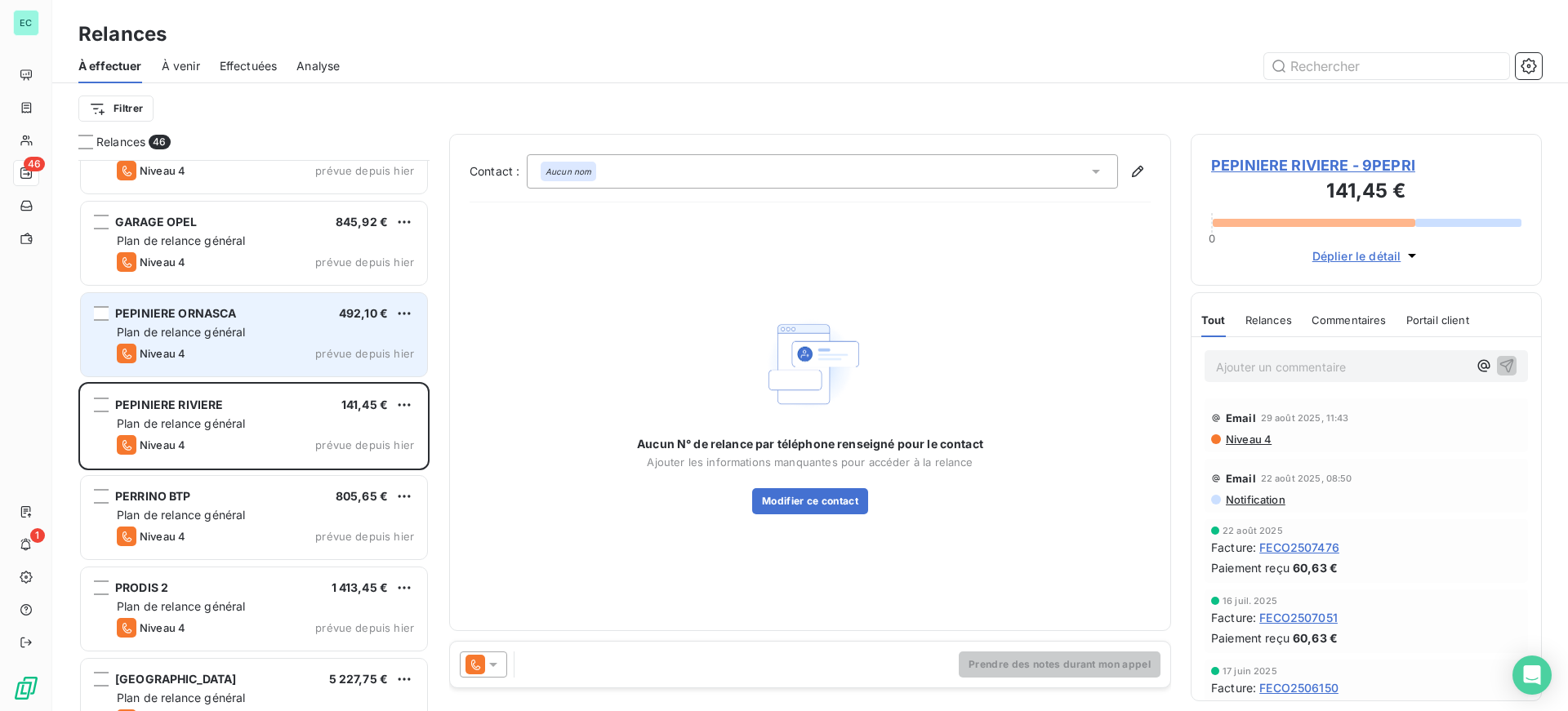
click at [298, 347] on div "Niveau 4 prévue depuis [DATE]" at bounding box center [265, 354] width 298 height 20
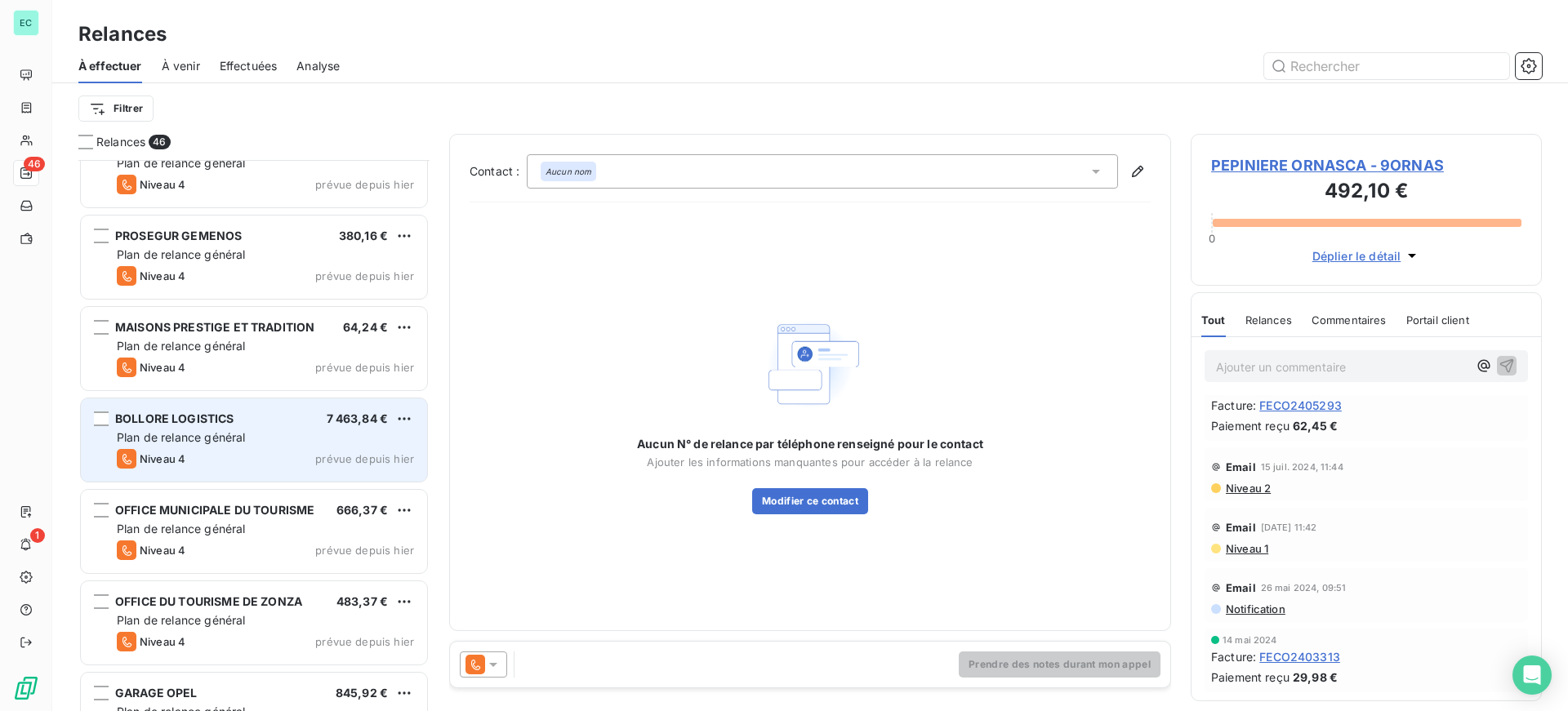
scroll to position [2032, 0]
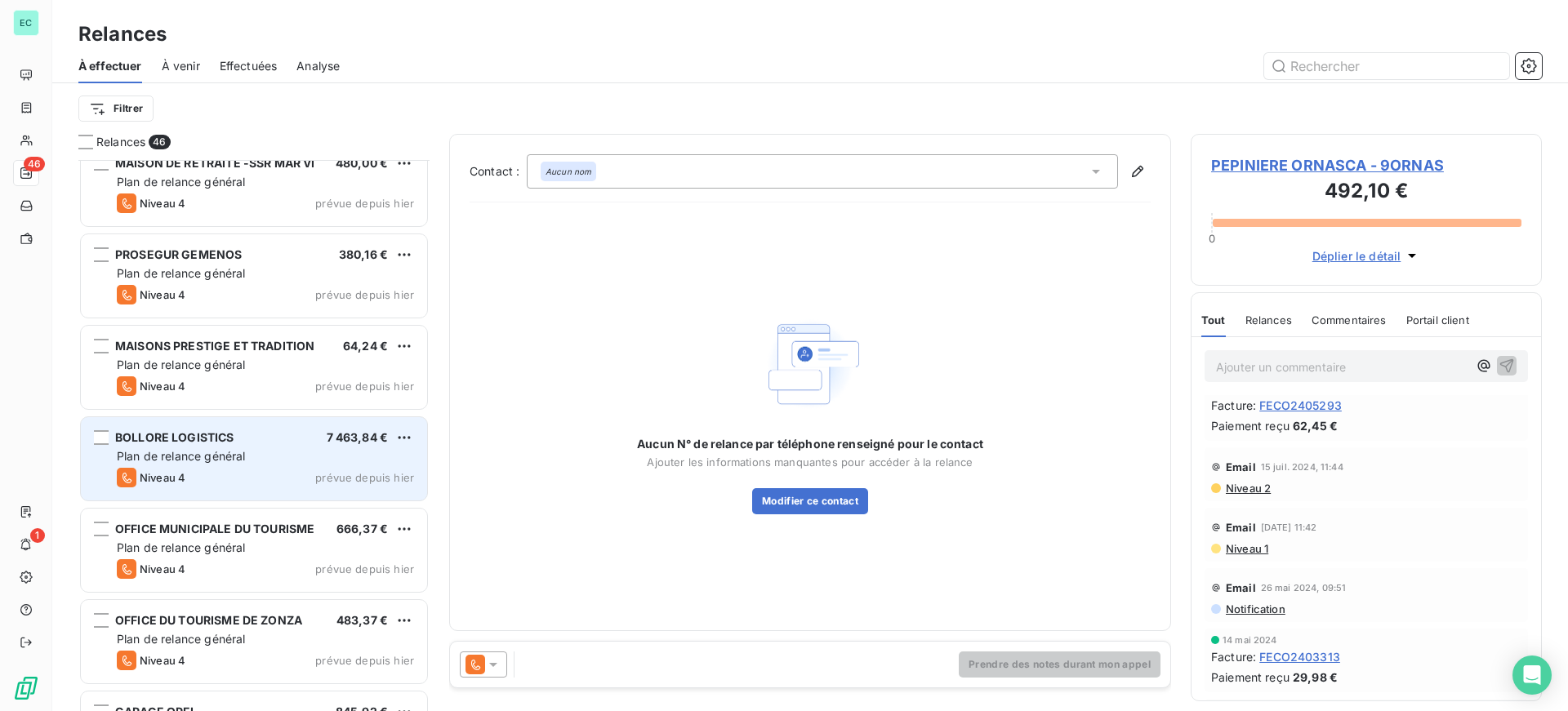
click at [305, 456] on div "Plan de relance général" at bounding box center [265, 456] width 298 height 16
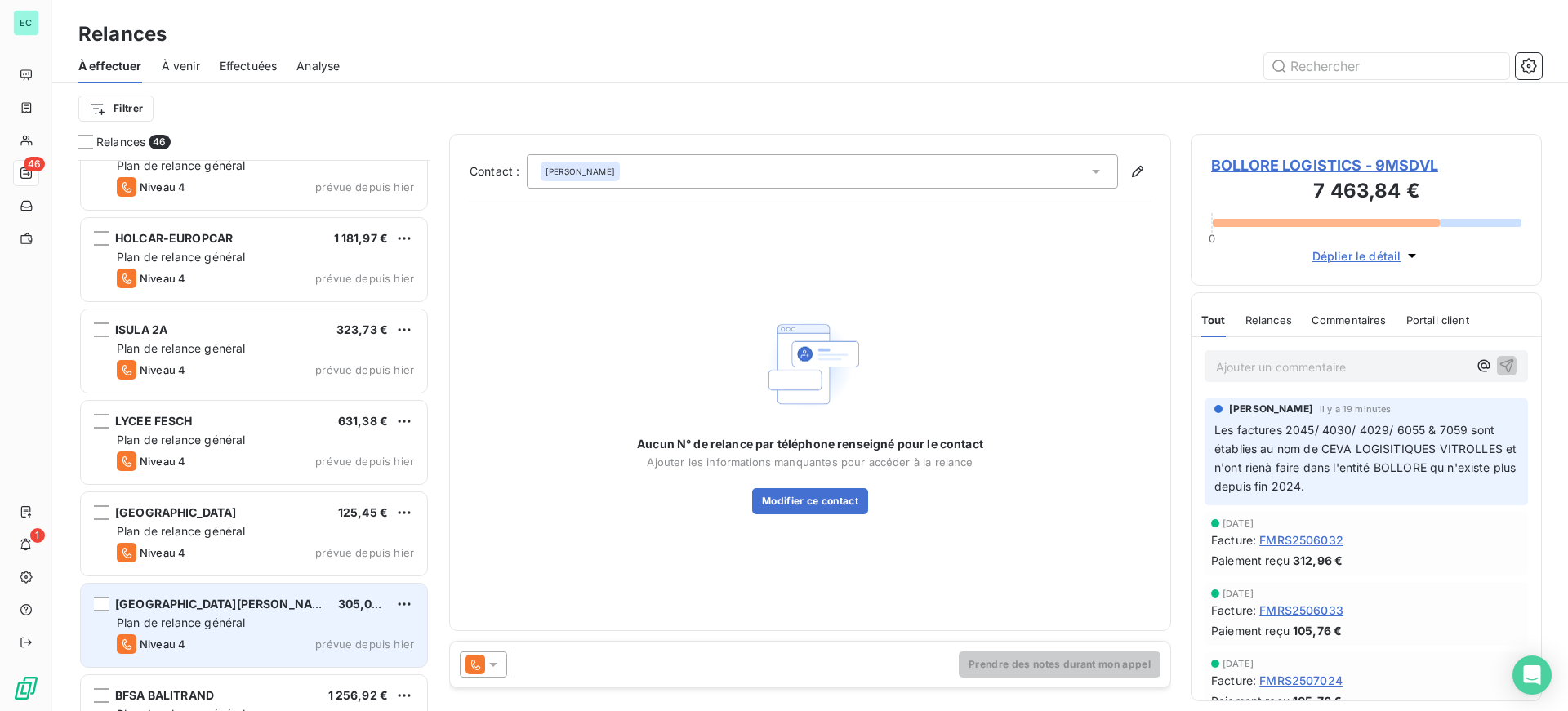
scroll to position [1216, 0]
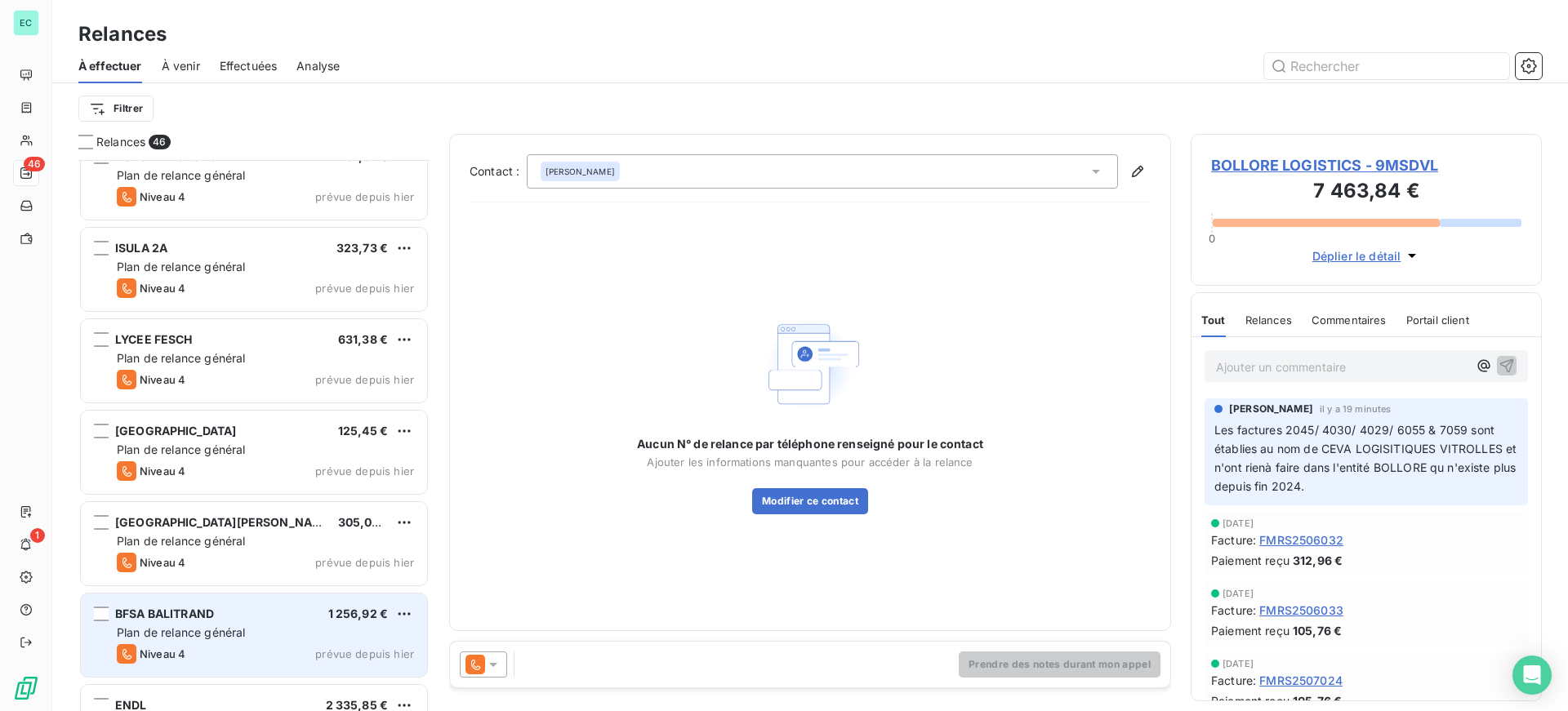
click at [212, 638] on span "Plan de relance général" at bounding box center [181, 633] width 128 height 14
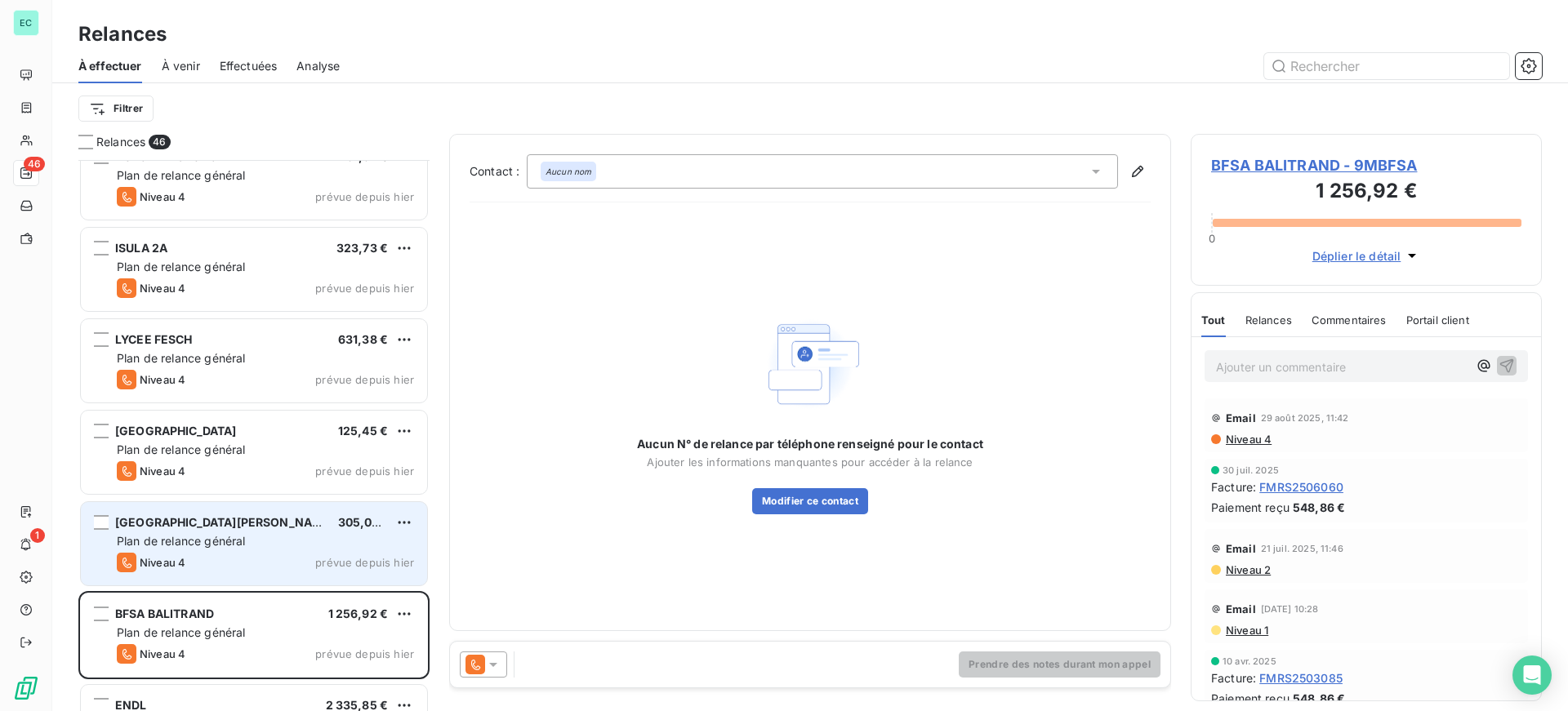
click at [211, 552] on div "MAIRIE [GEOGRAPHIC_DATA][PERSON_NAME] VECCH 305,04 € Plan de relance général [P…" at bounding box center [254, 543] width 347 height 83
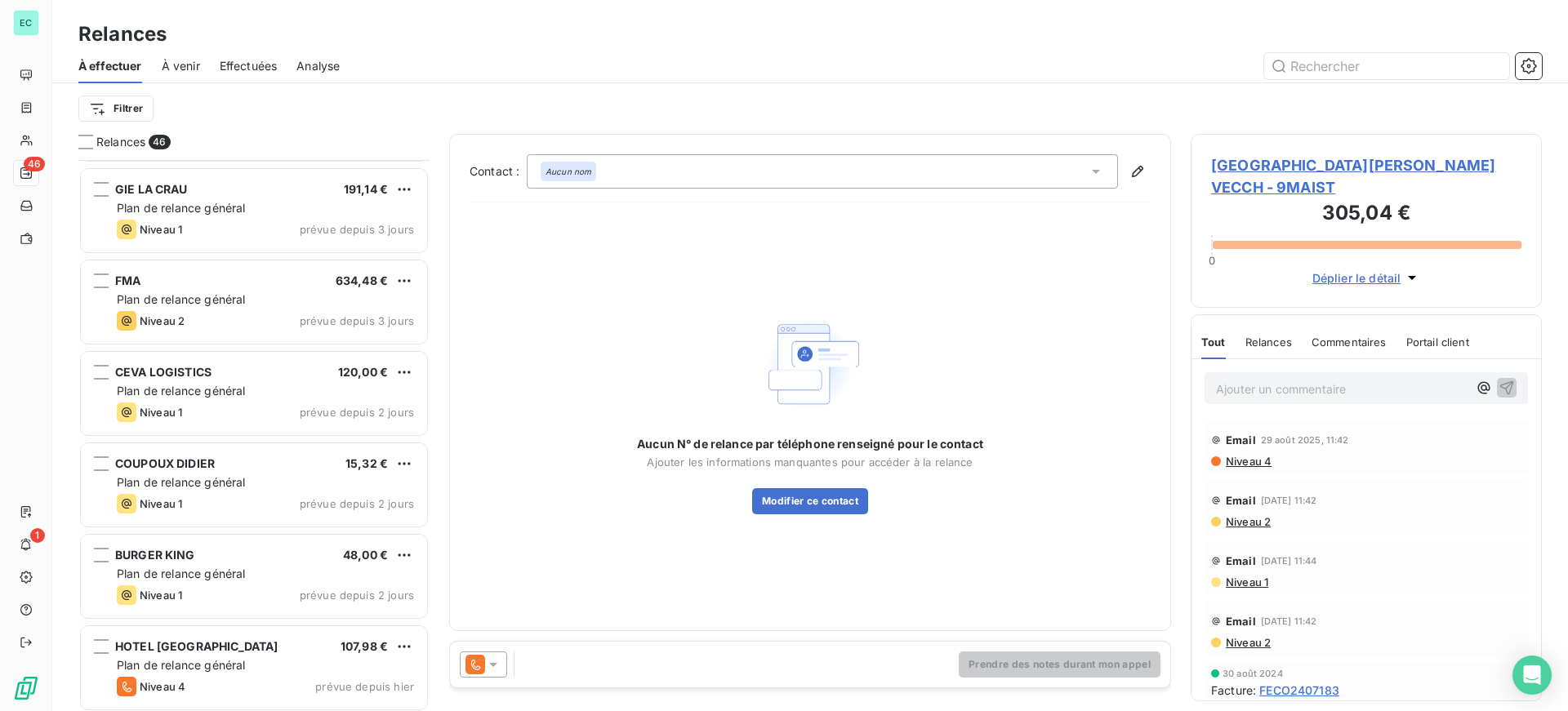
scroll to position [246, 0]
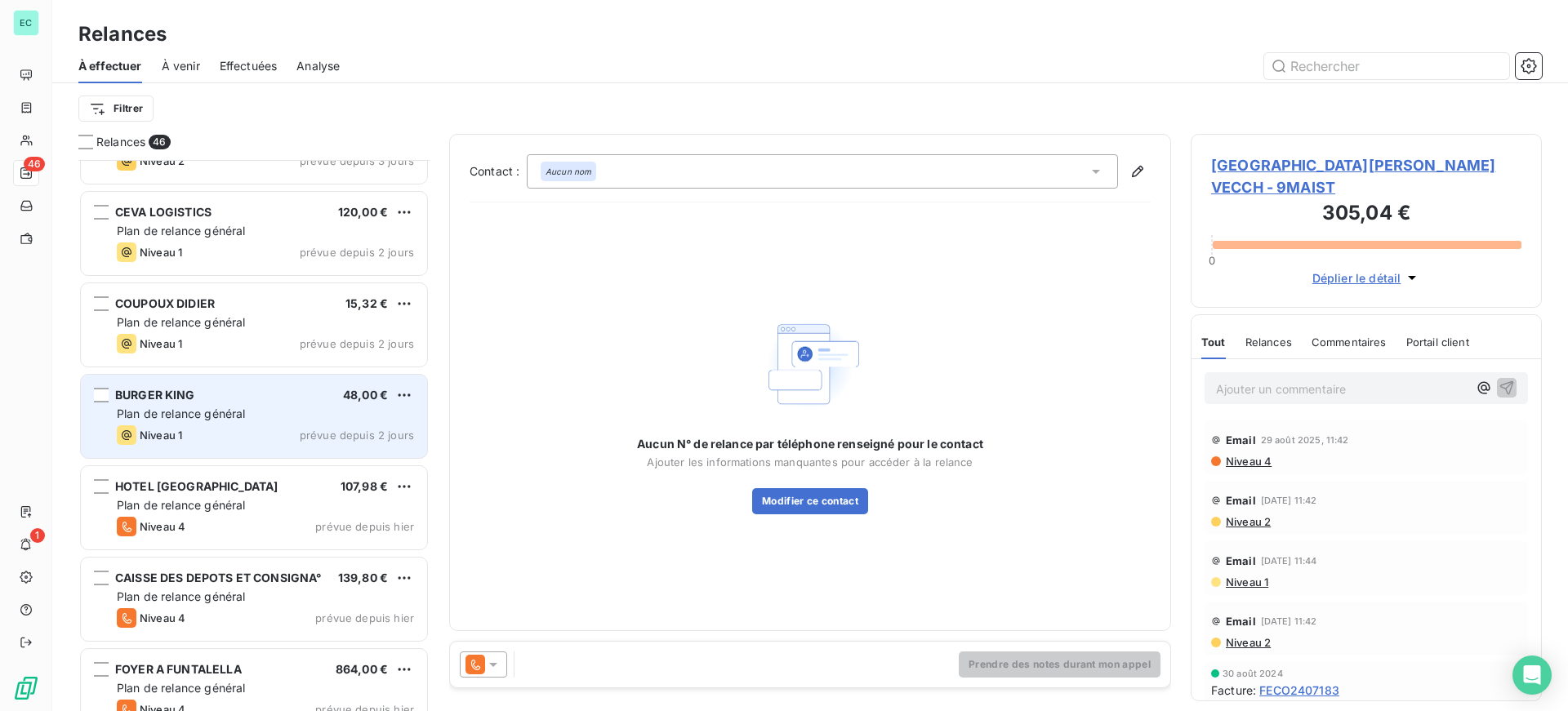
click at [289, 427] on div "Niveau 1 prévue depuis 2 jours" at bounding box center [265, 436] width 298 height 20
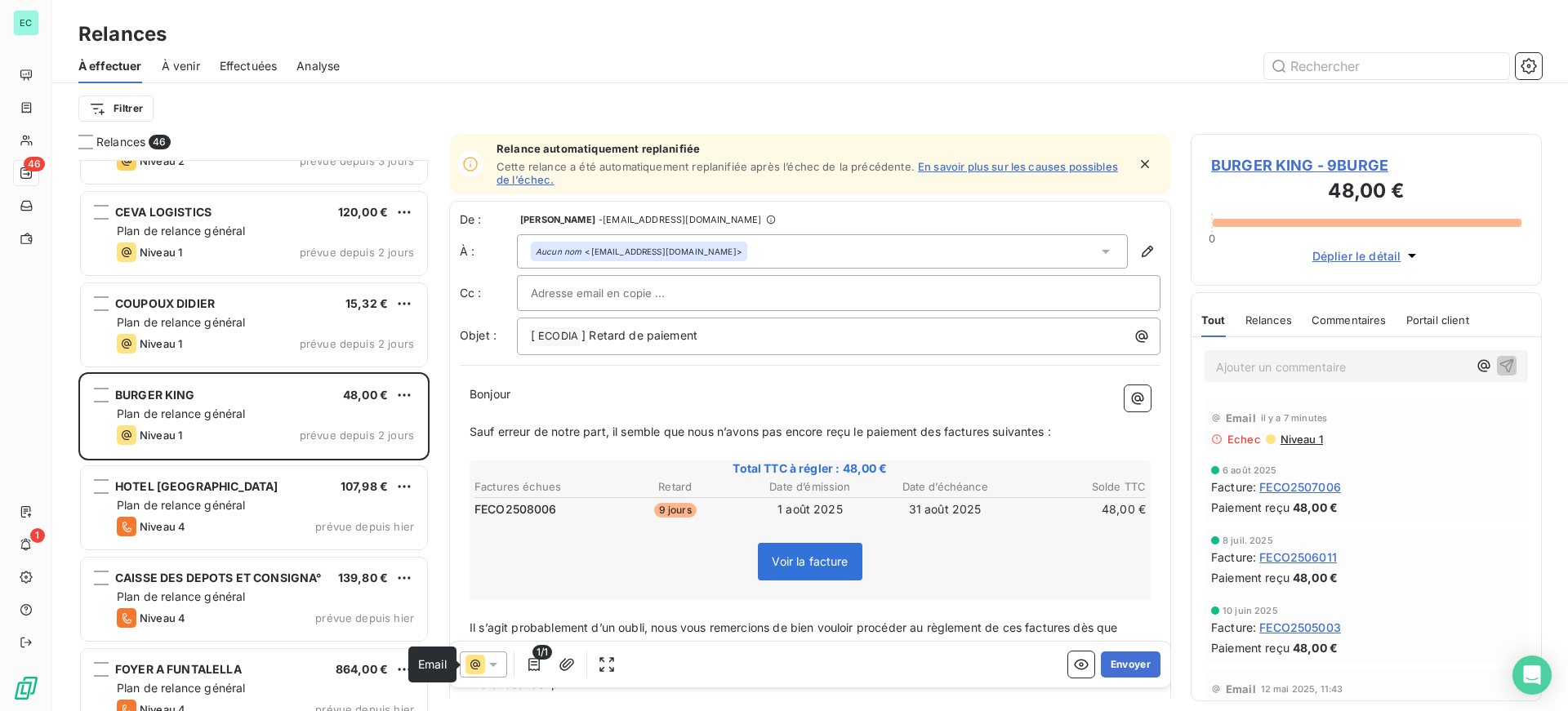
click at [487, 661] on icon at bounding box center [493, 665] width 16 height 16
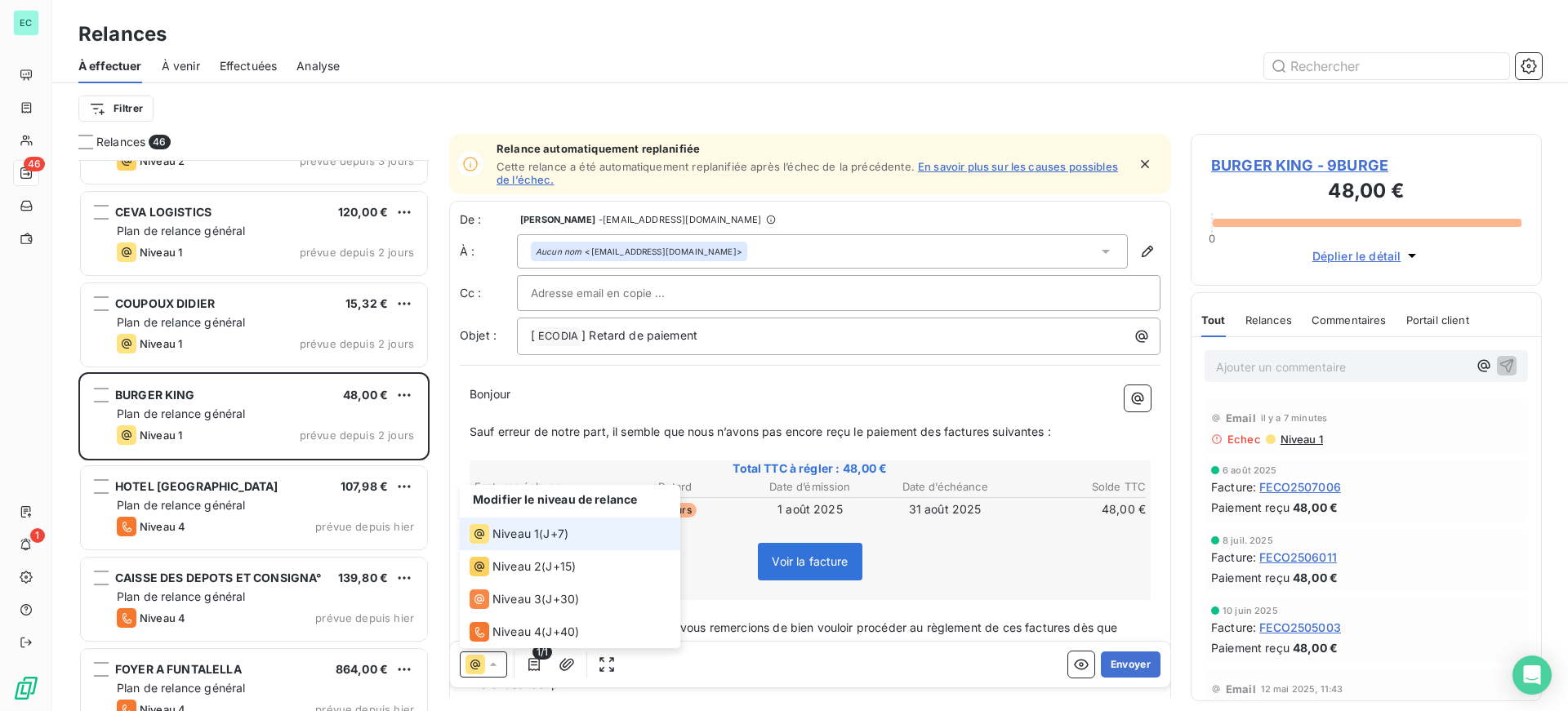
click at [538, 527] on div "Niveau 1 ( J+7 )" at bounding box center [519, 534] width 99 height 20
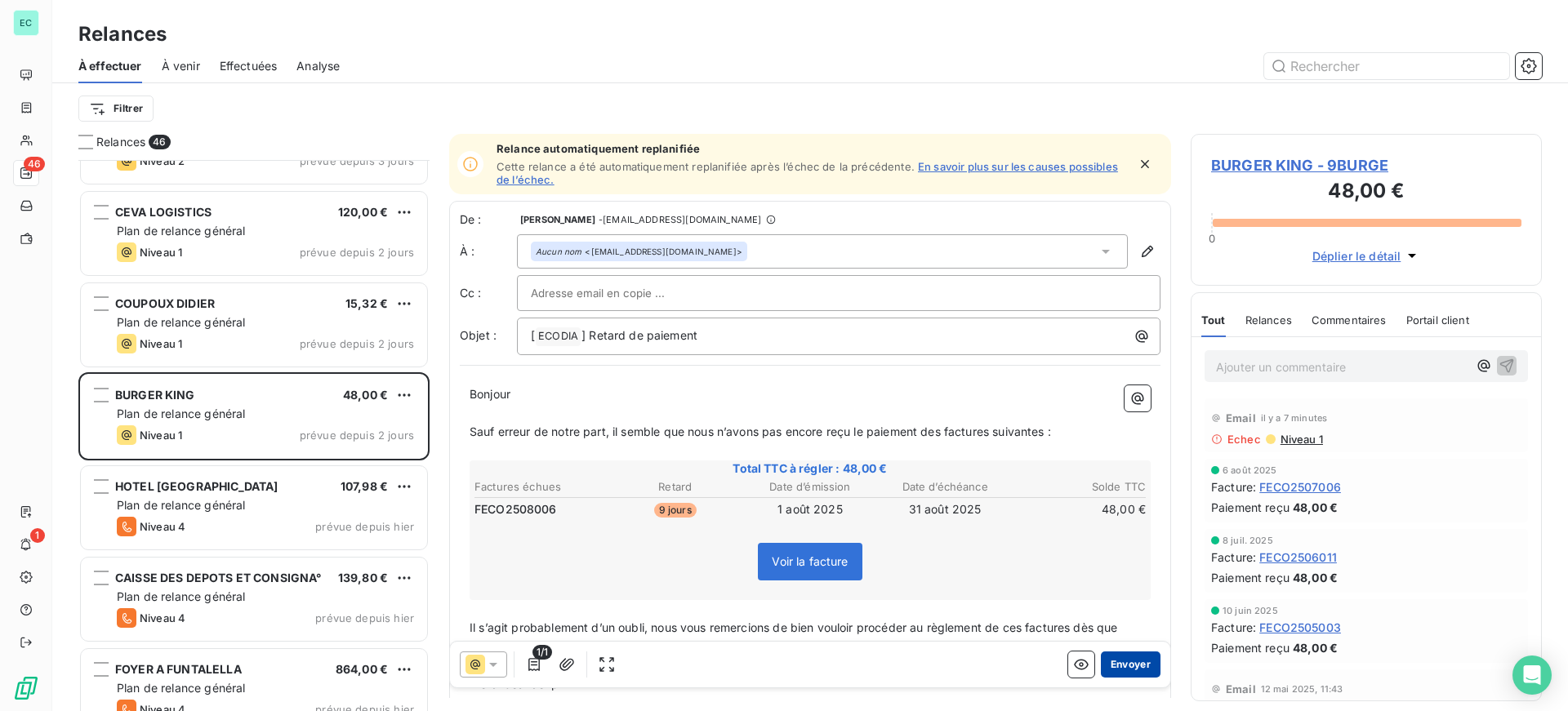
click at [1123, 664] on button "Envoyer" at bounding box center [1130, 664] width 60 height 26
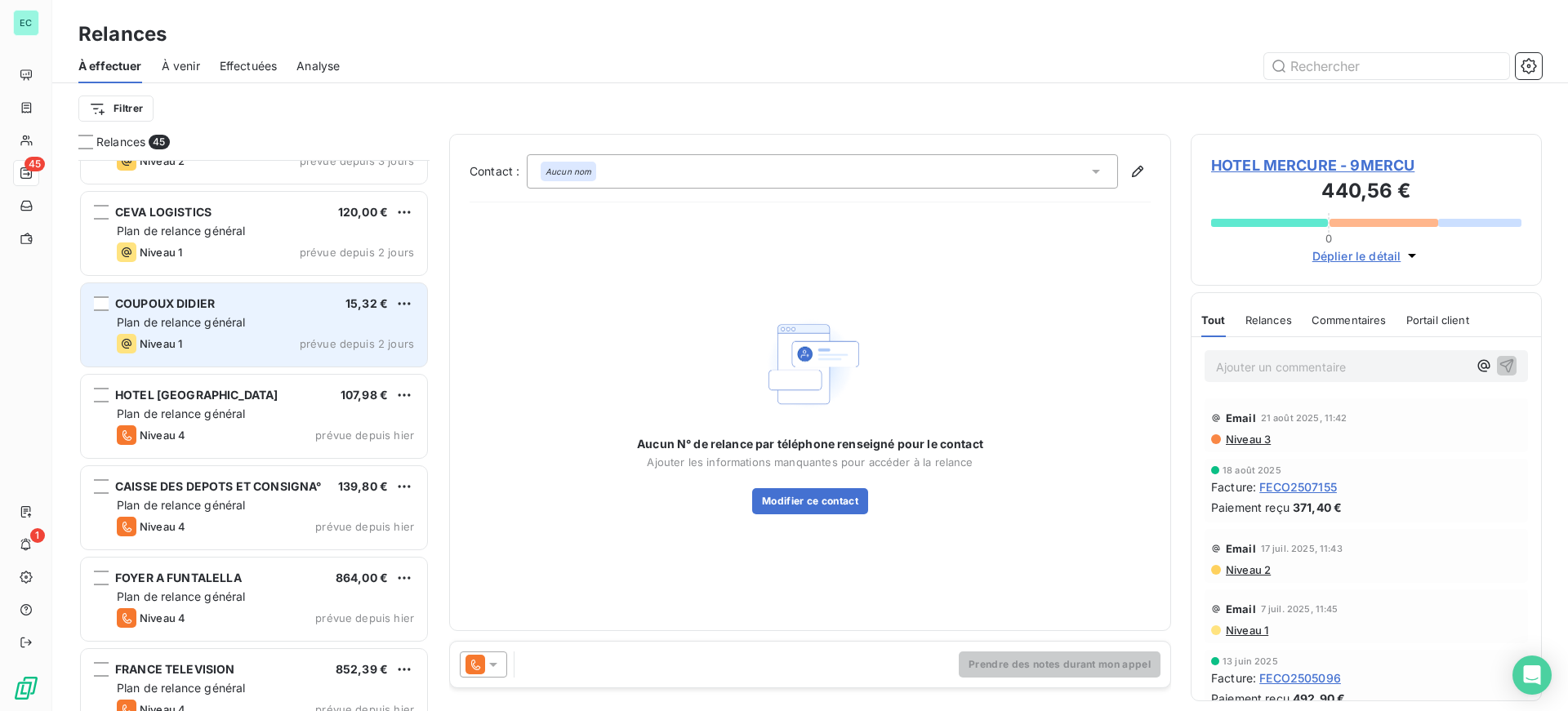
click at [286, 323] on div "Plan de relance général" at bounding box center [265, 323] width 298 height 16
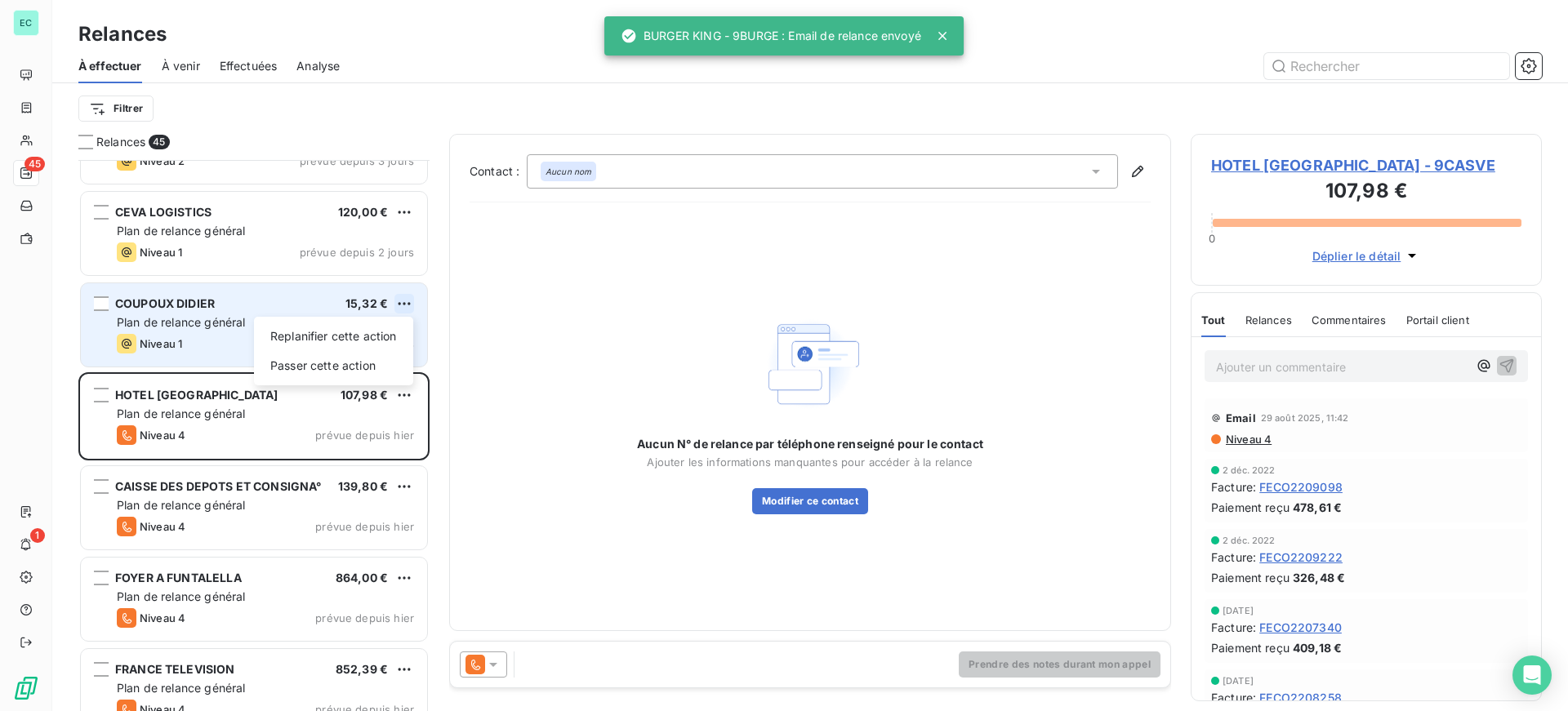
click at [409, 304] on html "EC 45 1 Relances À effectuer À venir Effectuées Analyse Filtrer Relances 45 GIE…" at bounding box center [784, 356] width 1568 height 711
click at [361, 368] on div "Passer cette action" at bounding box center [333, 365] width 146 height 26
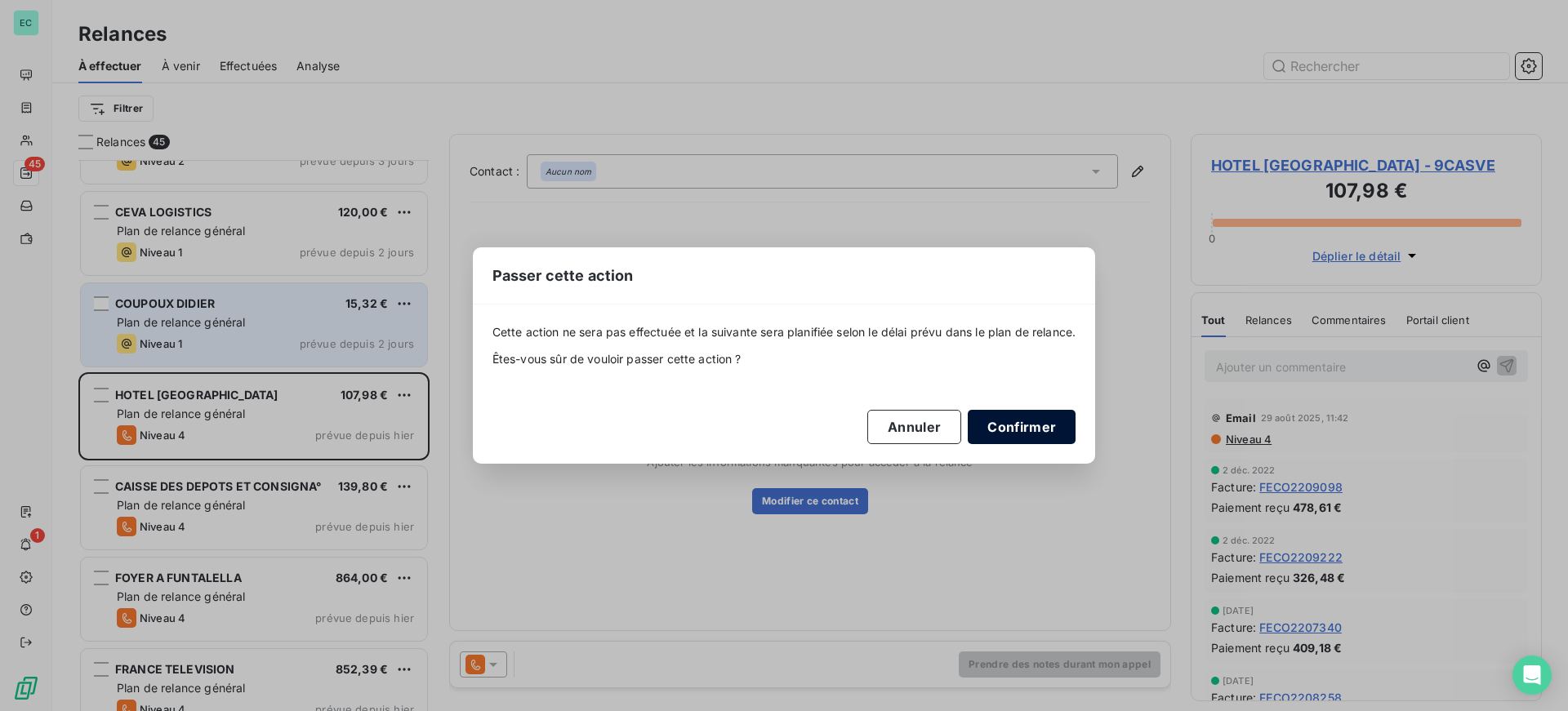
click at [1040, 417] on button "Confirmer" at bounding box center [1021, 427] width 108 height 34
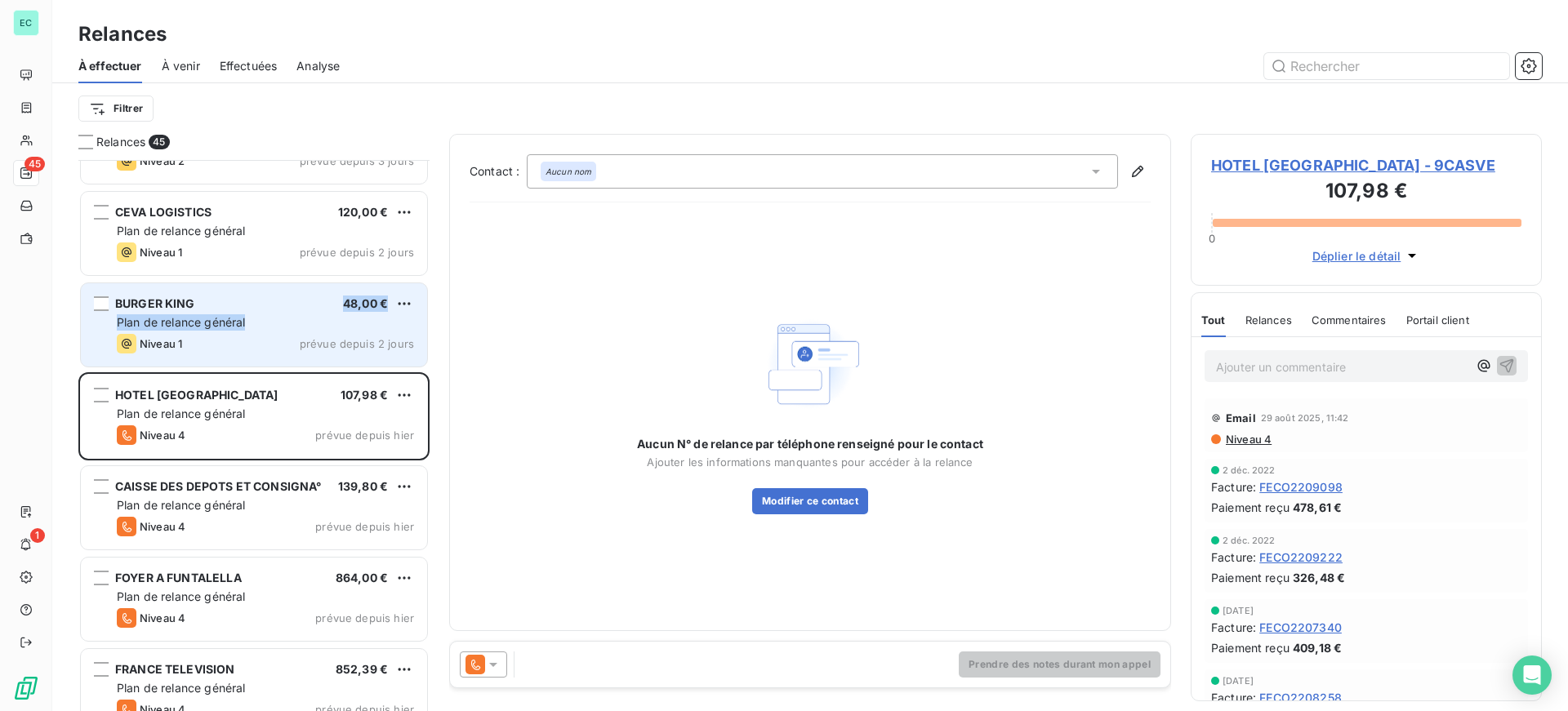
drag, startPoint x: 332, startPoint y: 312, endPoint x: 343, endPoint y: 314, distance: 11.2
click at [334, 314] on div "BURGER KING 48,00 € Plan de relance général [PERSON_NAME] 1 prévue depuis 2 jou…" at bounding box center [254, 324] width 347 height 83
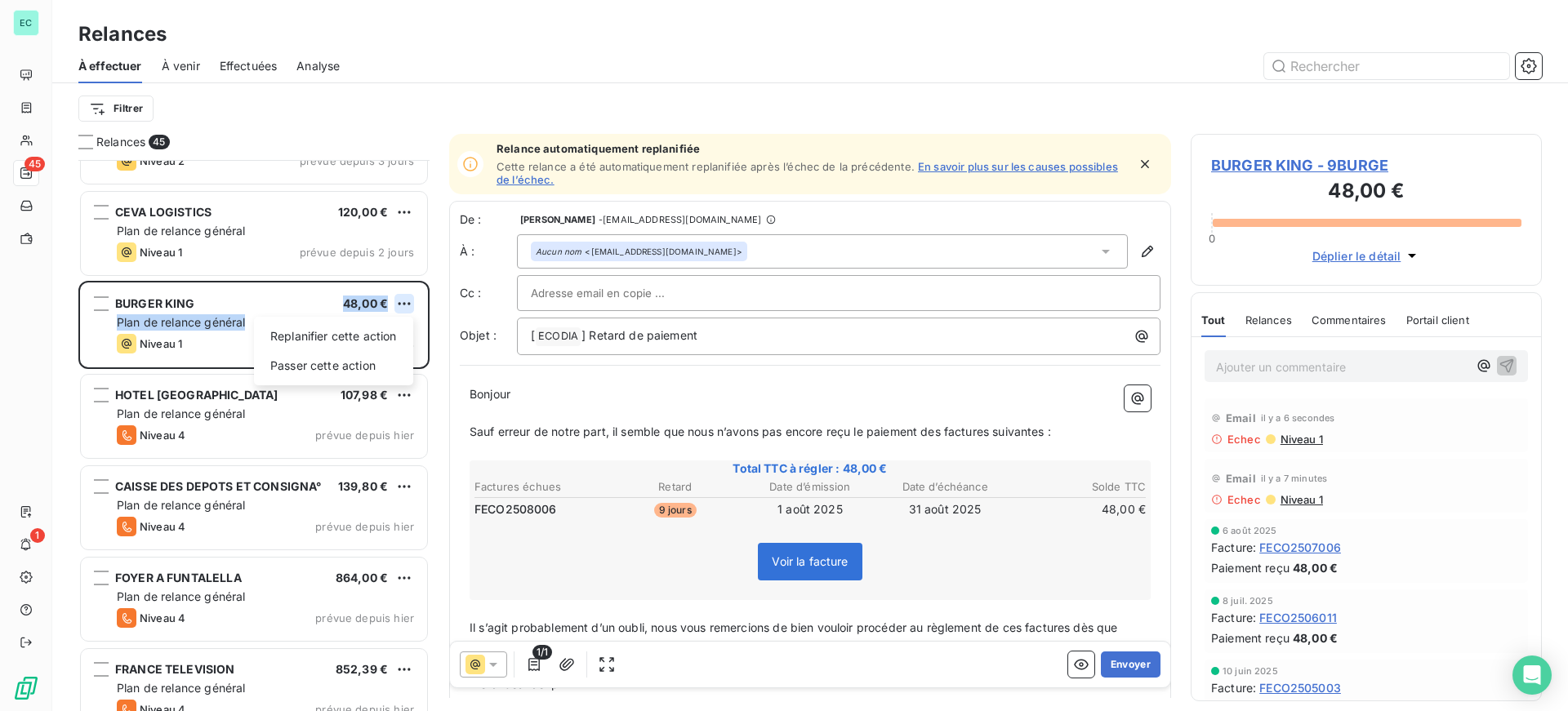
click at [399, 306] on html "EC 45 1 Relances À effectuer À venir Effectuées Analyse Filtrer Relances 45 GIE…" at bounding box center [784, 356] width 1568 height 711
click at [374, 363] on div "Passer cette action" at bounding box center [333, 365] width 146 height 26
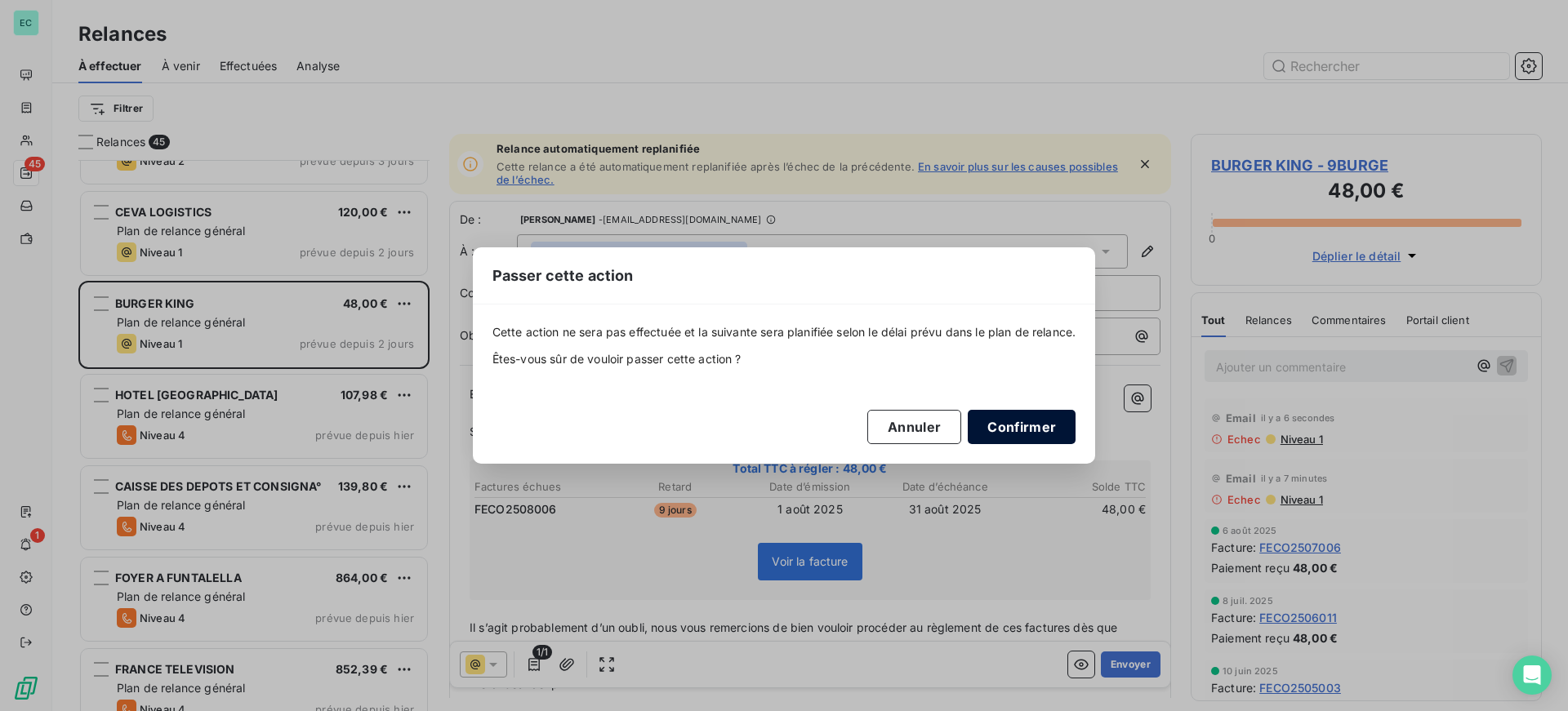
click at [1050, 433] on button "Confirmer" at bounding box center [1021, 427] width 108 height 34
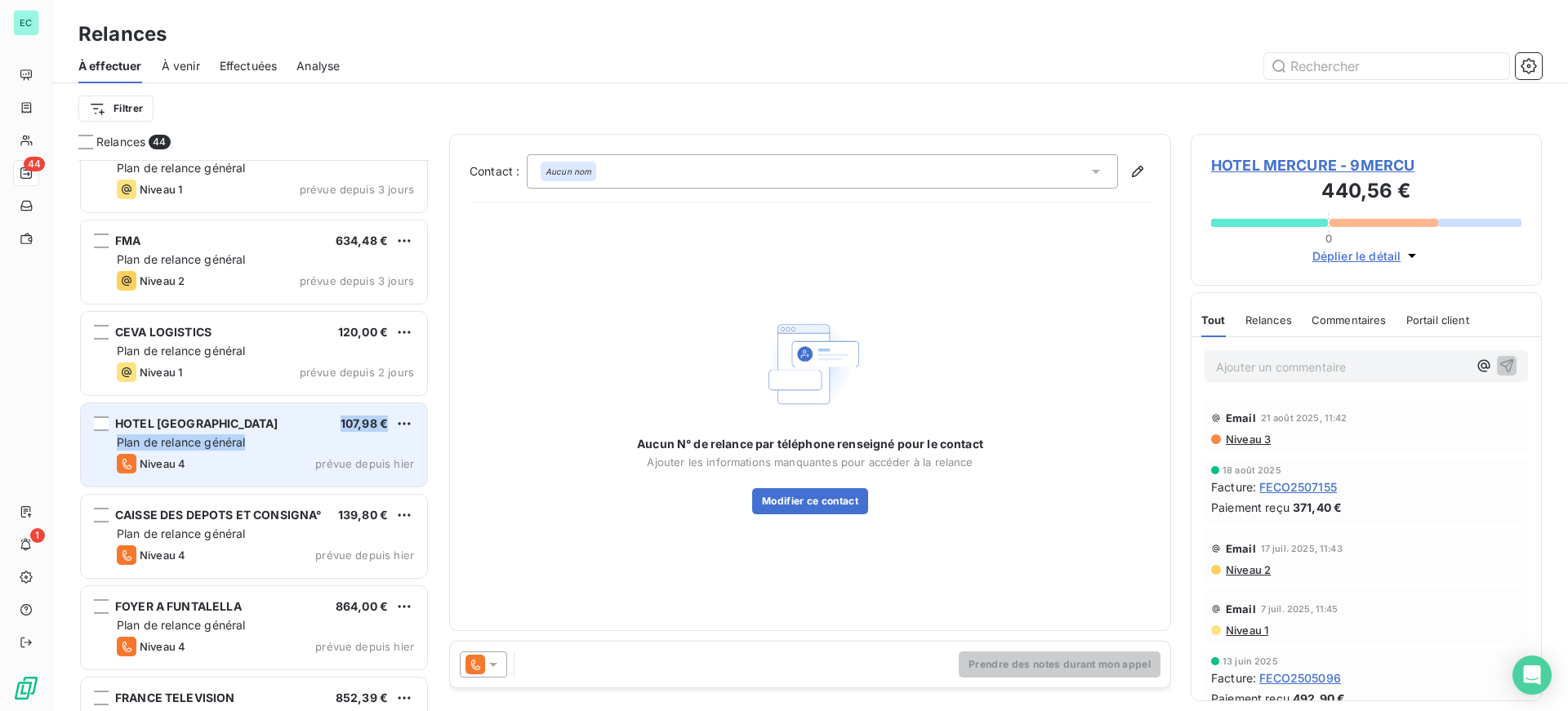
scroll to position [83, 0]
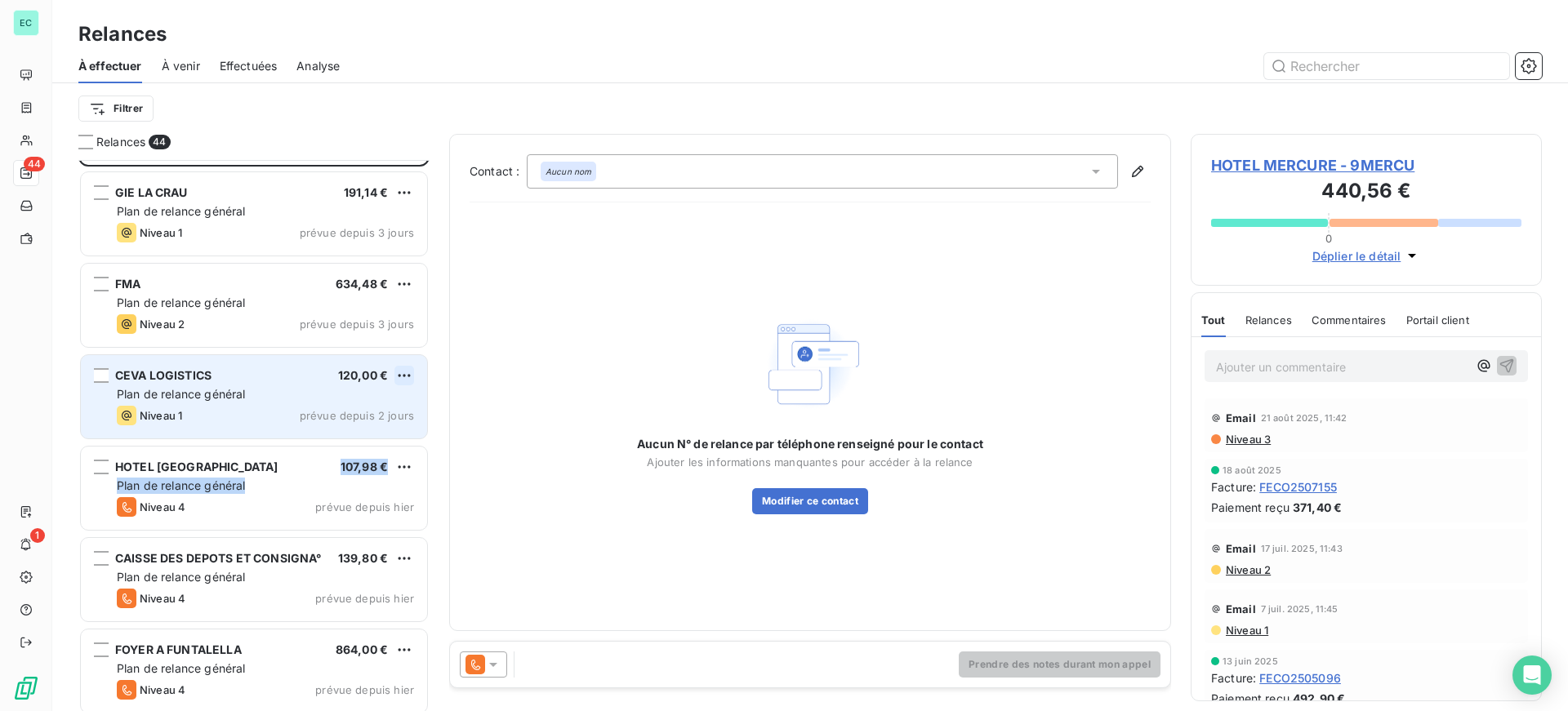
click at [401, 374] on html "EC 44 1 Relances À effectuer À venir Effectuées Analyse Filtrer Relances 44 HOT…" at bounding box center [784, 356] width 1568 height 711
click at [355, 430] on div "Passer cette action" at bounding box center [333, 437] width 146 height 26
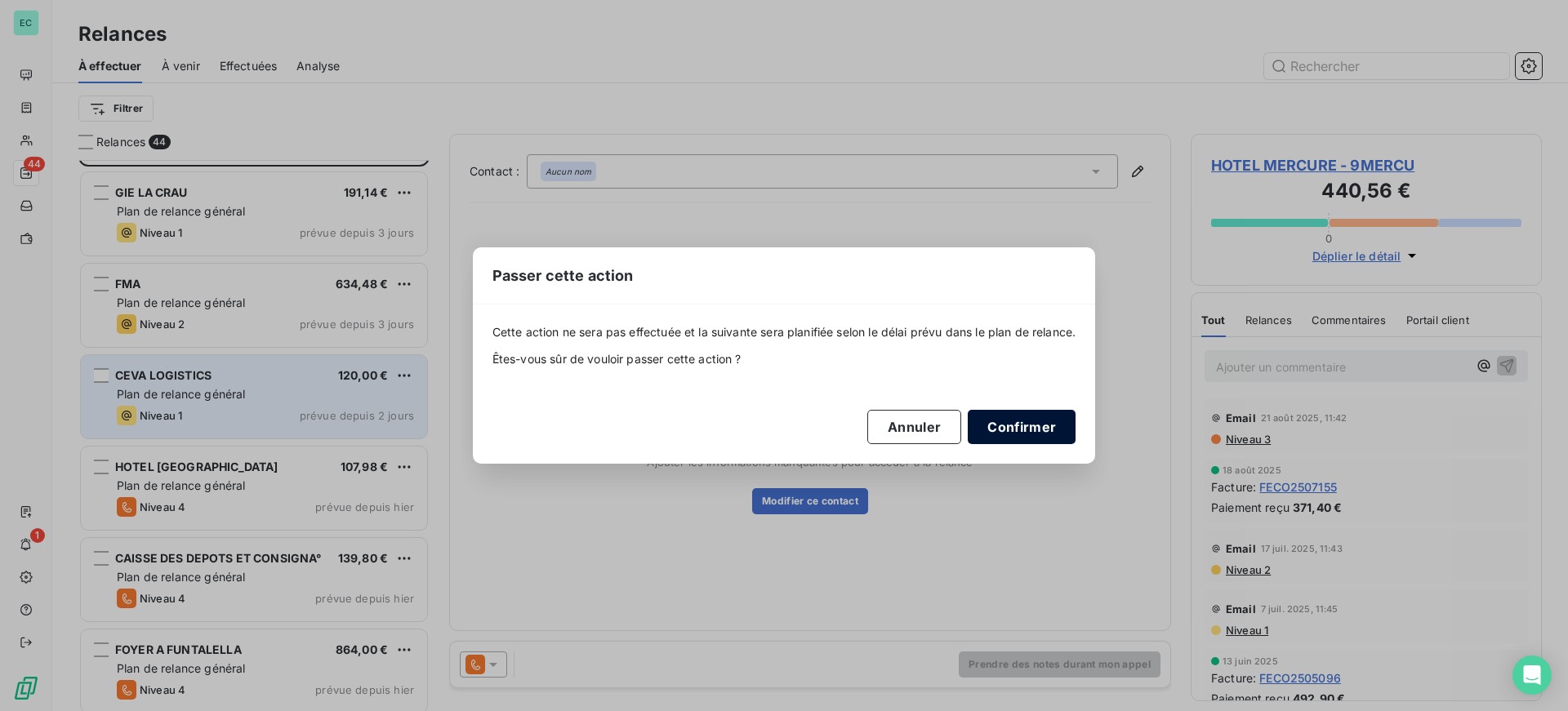
click at [1041, 426] on button "Confirmer" at bounding box center [1021, 427] width 108 height 34
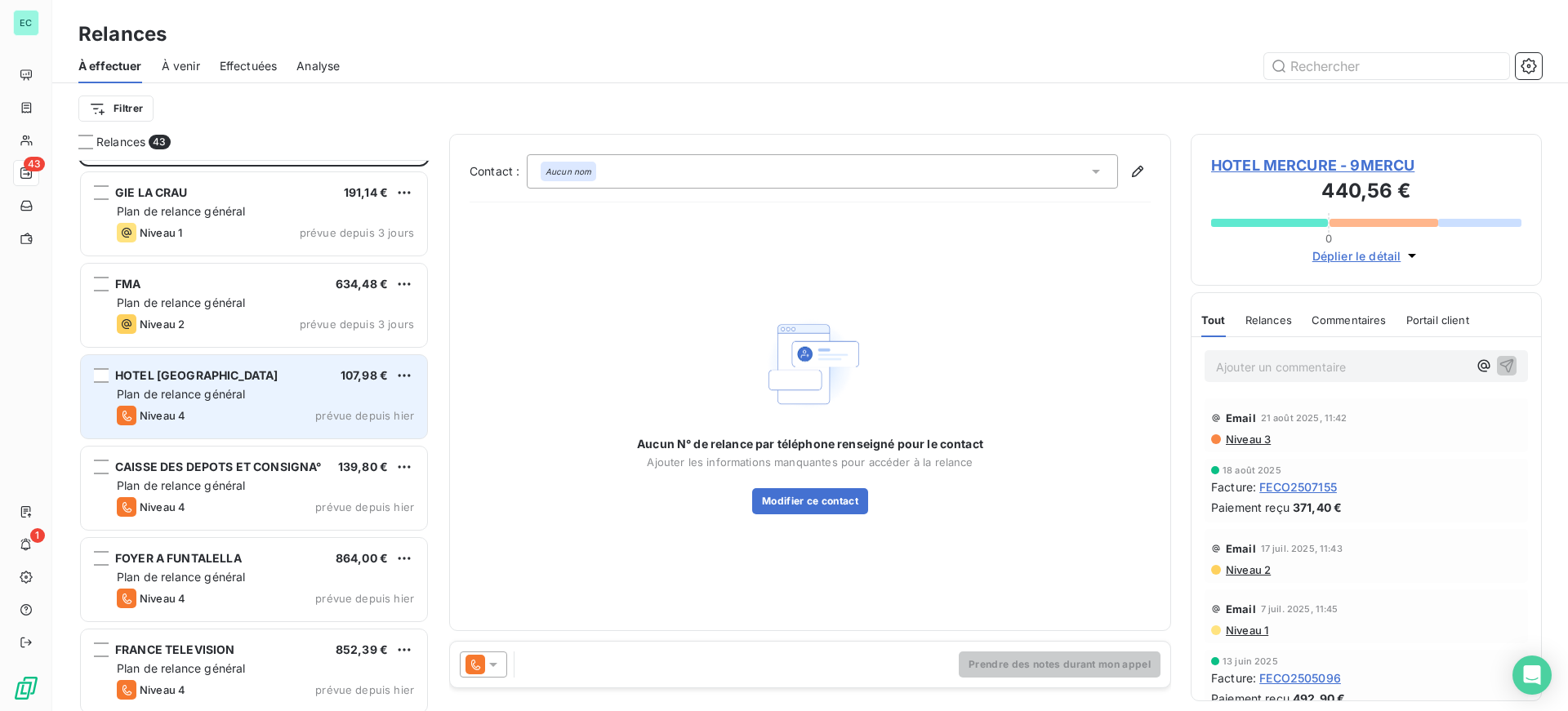
click at [526, 417] on div "Aucun N° de relance par téléphone renseigné pour le contact Ajouter les informa…" at bounding box center [810, 413] width 681 height 396
click at [408, 465] on html "EC 43 1 Relances À effectuer À venir Effectuées Analyse Filtrer Relances 43 HOT…" at bounding box center [784, 356] width 1568 height 711
click at [274, 310] on html "EC 43 1 Relances À effectuer À venir Effectuées Analyse Filtrer Relances 43 HOT…" at bounding box center [784, 356] width 1568 height 711
click at [1382, 167] on span "HOTEL MERCURE - 9MERCU" at bounding box center [1366, 165] width 310 height 22
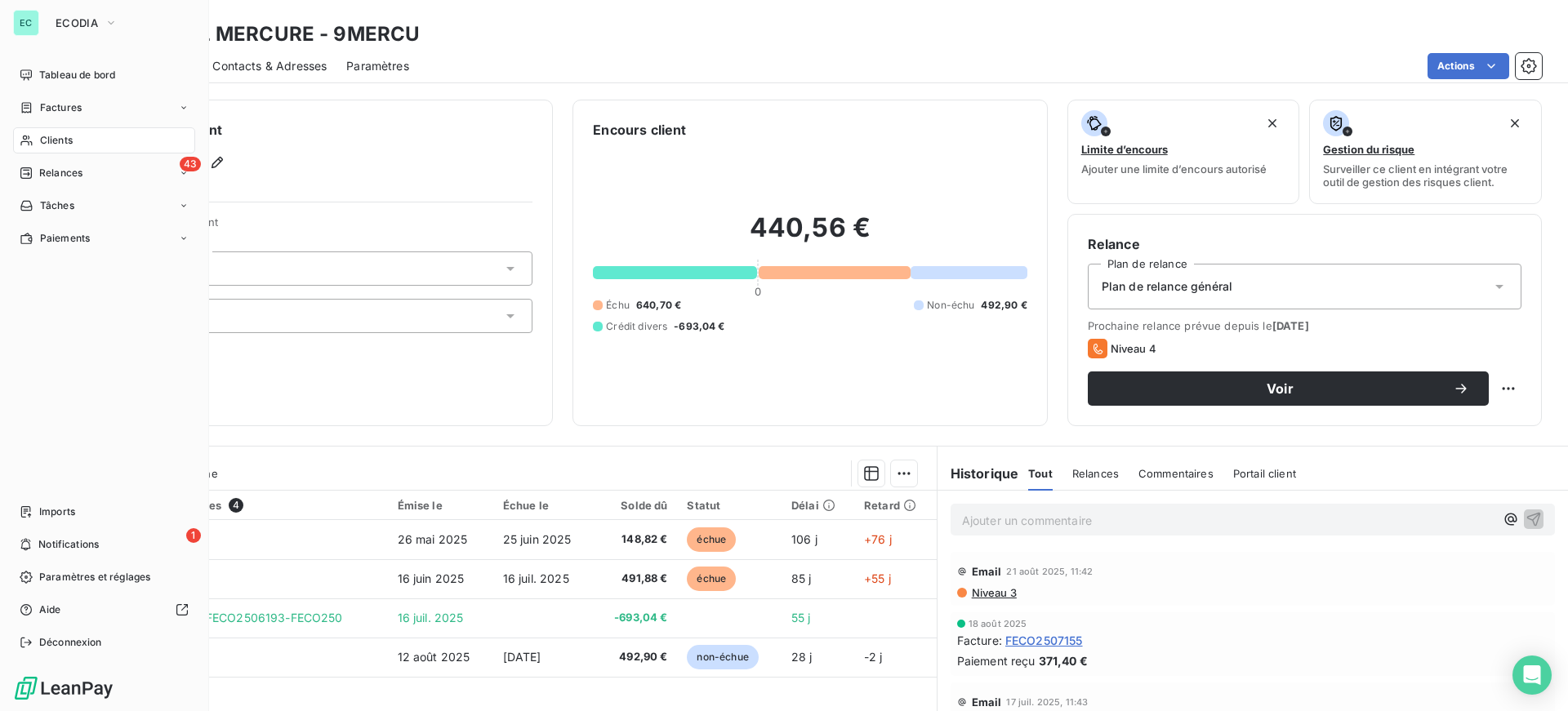
click at [23, 145] on icon at bounding box center [27, 140] width 14 height 13
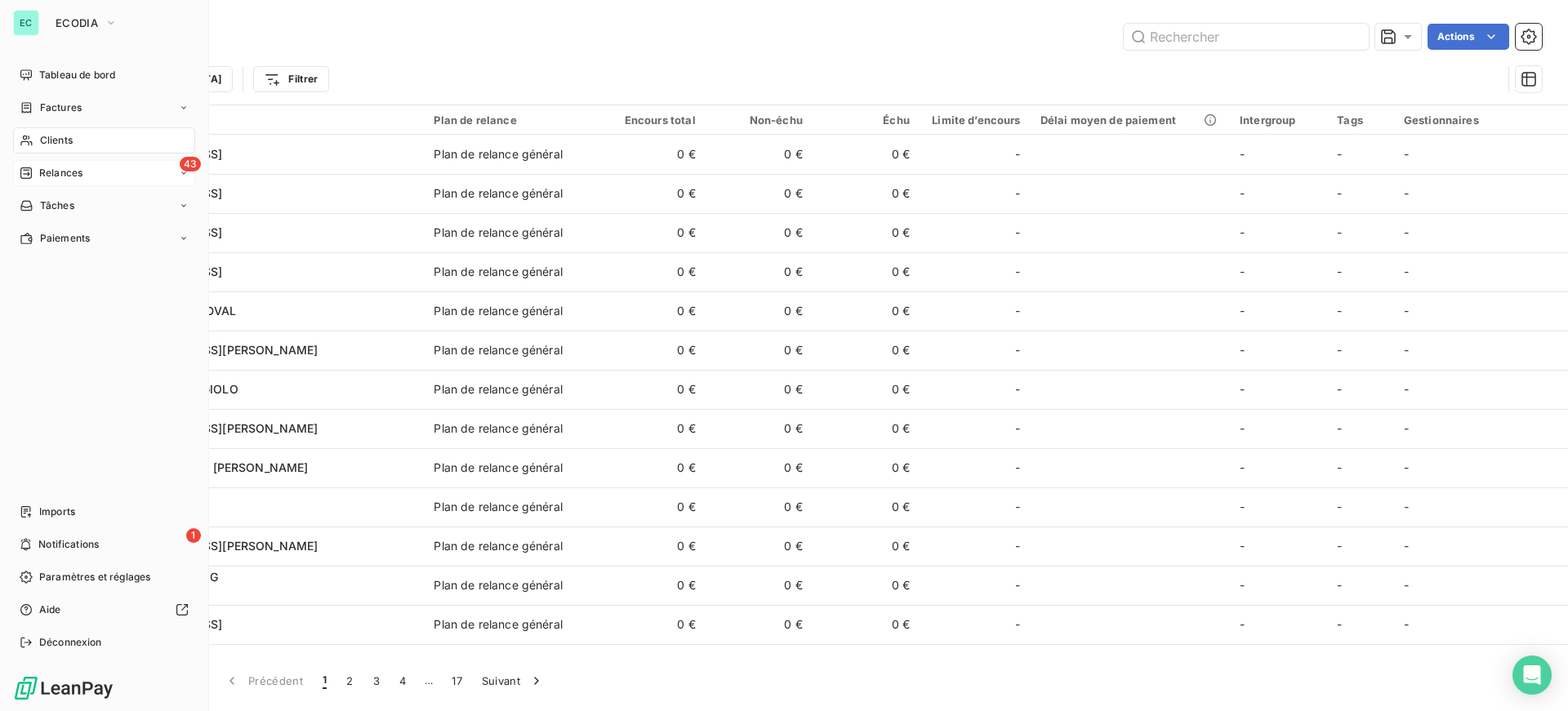
click at [131, 171] on div "43 Relances" at bounding box center [104, 173] width 182 height 26
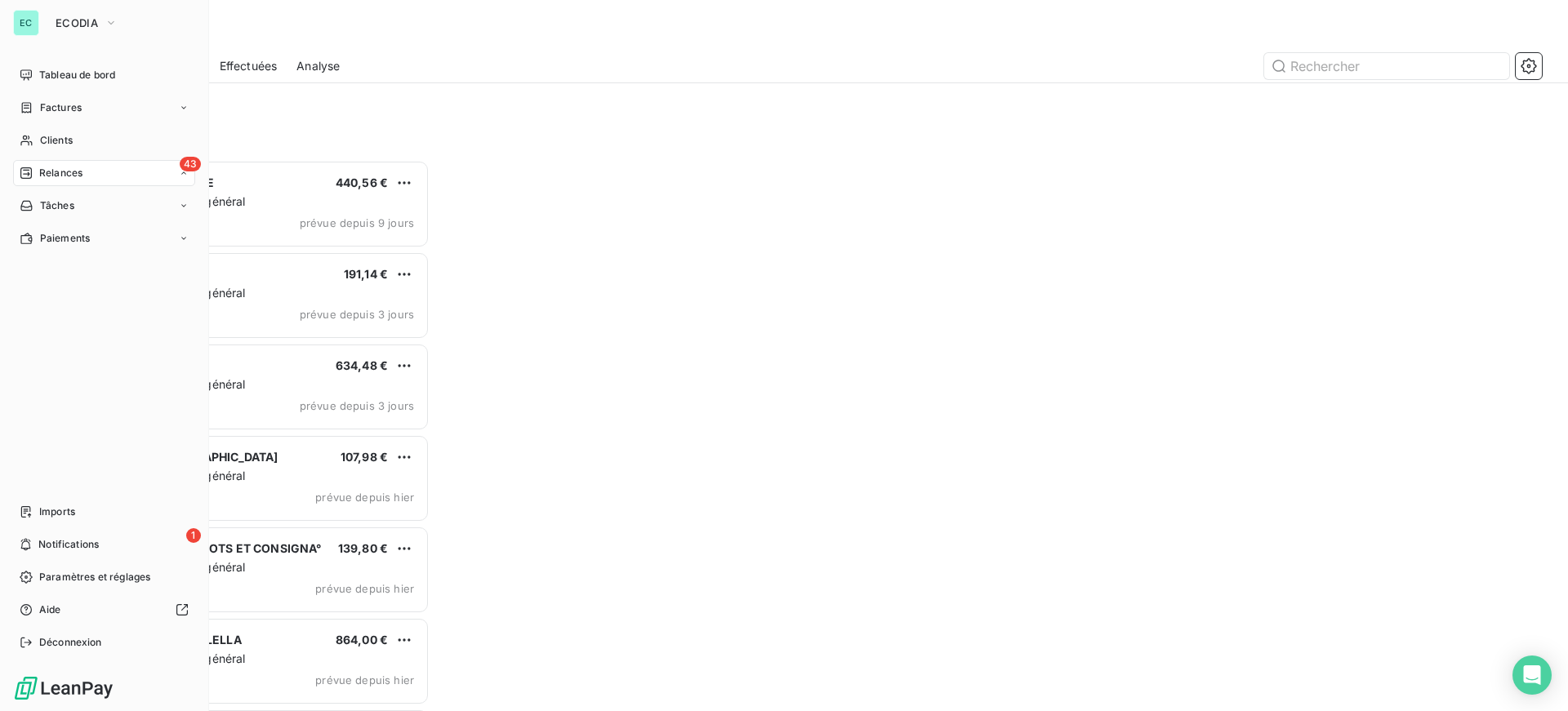
scroll to position [539, 339]
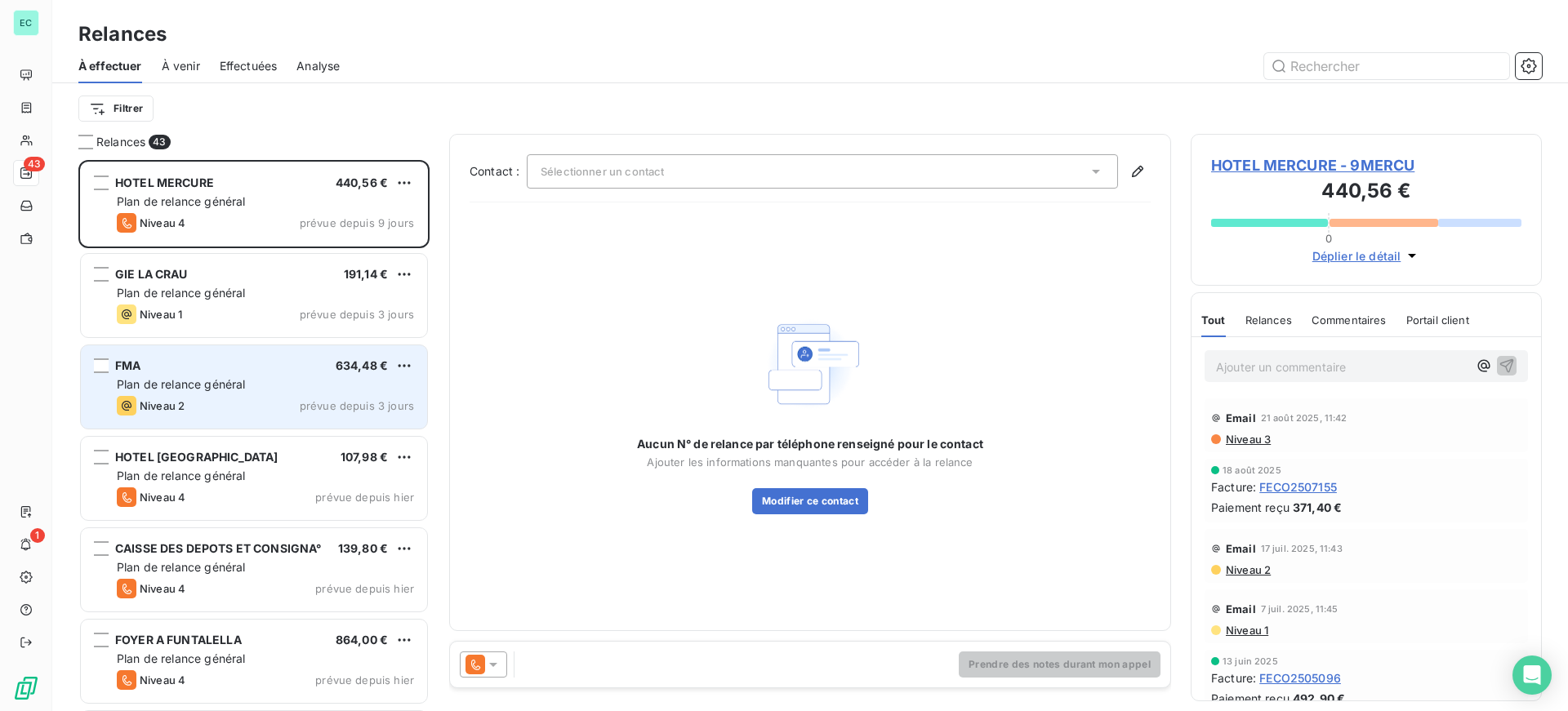
click at [274, 400] on div "Niveau 2 prévue depuis 3 jours" at bounding box center [265, 406] width 298 height 20
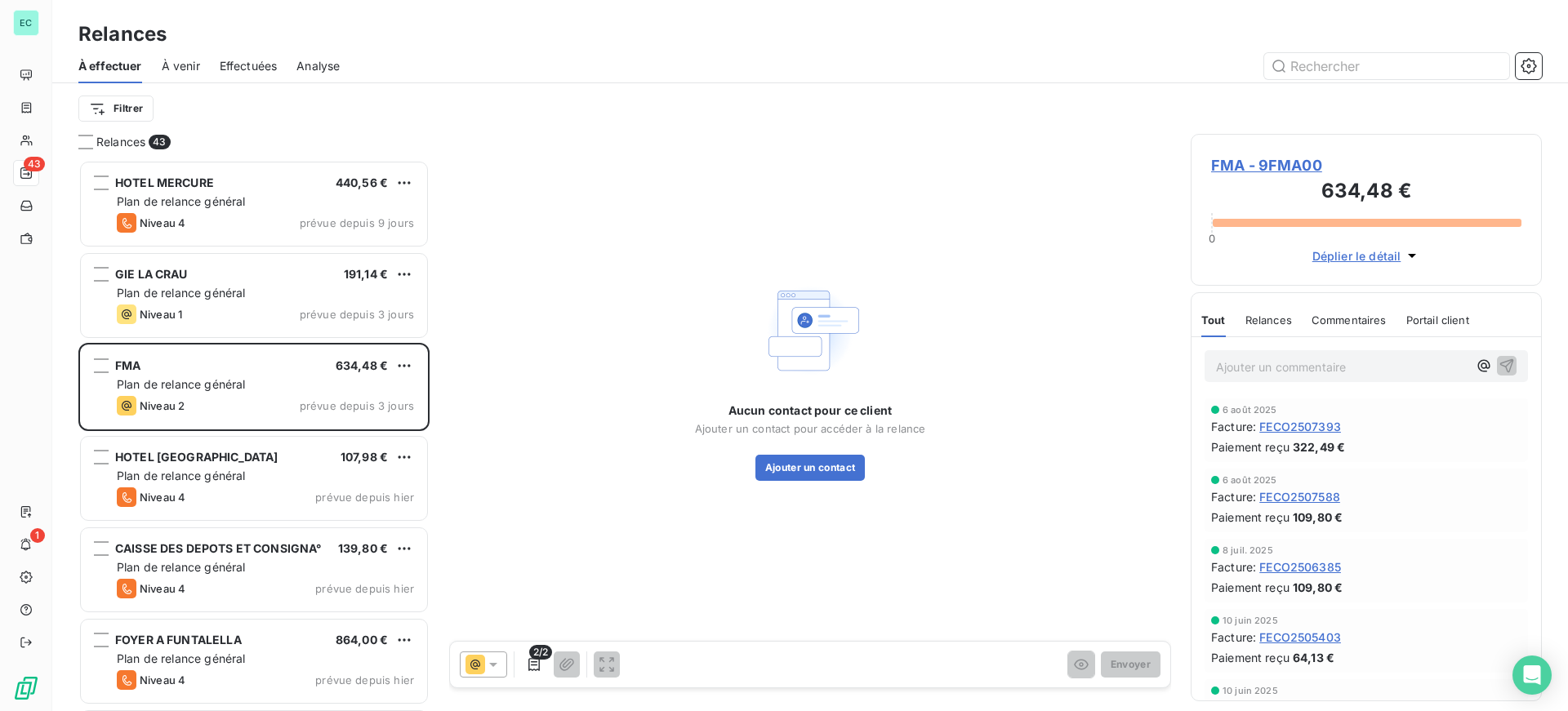
click at [1261, 161] on span "FMA - 9FMA00" at bounding box center [1366, 165] width 310 height 22
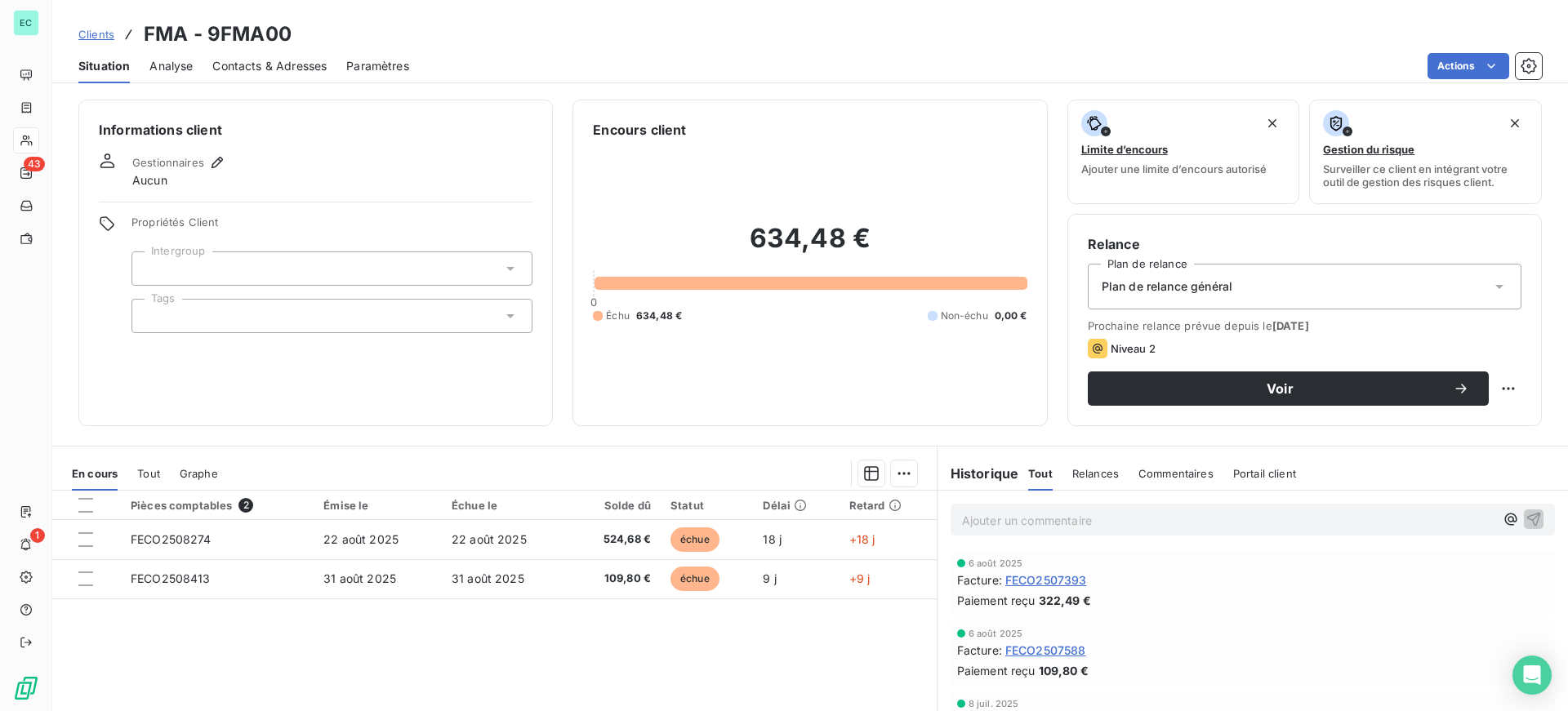
click at [1250, 286] on div "Plan de relance général" at bounding box center [1304, 286] width 434 height 45
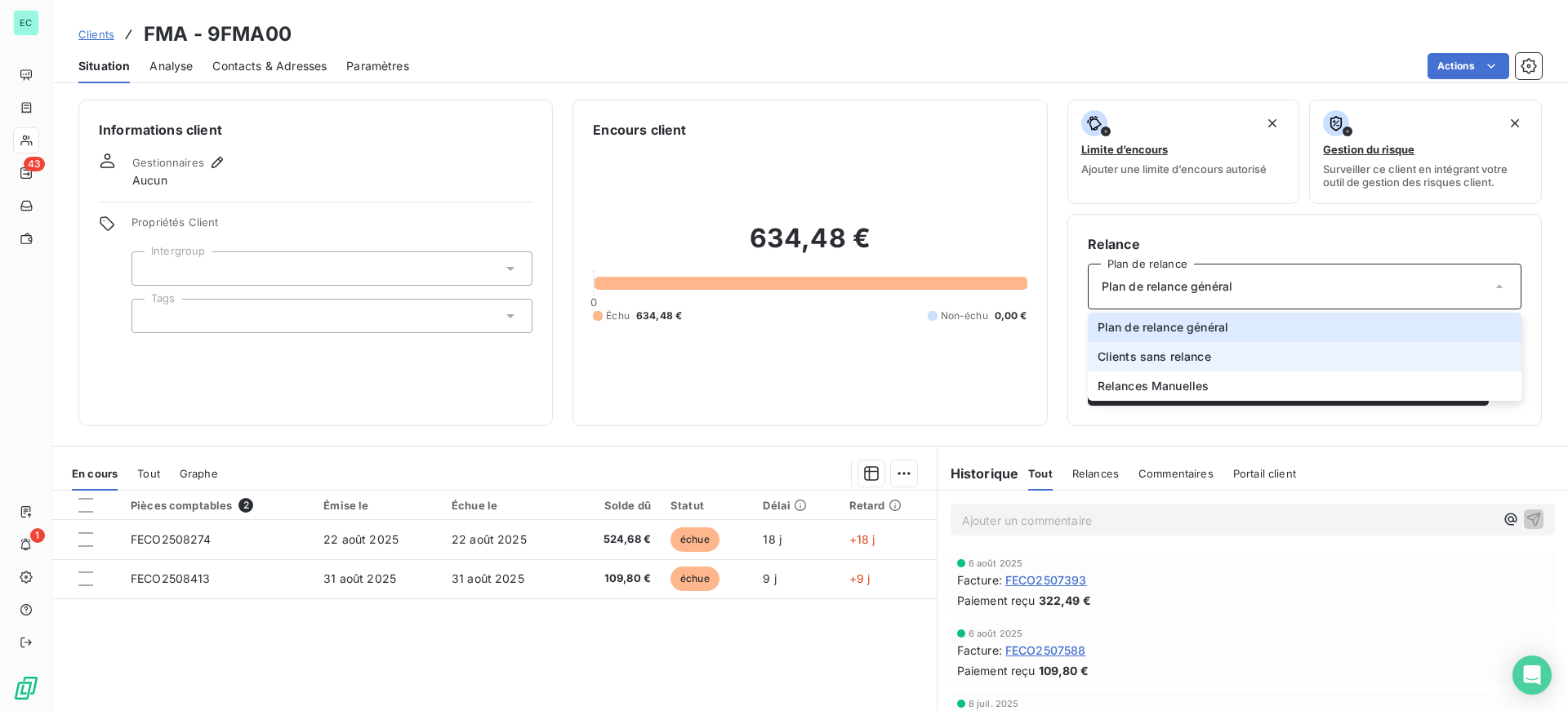
click at [1177, 356] on span "Clients sans relance" at bounding box center [1154, 356] width 113 height 16
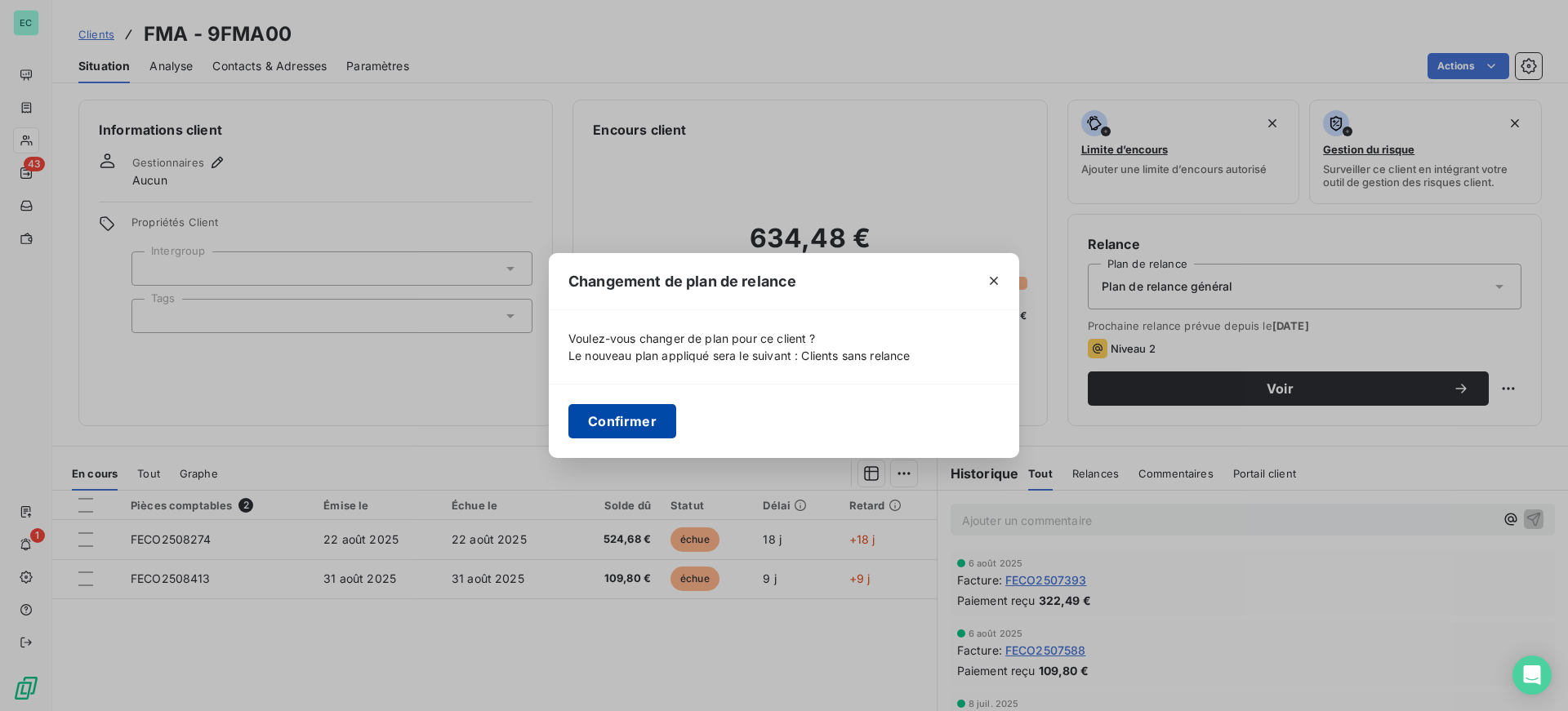
click at [611, 428] on button "Confirmer" at bounding box center [622, 421] width 108 height 34
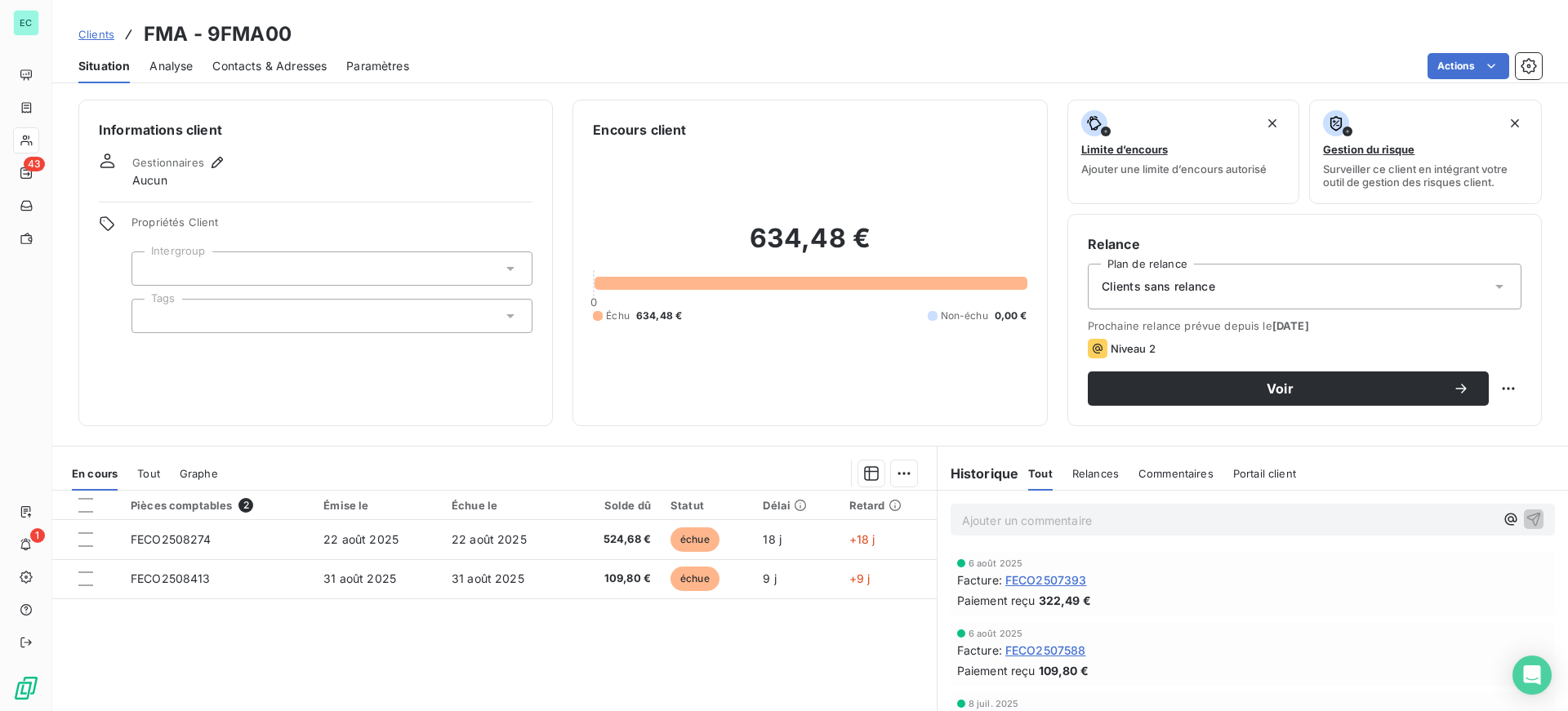
click at [810, 357] on div "634,48 € 0 Échu 634,48 € Non-échu 0,00 €" at bounding box center [809, 273] width 434 height 266
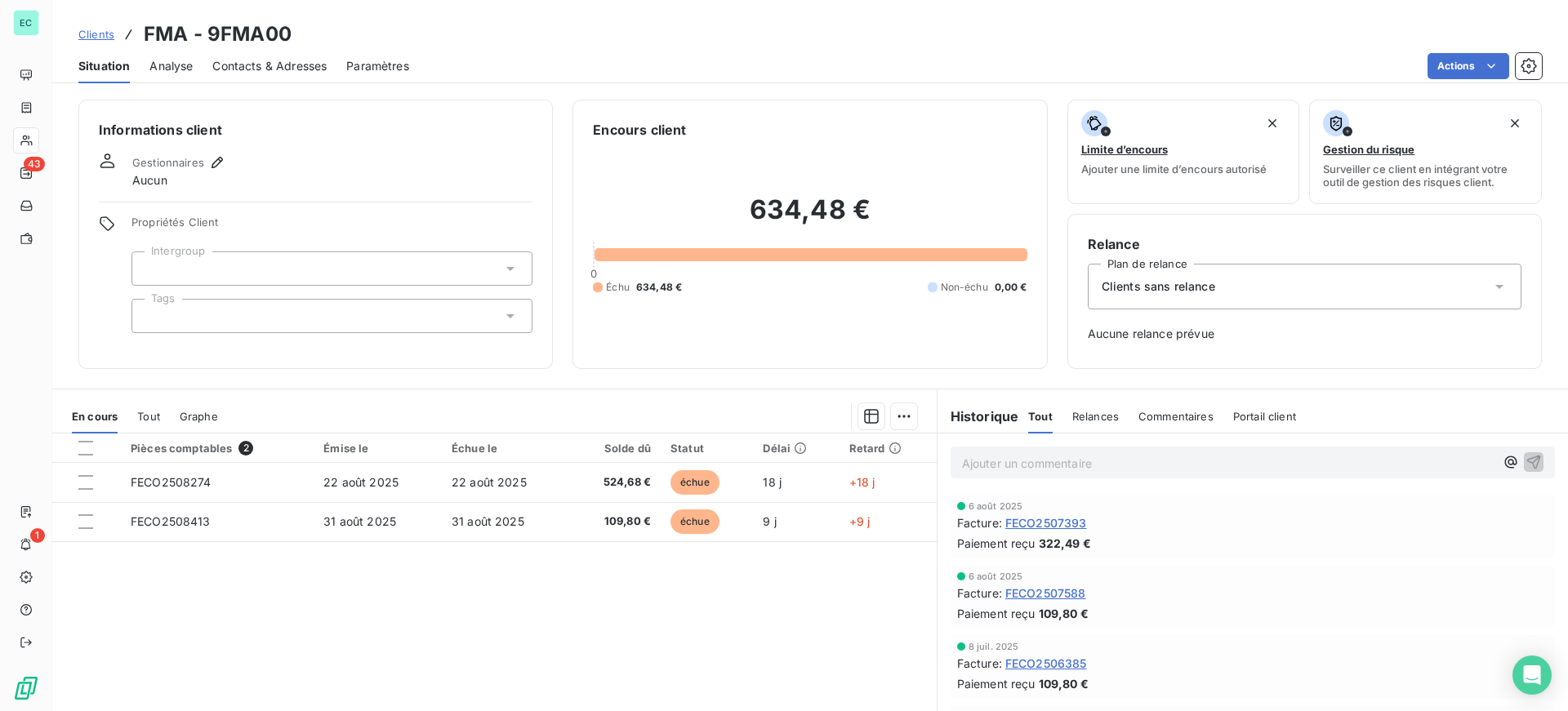
click at [95, 33] on span "Clients" at bounding box center [96, 34] width 36 height 13
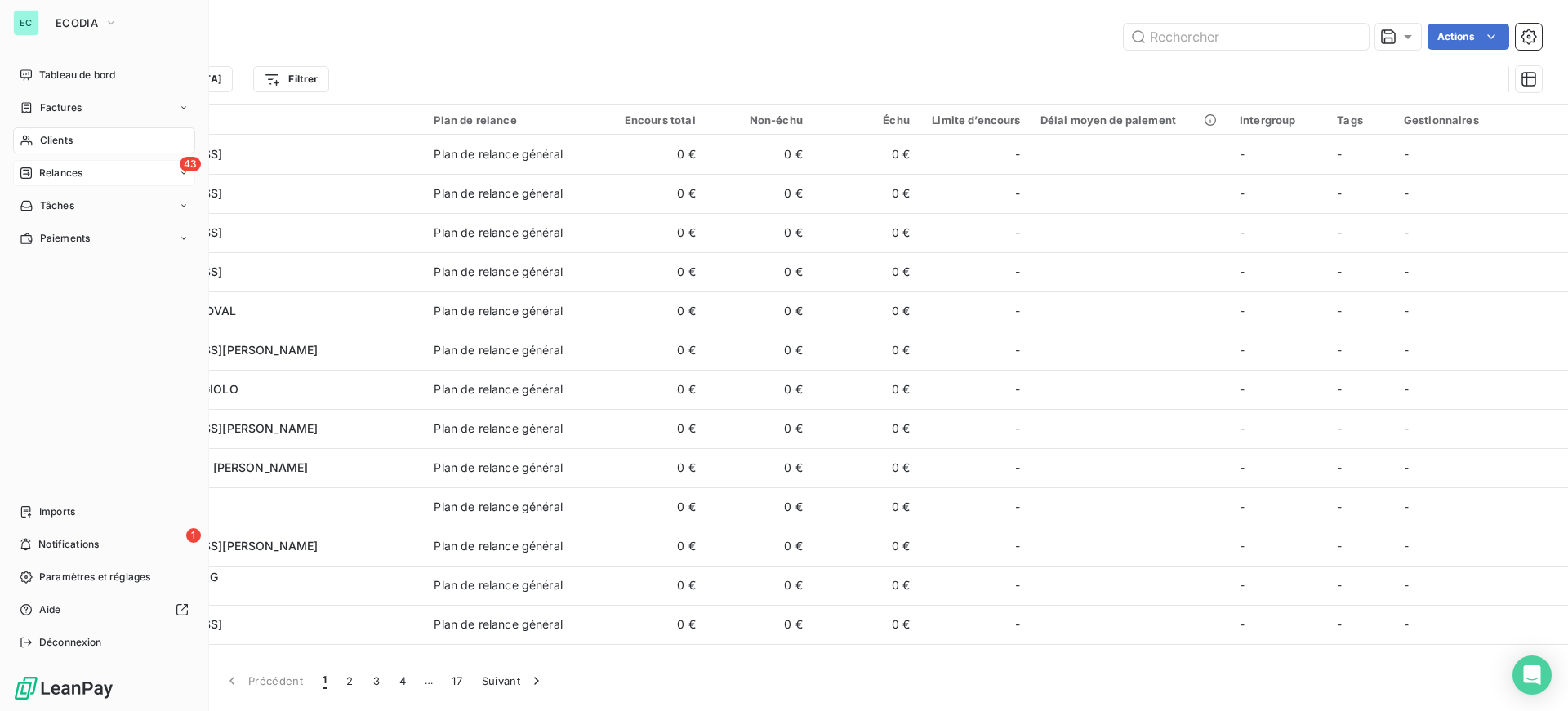
click at [19, 179] on div "43 Relances" at bounding box center [104, 173] width 182 height 26
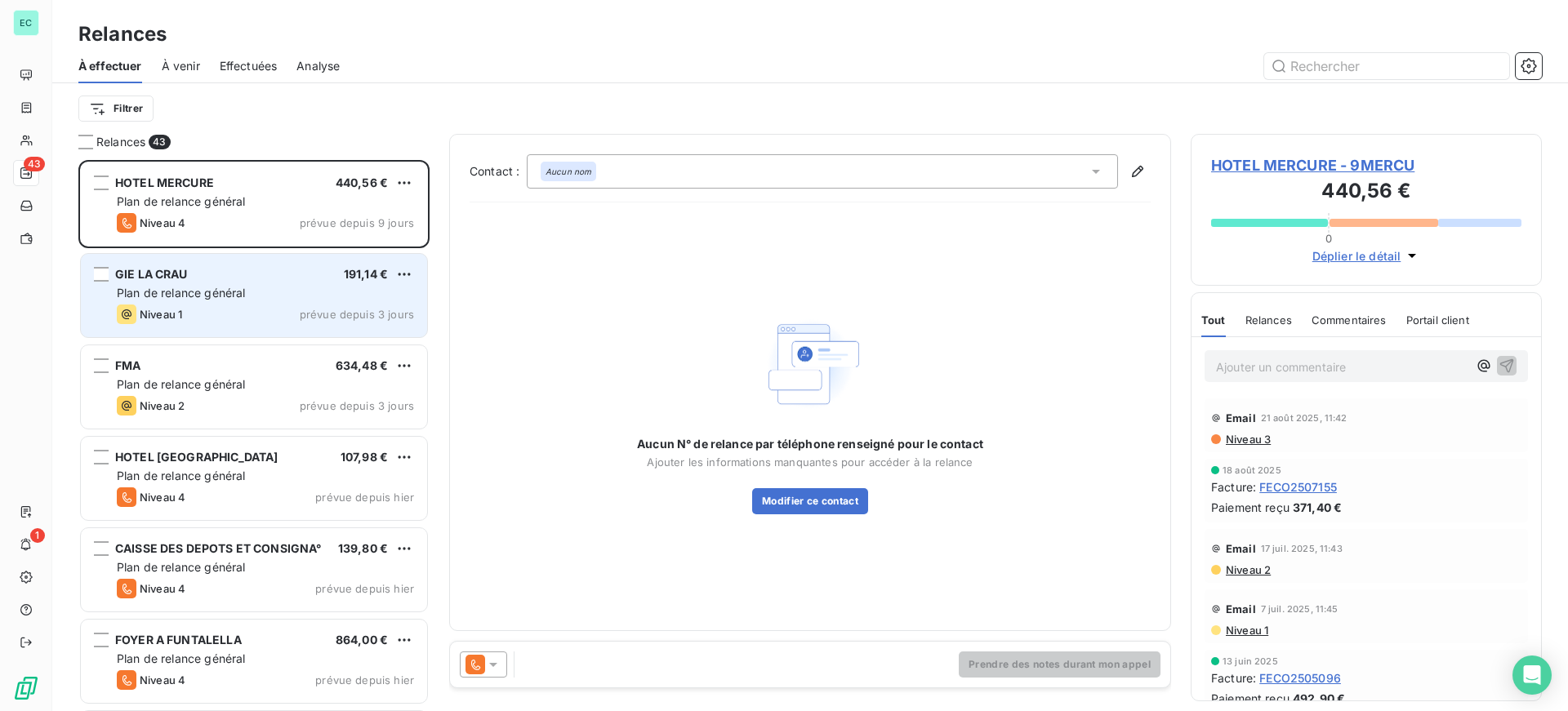
click at [195, 308] on div "Niveau 1 prévue depuis 3 jours" at bounding box center [265, 315] width 298 height 20
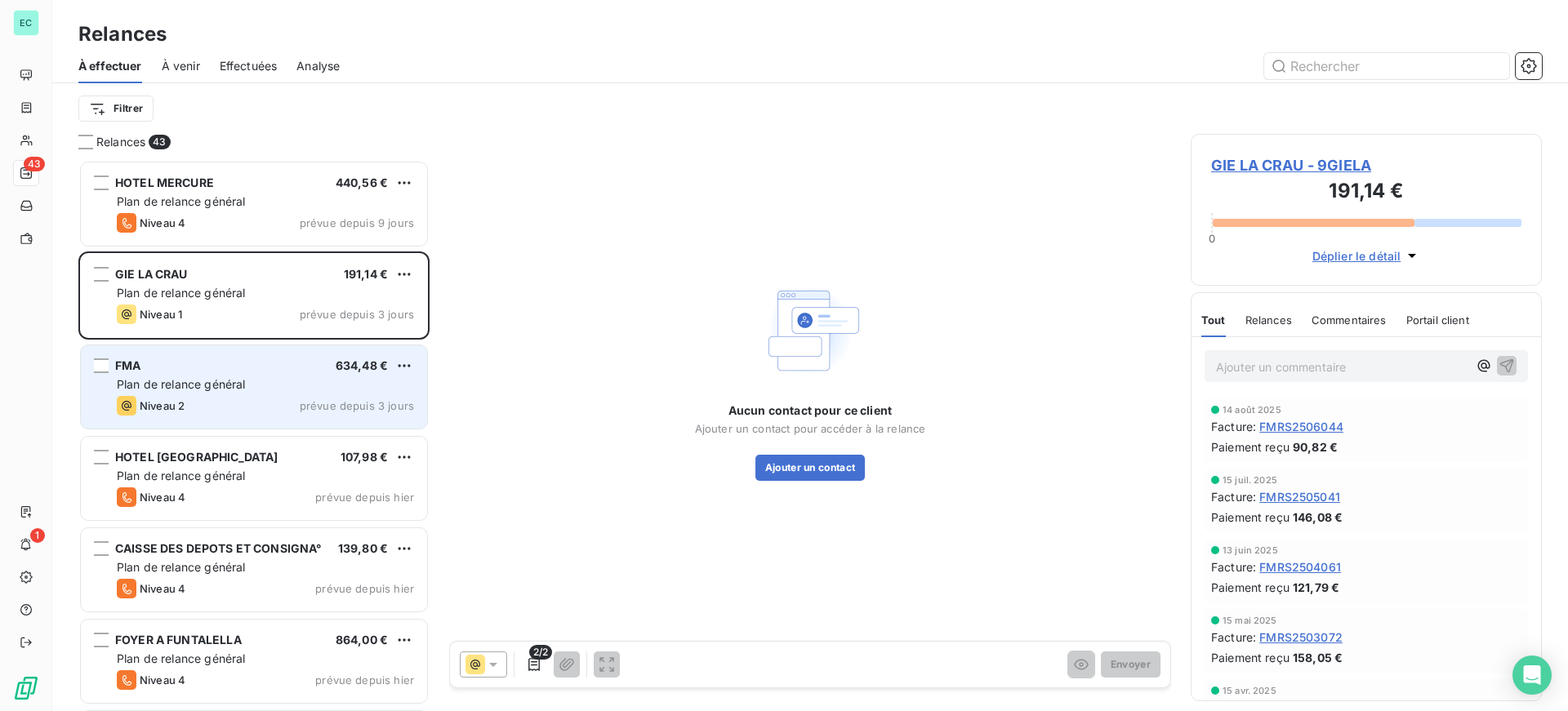
click at [298, 401] on div "Niveau 2 prévue depuis 3 jours" at bounding box center [265, 406] width 298 height 20
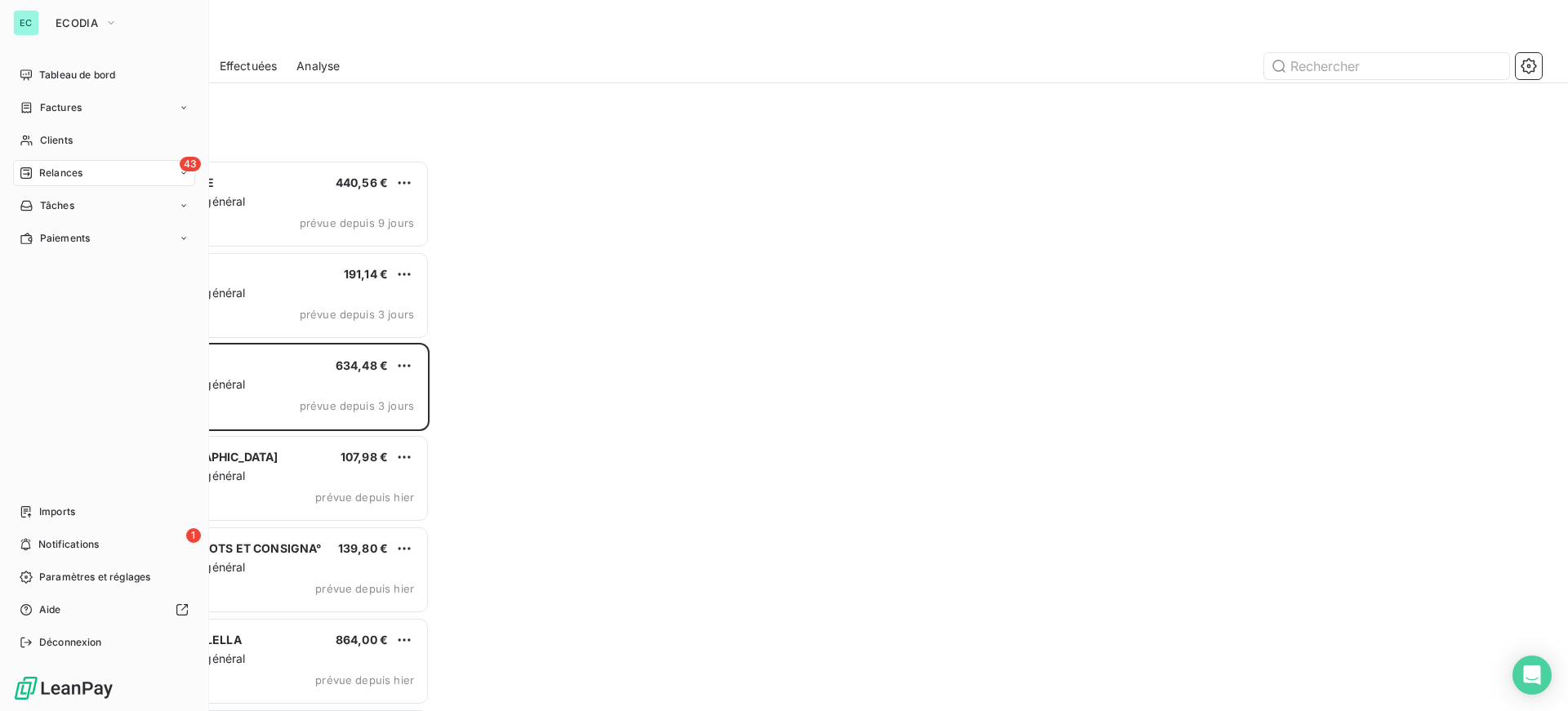
click at [170, 174] on div "43 Relances" at bounding box center [104, 173] width 182 height 26
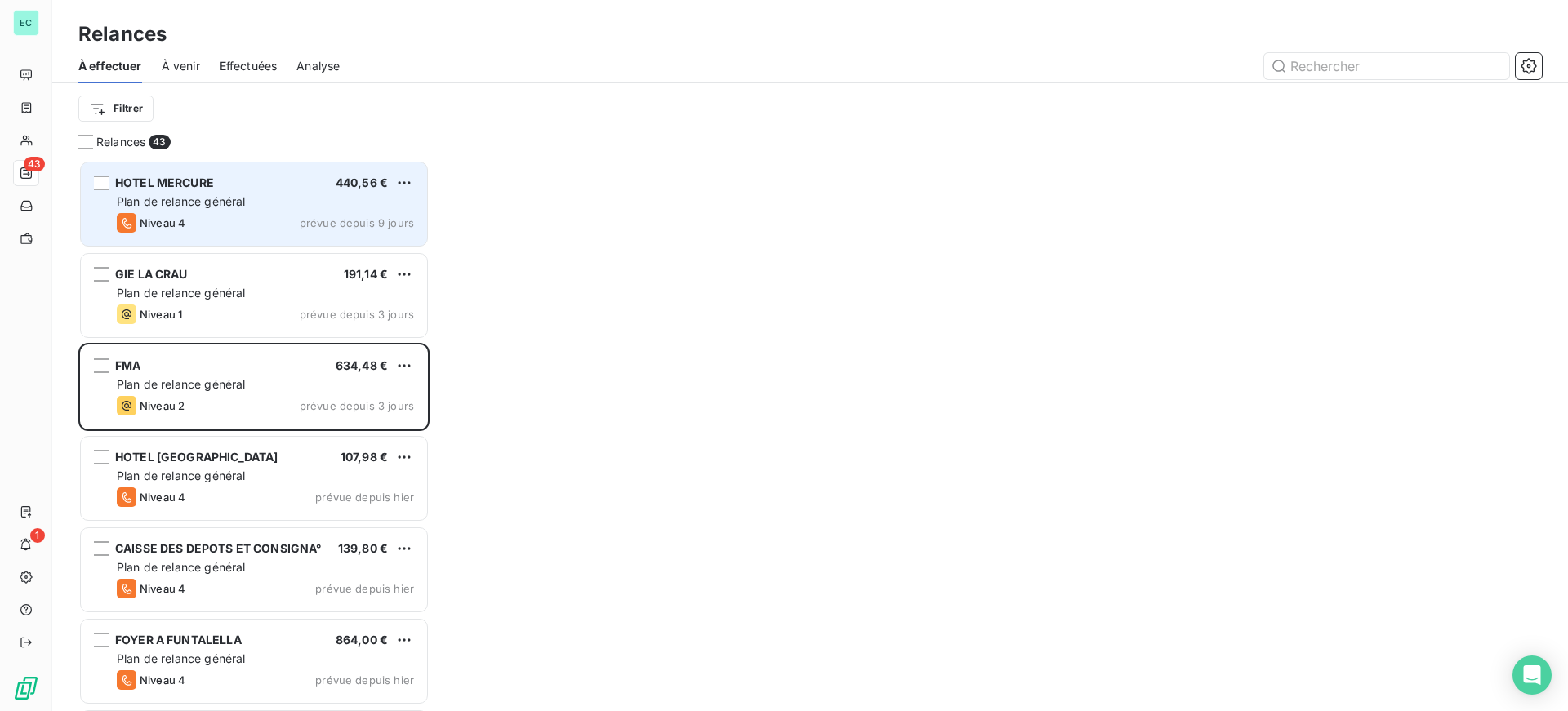
click at [224, 198] on span "Plan de relance général" at bounding box center [181, 201] width 128 height 14
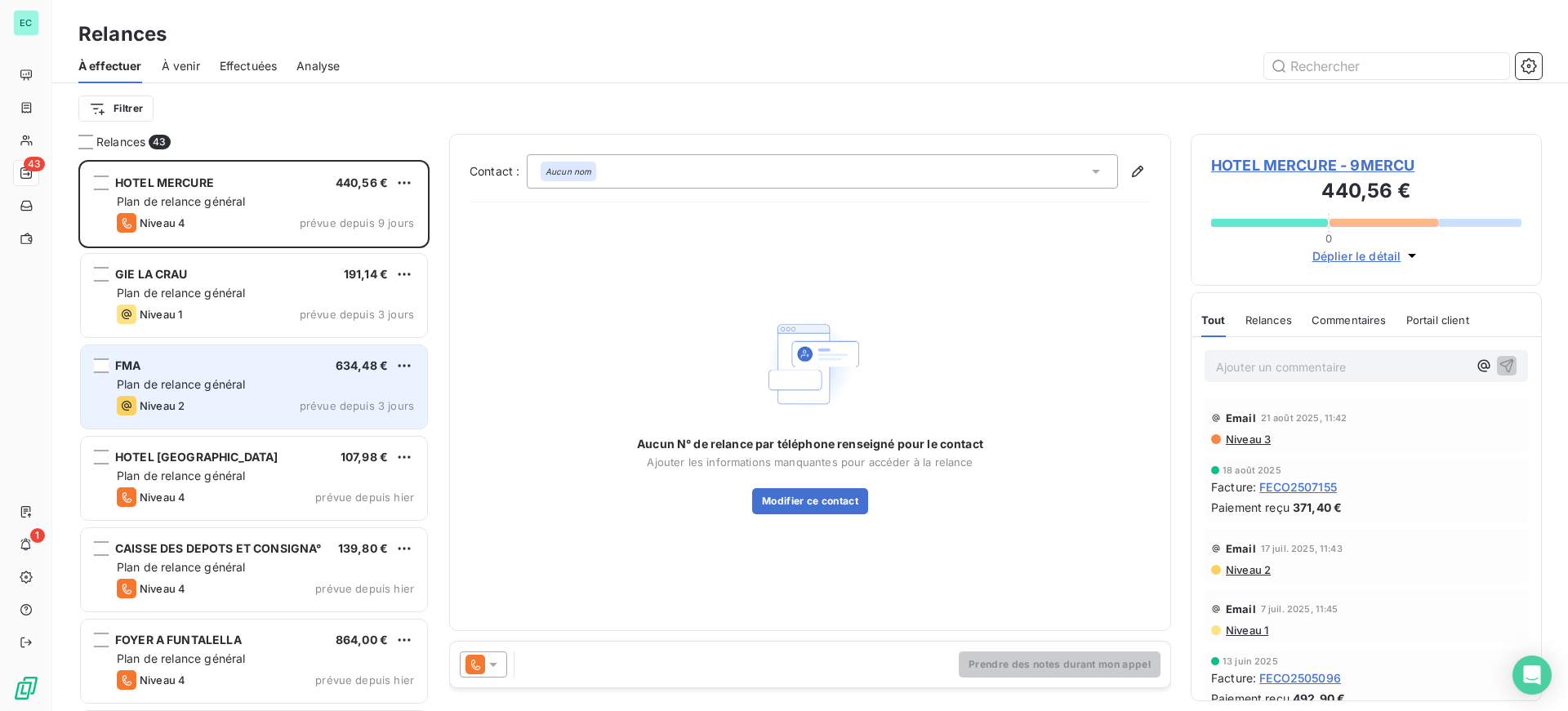
click at [377, 401] on span "prévue depuis 3 jours" at bounding box center [356, 405] width 114 height 13
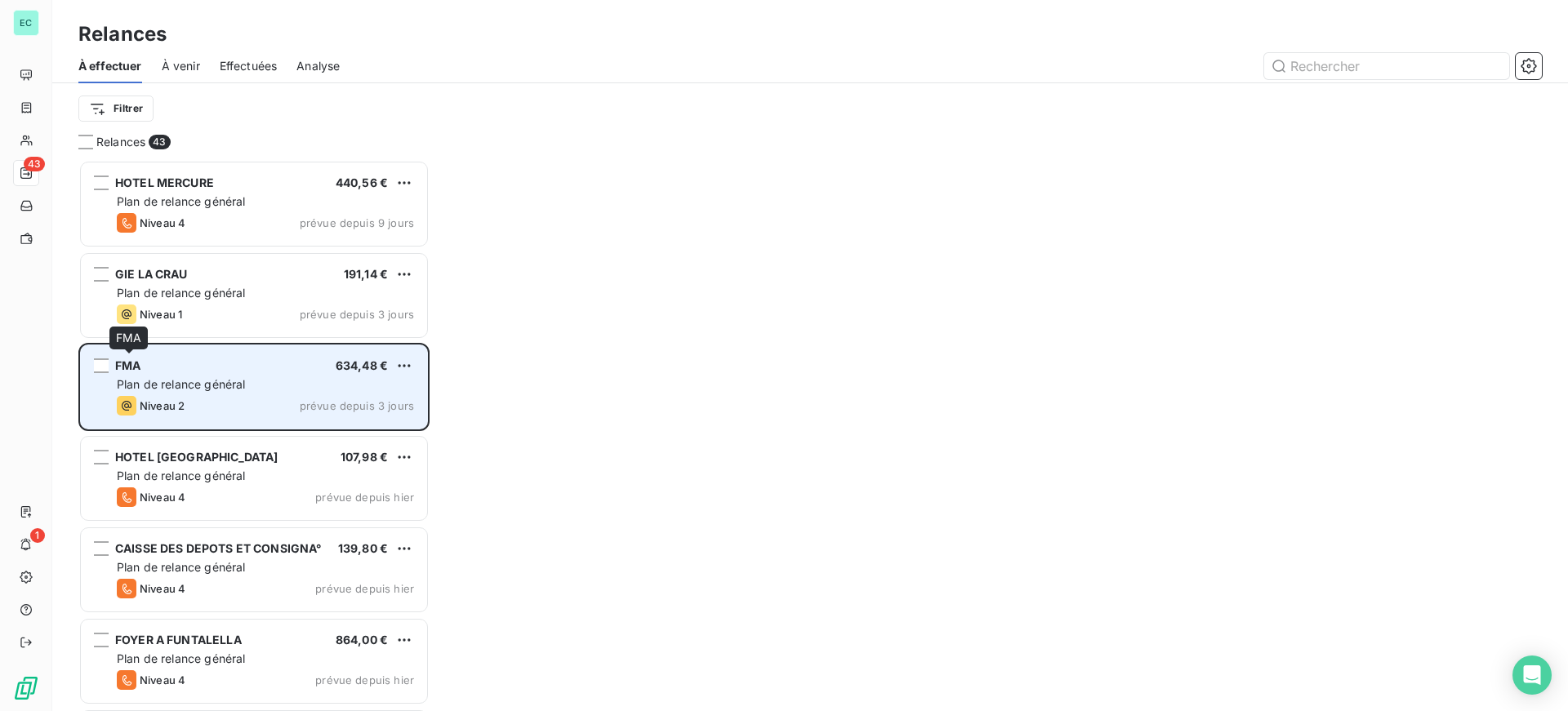
click at [136, 369] on span "FMA" at bounding box center [127, 365] width 25 height 14
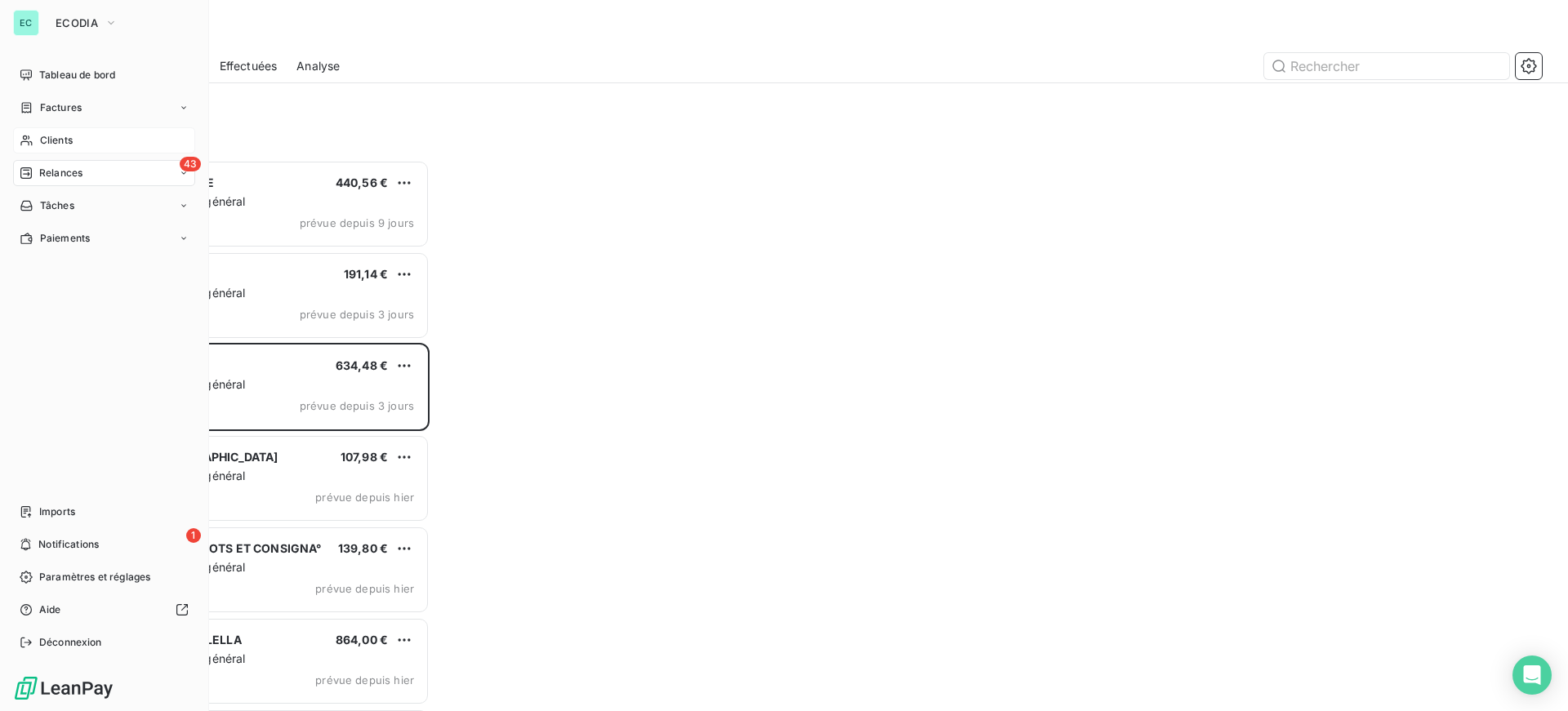
click at [42, 135] on span "Clients" at bounding box center [56, 140] width 33 height 14
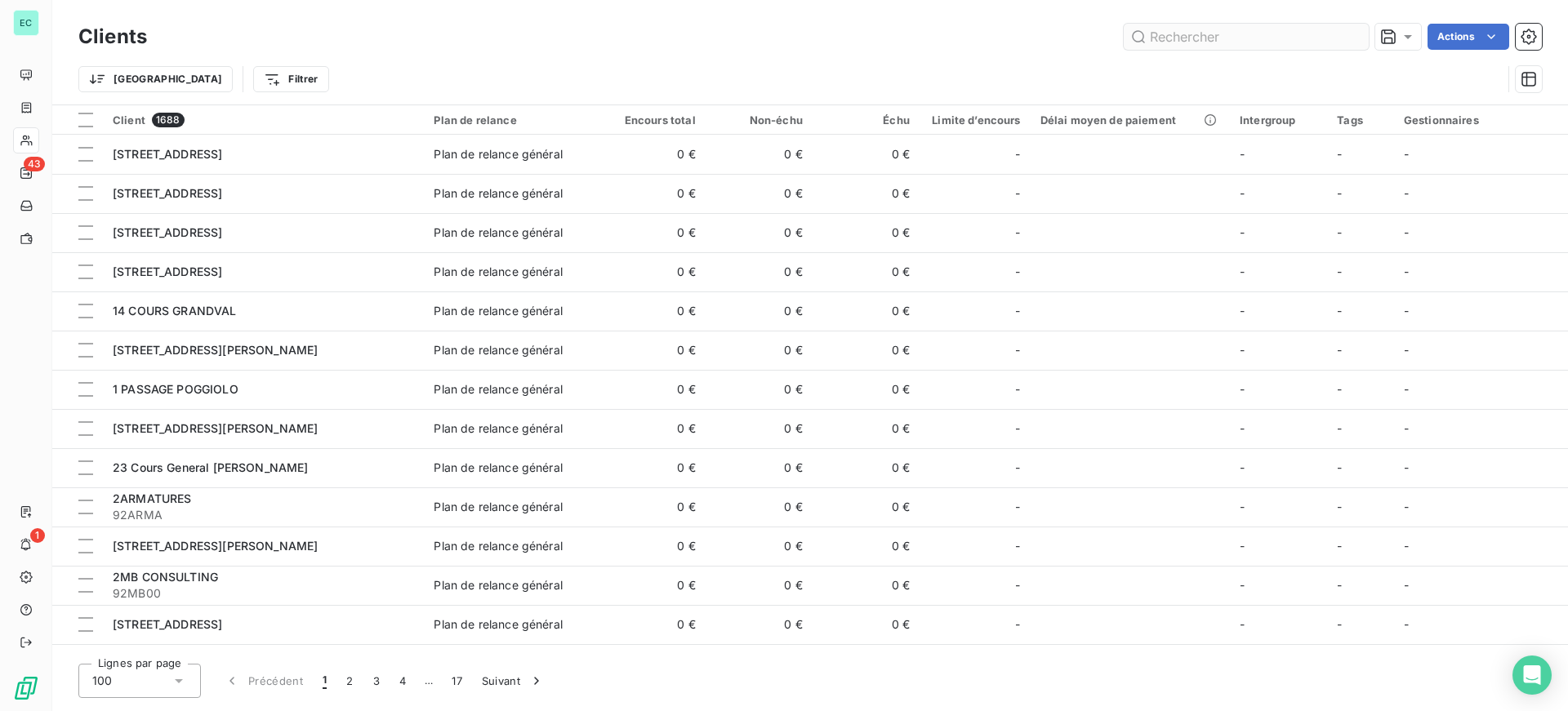
click at [1247, 37] on input "text" at bounding box center [1245, 37] width 245 height 26
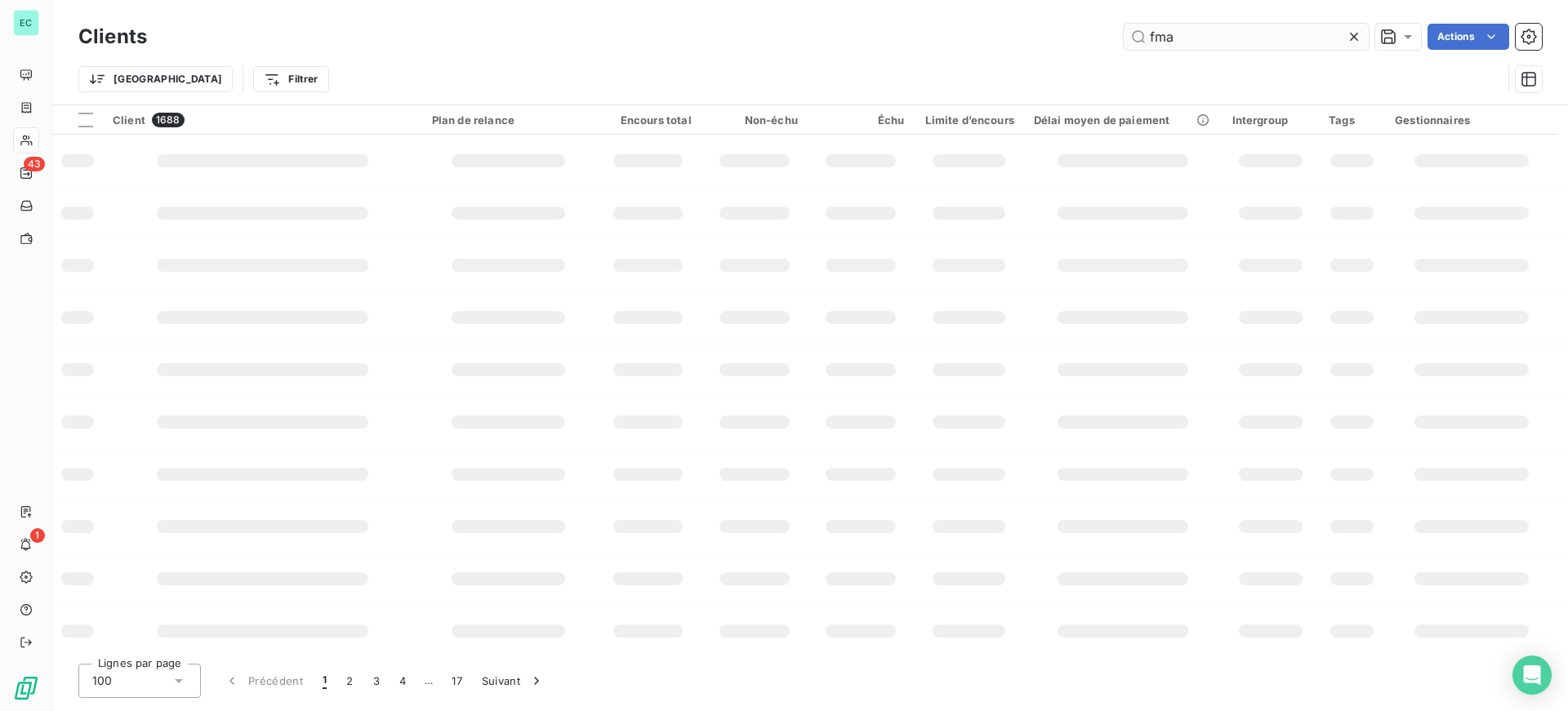
type input "fma"
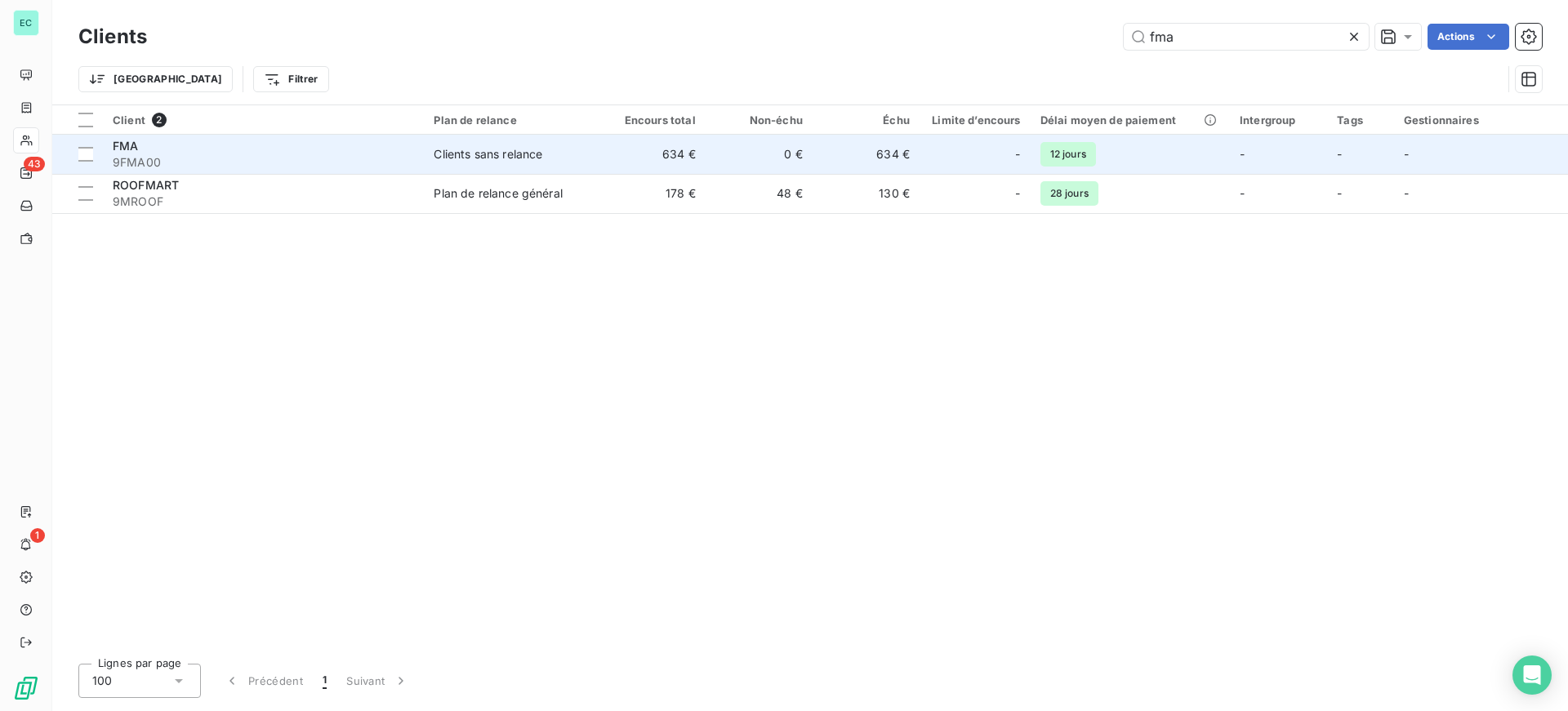
click at [521, 160] on div "Clients sans relance" at bounding box center [488, 154] width 109 height 16
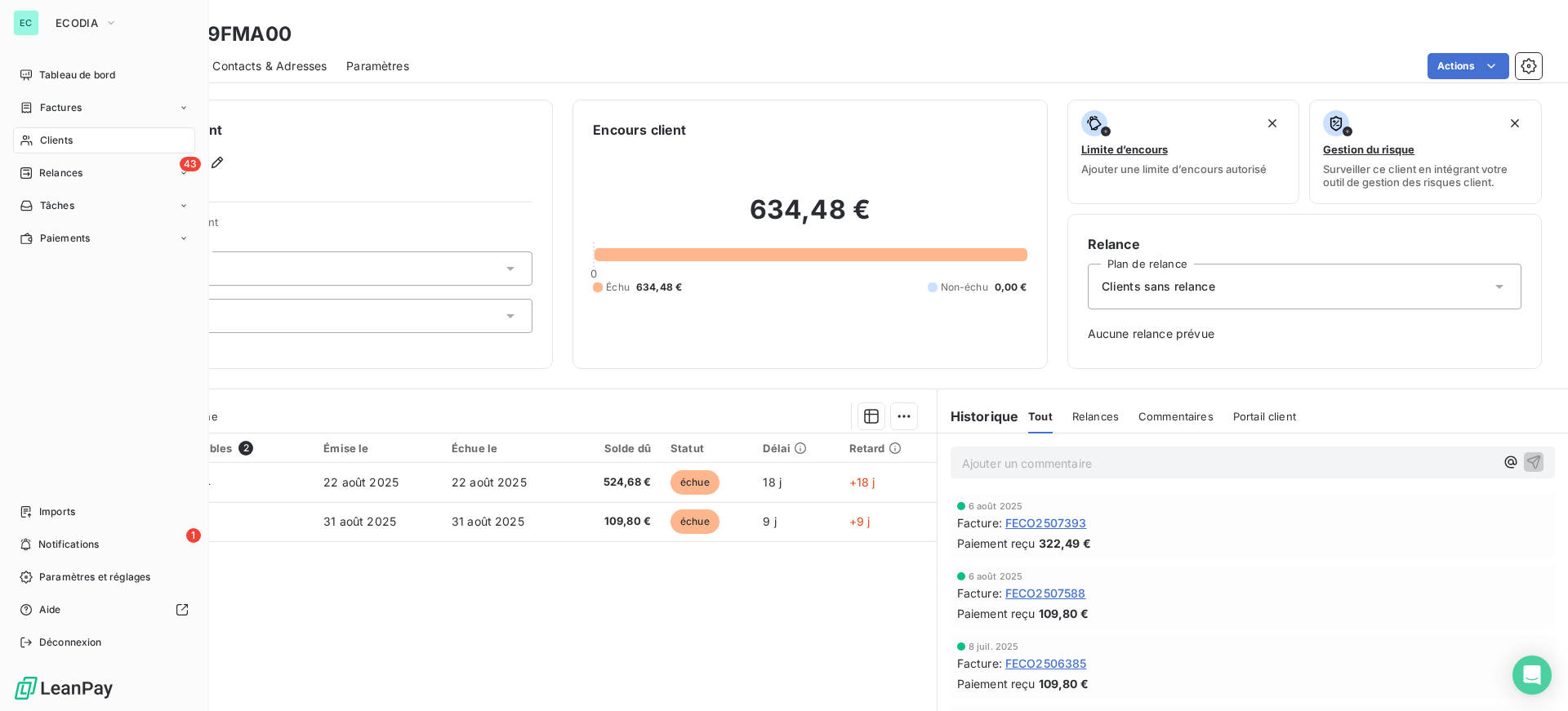
click at [81, 168] on span "Relances" at bounding box center [61, 173] width 44 height 14
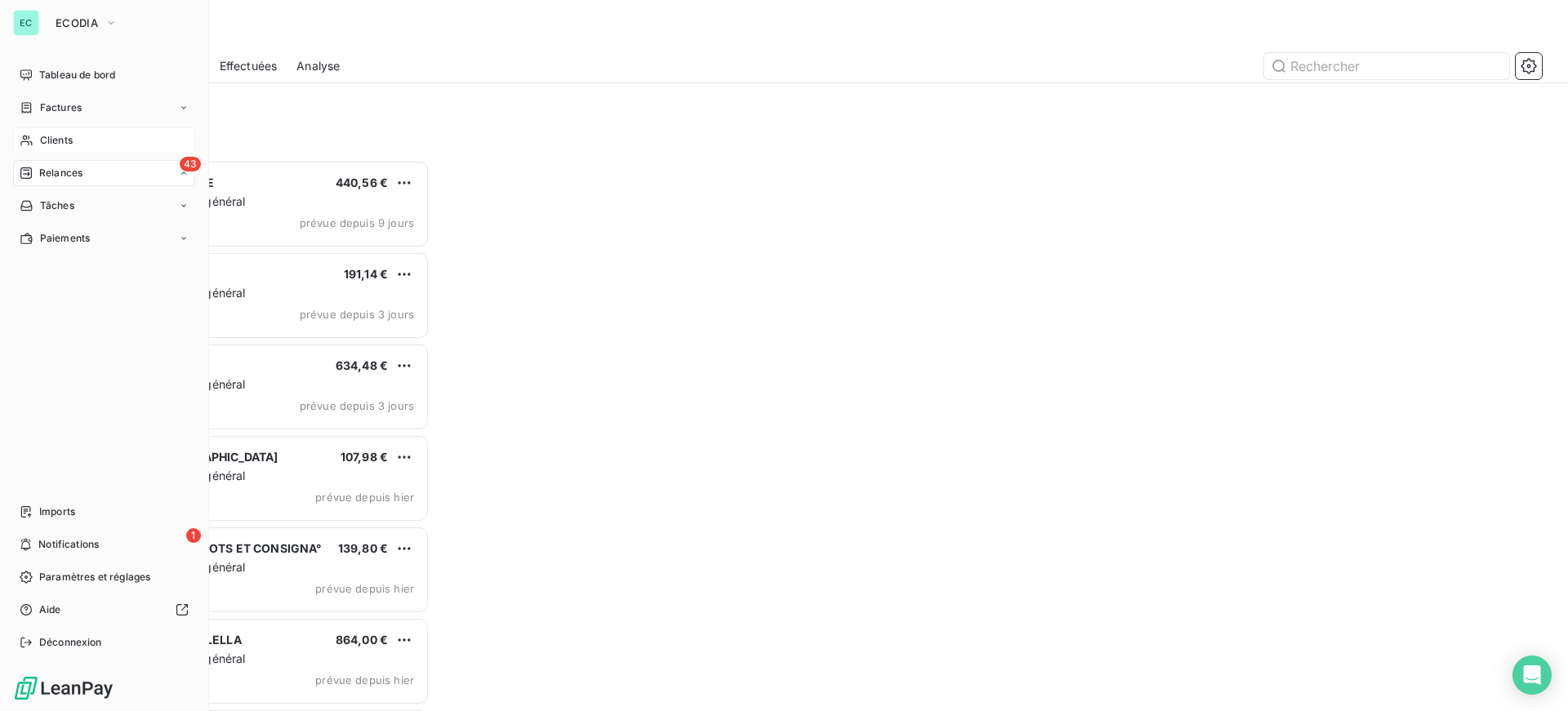
scroll to position [539, 339]
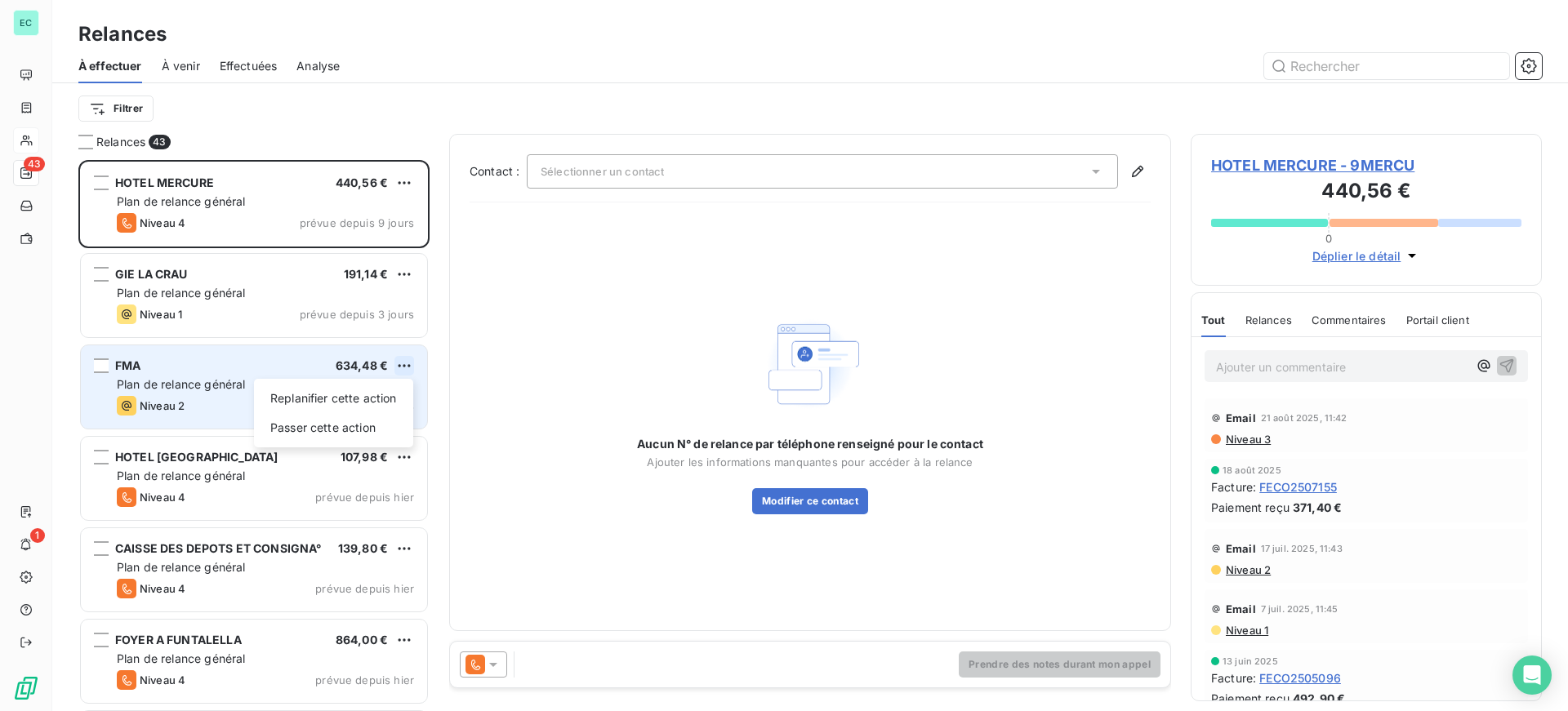
click at [403, 363] on html "EC 43 1 Relances À effectuer À venir Effectuées Analyse Filtrer Relances 43 HOT…" at bounding box center [784, 356] width 1568 height 711
click at [312, 426] on div "Passer cette action" at bounding box center [333, 428] width 146 height 26
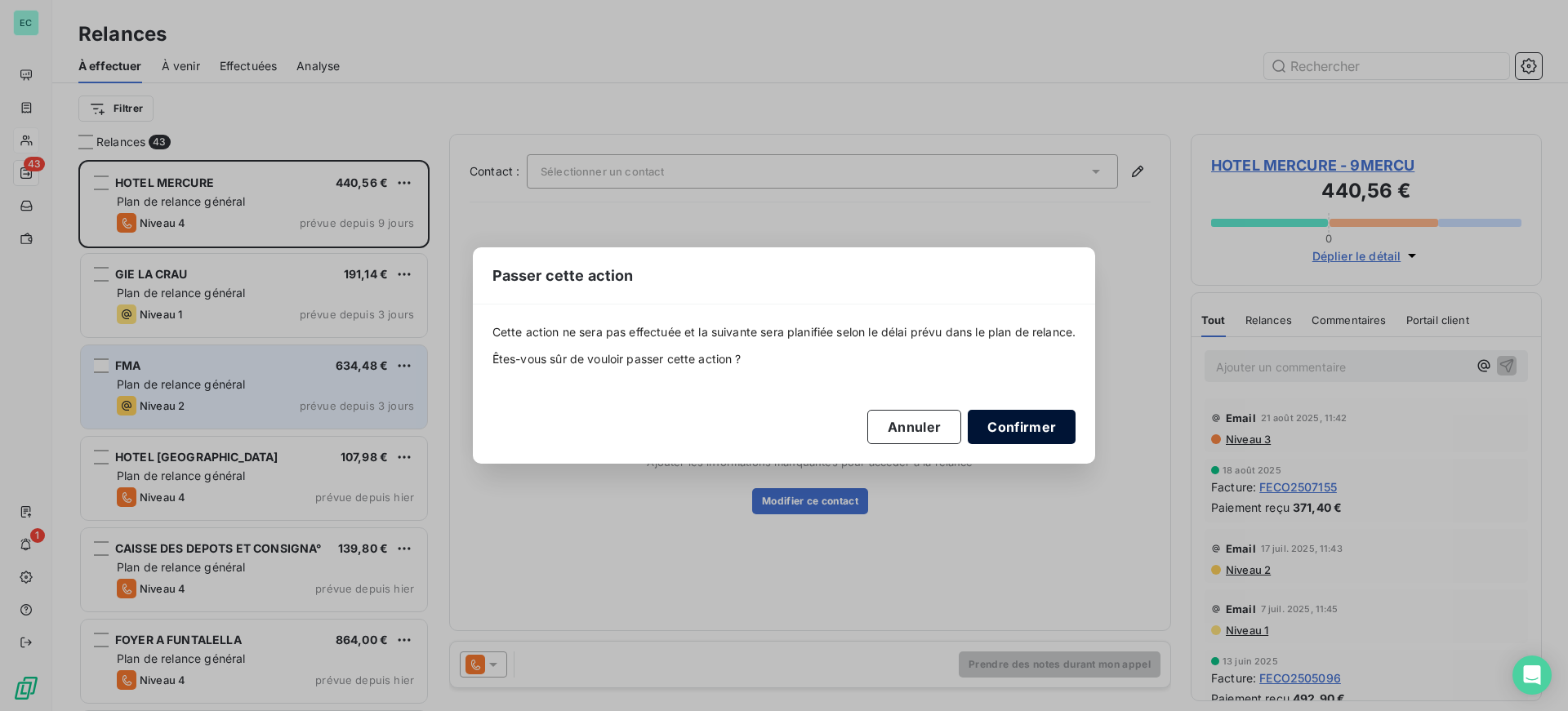
click at [1012, 427] on button "Confirmer" at bounding box center [1021, 427] width 108 height 34
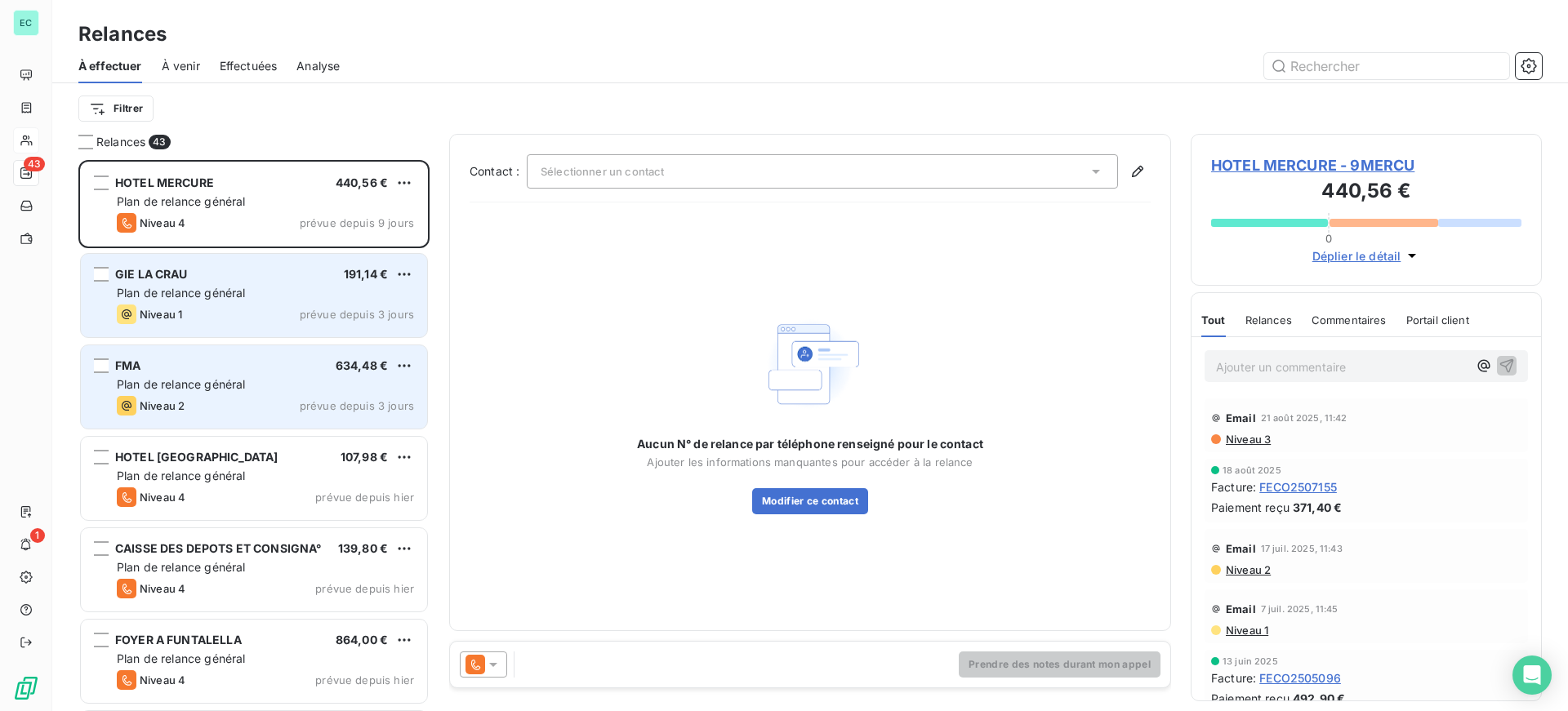
click at [262, 303] on div "GIE LA CRAU 191,14 € Plan de relance général [PERSON_NAME] 1 prévue depuis 3 jo…" at bounding box center [254, 295] width 347 height 83
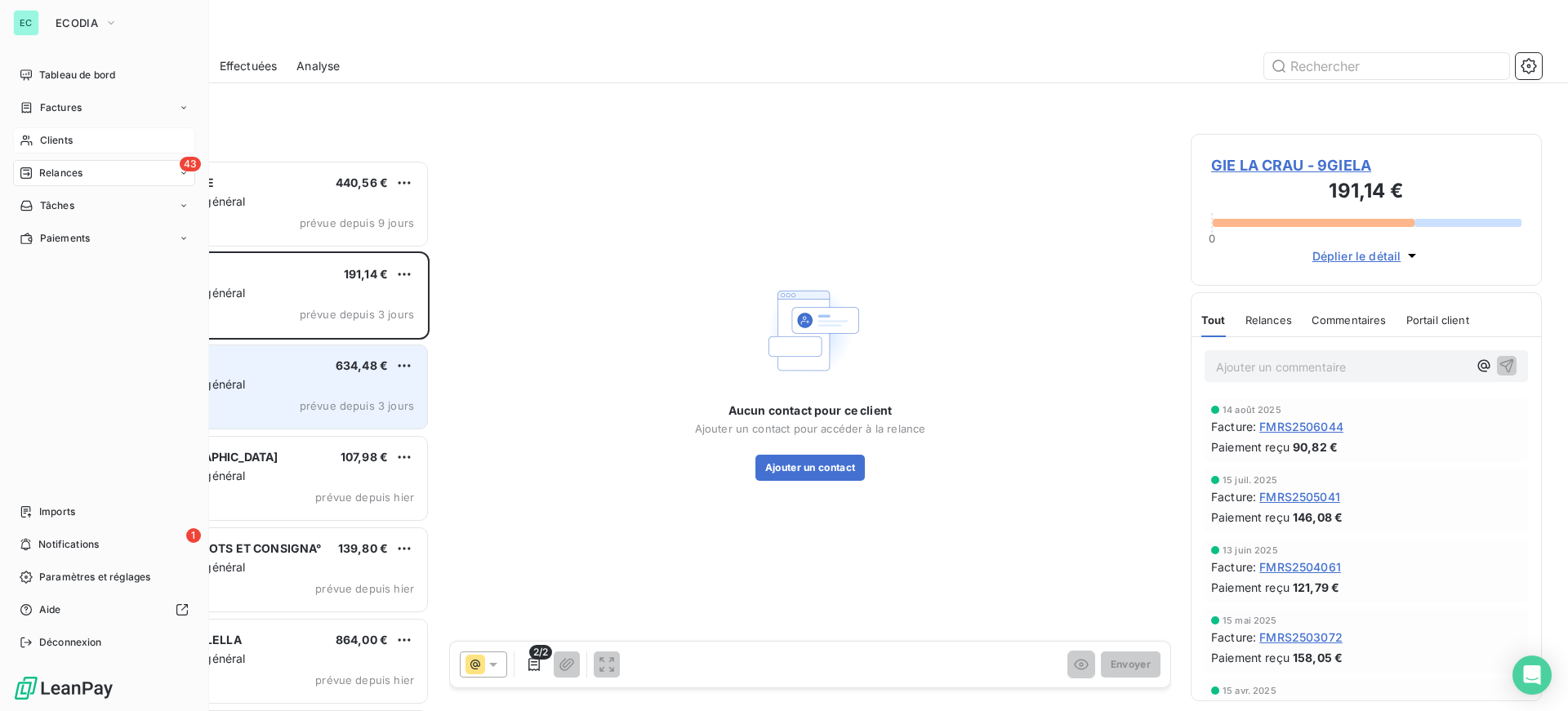
click at [41, 23] on div "EC ECODIA" at bounding box center [104, 22] width 182 height 26
click at [67, 23] on span "ECODIA" at bounding box center [77, 22] width 43 height 13
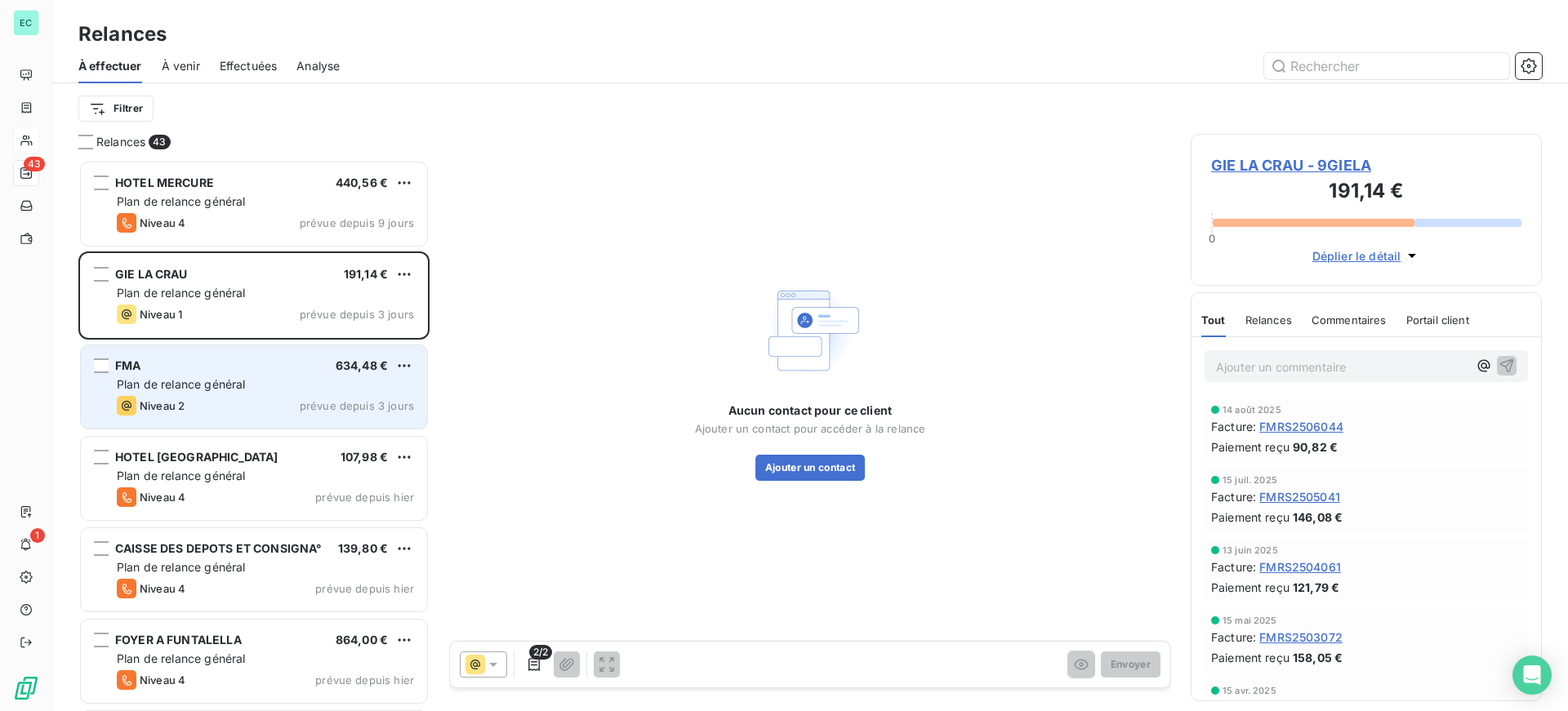
click at [548, 93] on div "Filtrer" at bounding box center [810, 108] width 1463 height 51
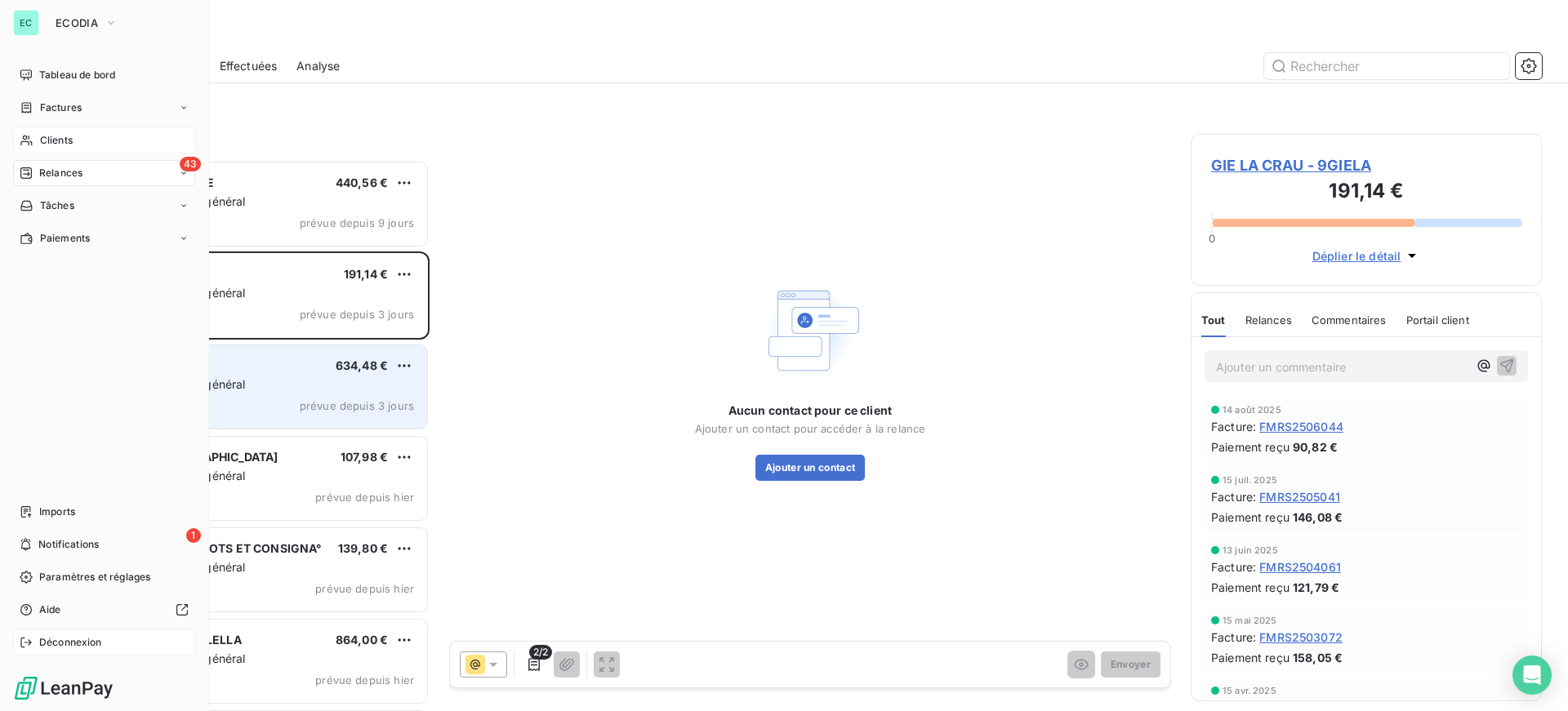
click at [65, 638] on span "Déconnexion" at bounding box center [70, 642] width 63 height 14
